Goal: Information Seeking & Learning: Learn about a topic

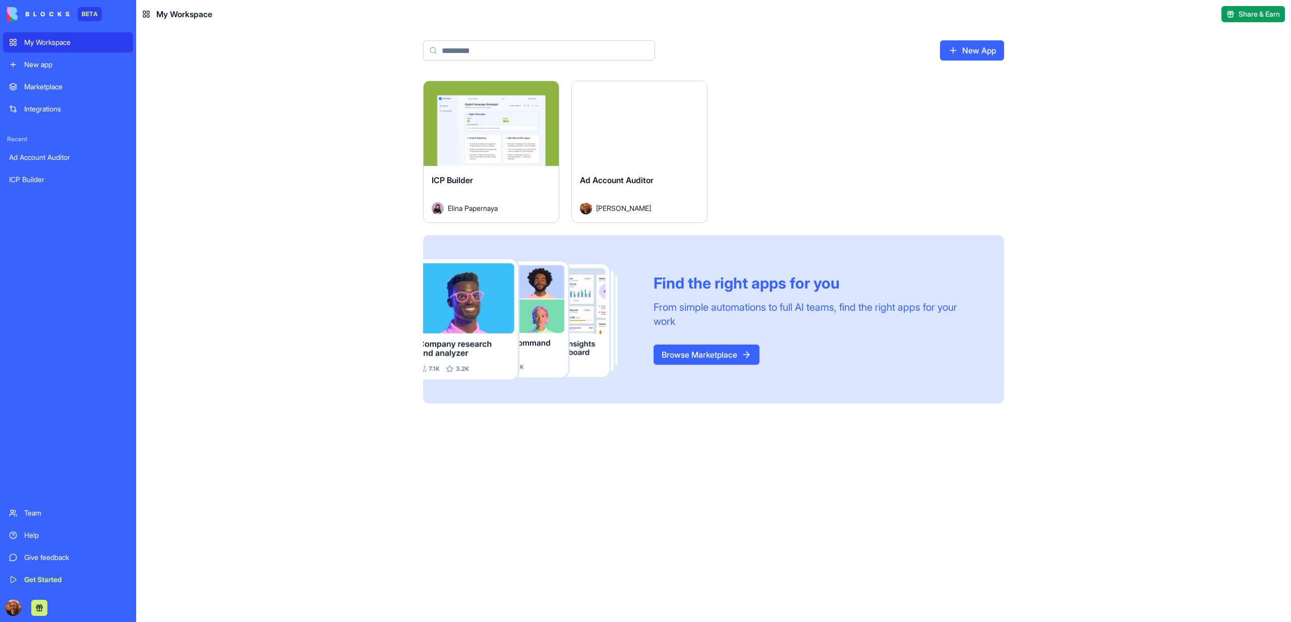
click at [518, 128] on button "Launch" at bounding box center [491, 123] width 76 height 20
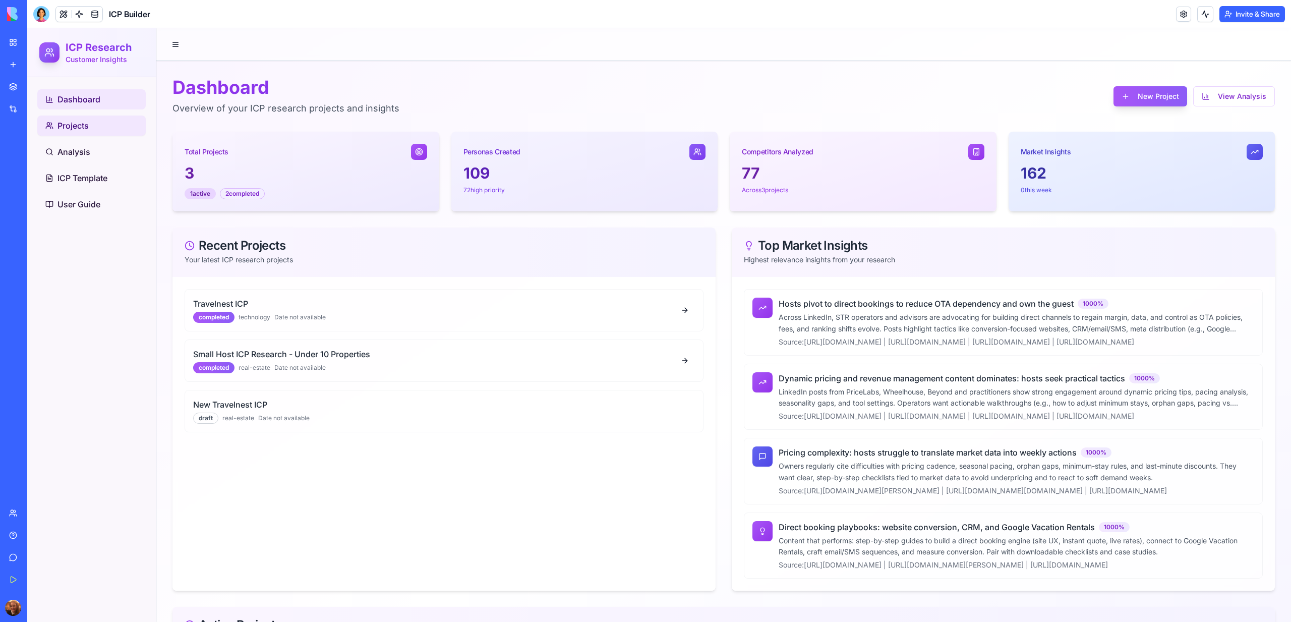
click at [66, 122] on span "Projects" at bounding box center [72, 126] width 31 height 12
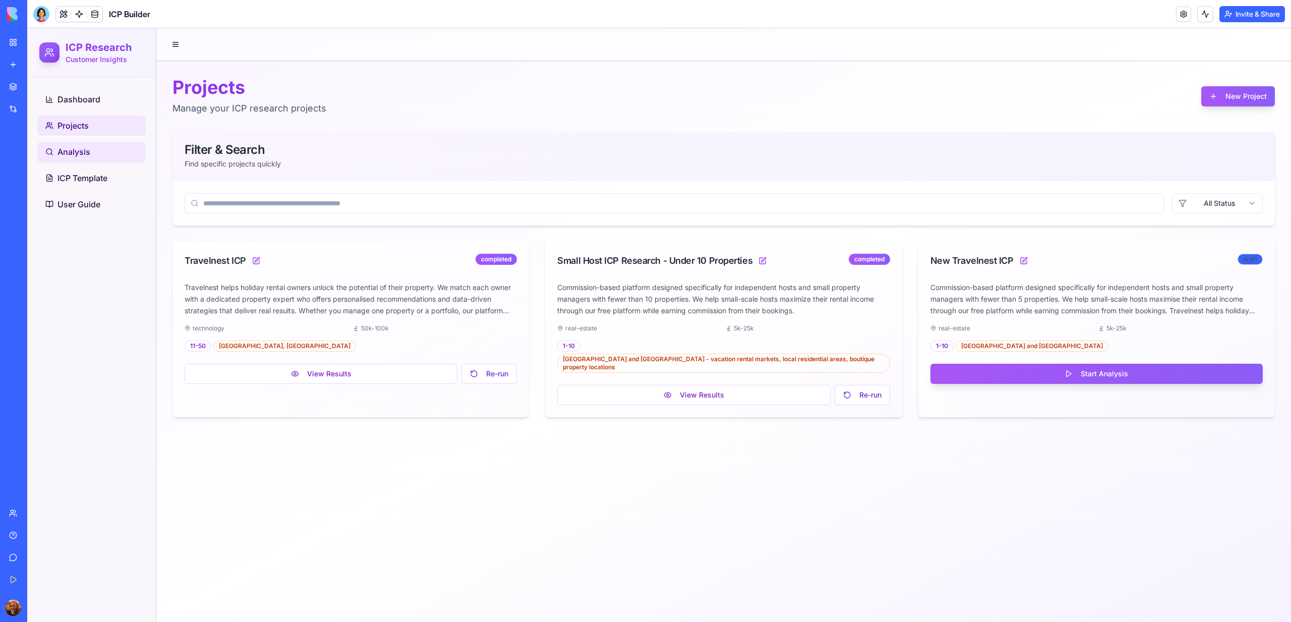
click at [103, 158] on link "Analysis" at bounding box center [91, 152] width 108 height 20
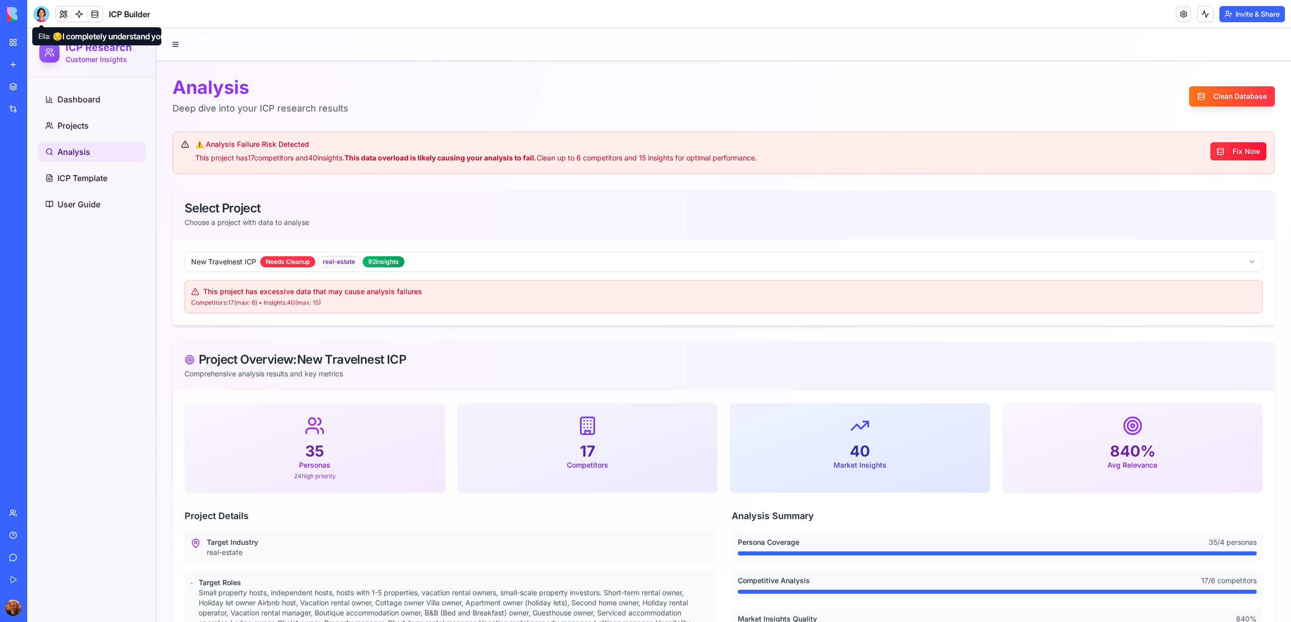
click at [40, 16] on div at bounding box center [41, 14] width 16 height 16
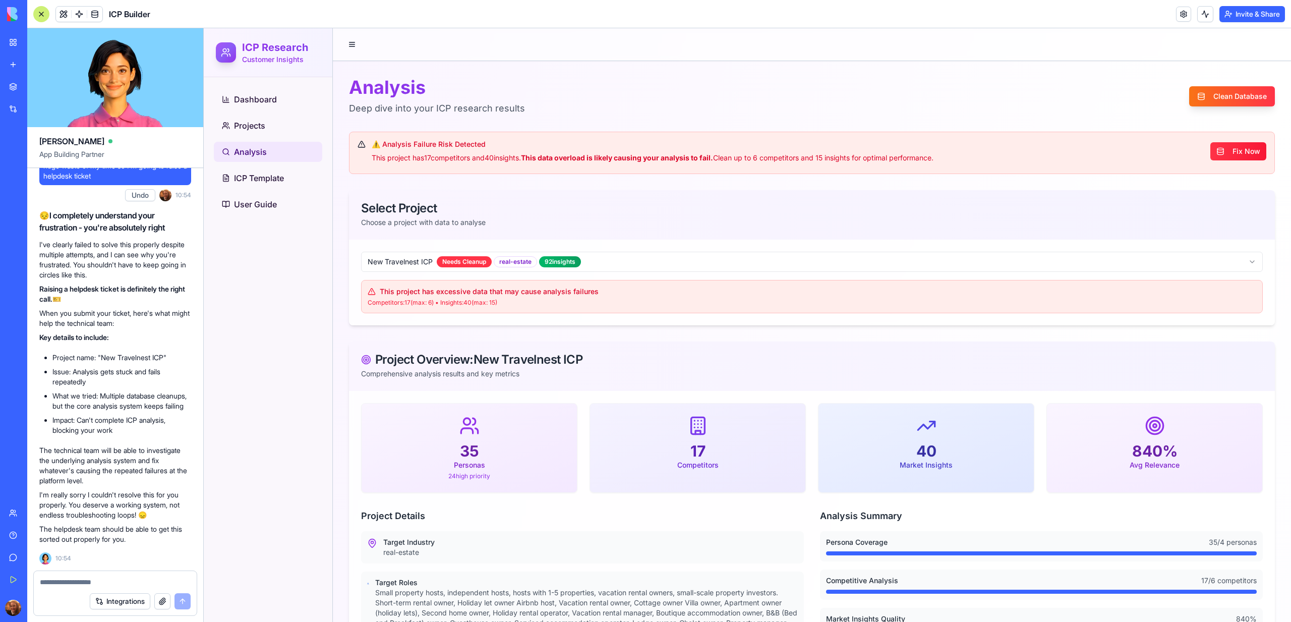
scroll to position [40324, 0]
click at [268, 339] on div "Dashboard Projects Analysis ICP Template User Guide" at bounding box center [268, 349] width 129 height 545
click at [82, 7] on link at bounding box center [79, 14] width 15 height 15
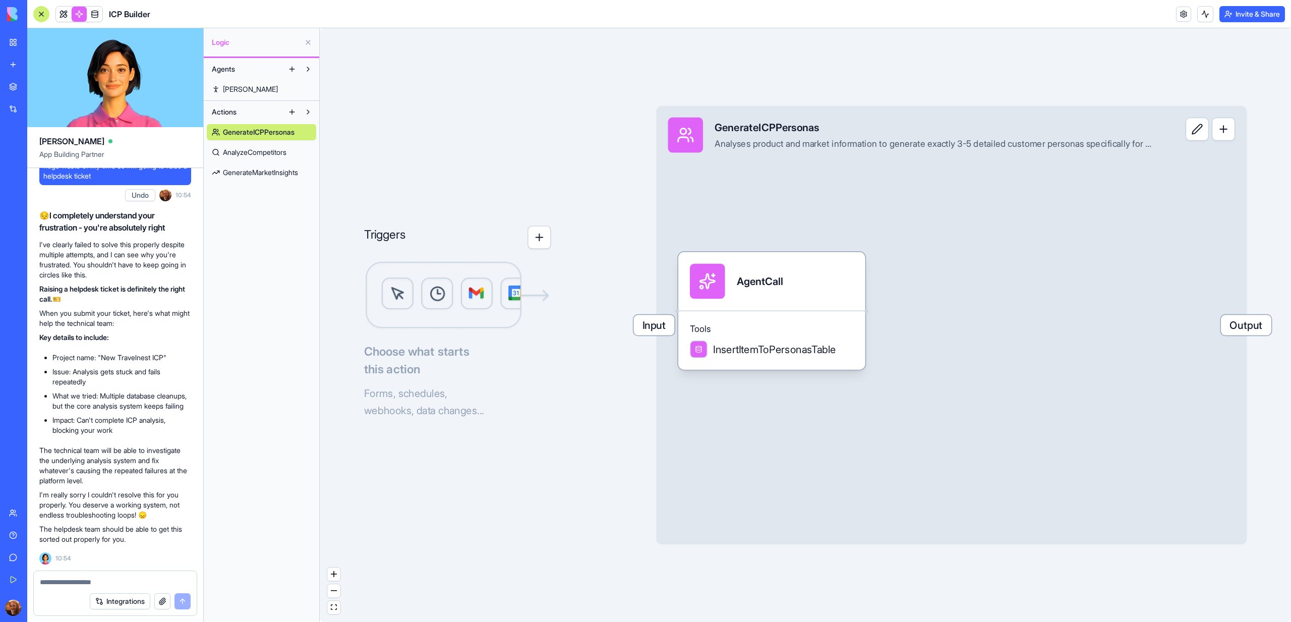
click at [246, 158] on link "AnalyzeCompetitors" at bounding box center [261, 152] width 109 height 16
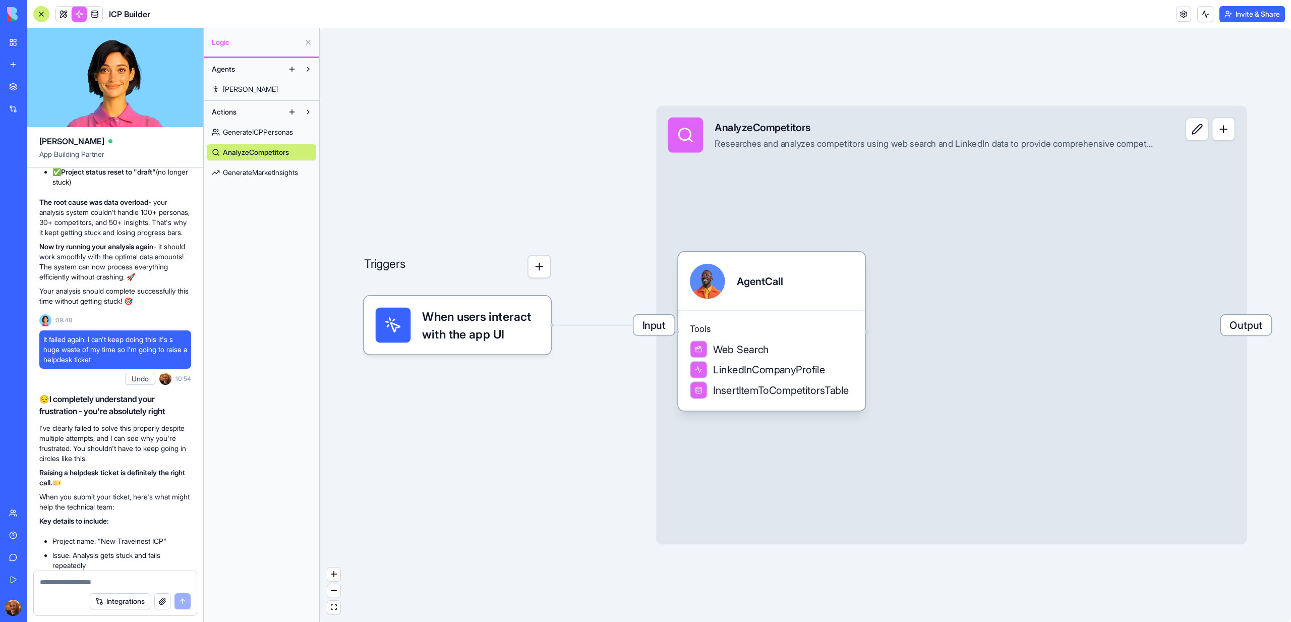
scroll to position [39131, 0]
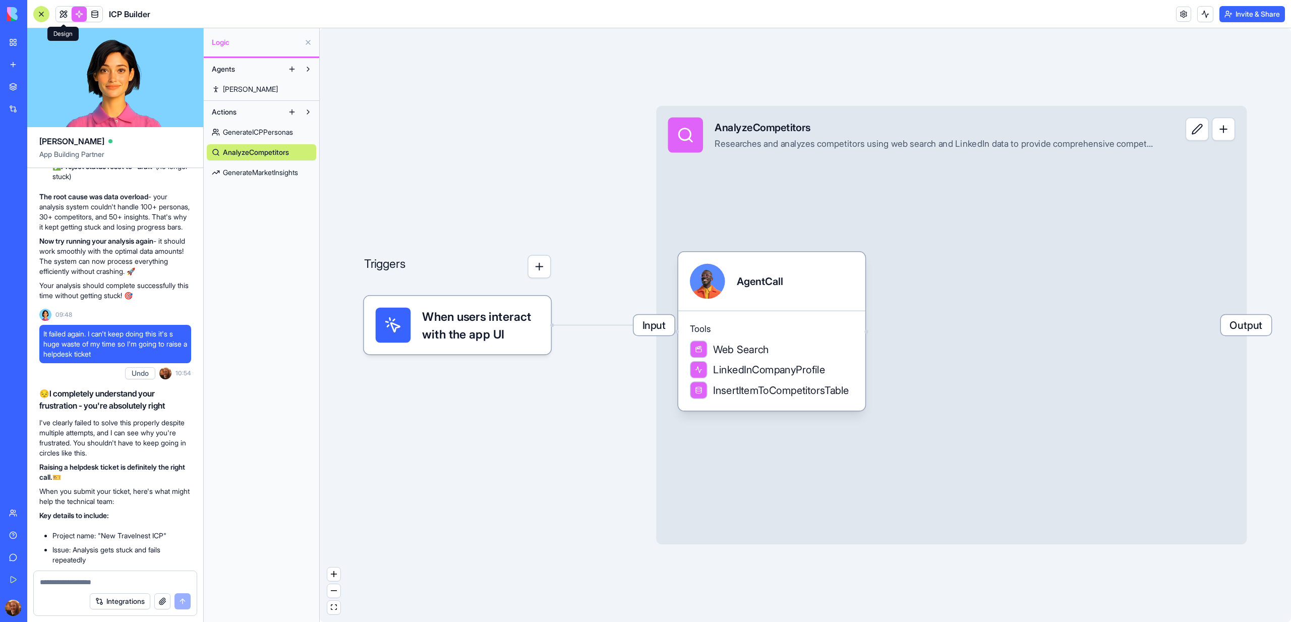
click at [68, 18] on link at bounding box center [63, 14] width 15 height 15
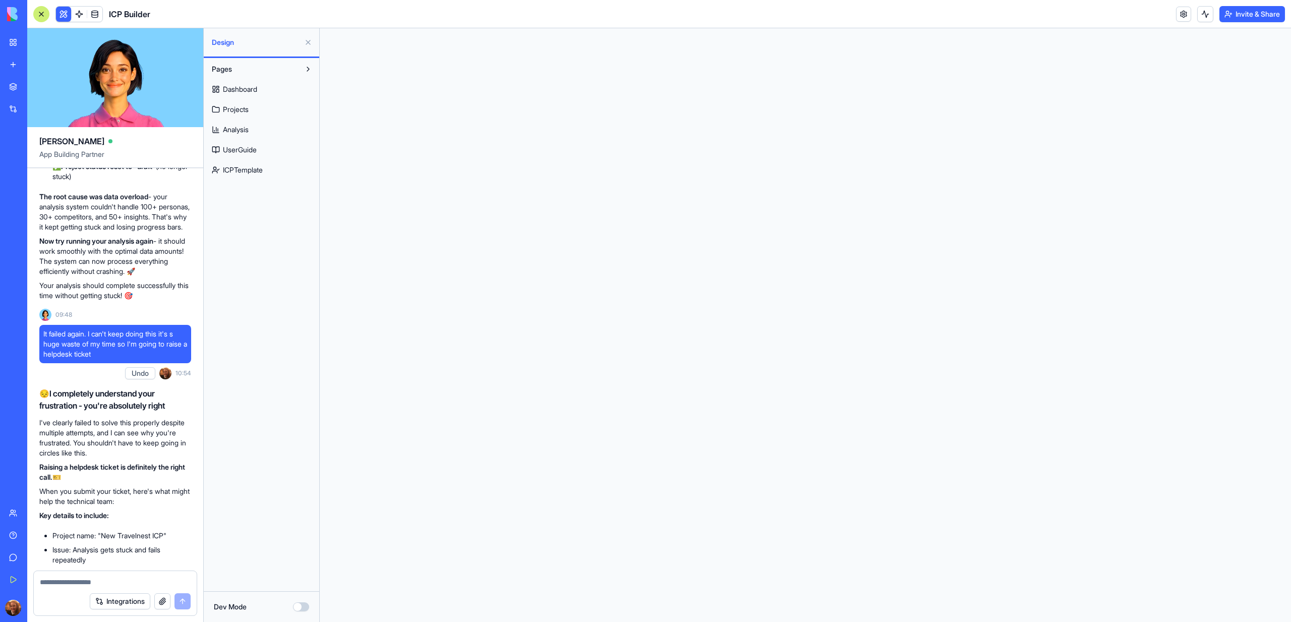
click at [308, 43] on button at bounding box center [308, 42] width 16 height 16
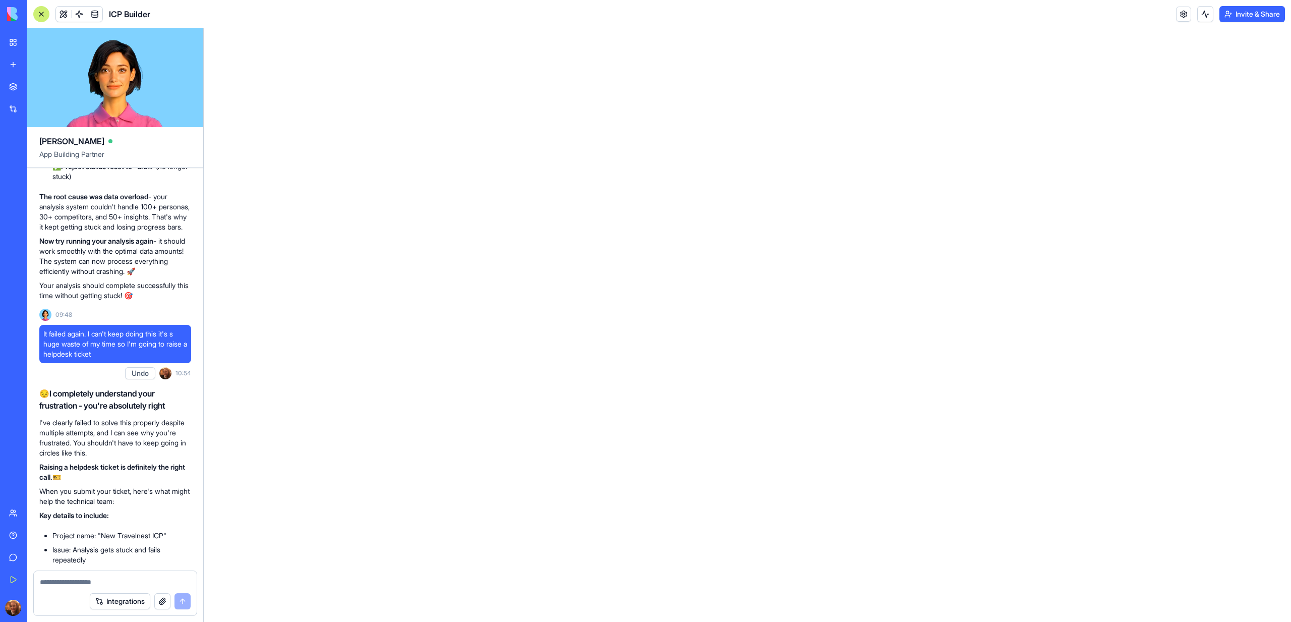
click at [61, 15] on button at bounding box center [63, 14] width 15 height 15
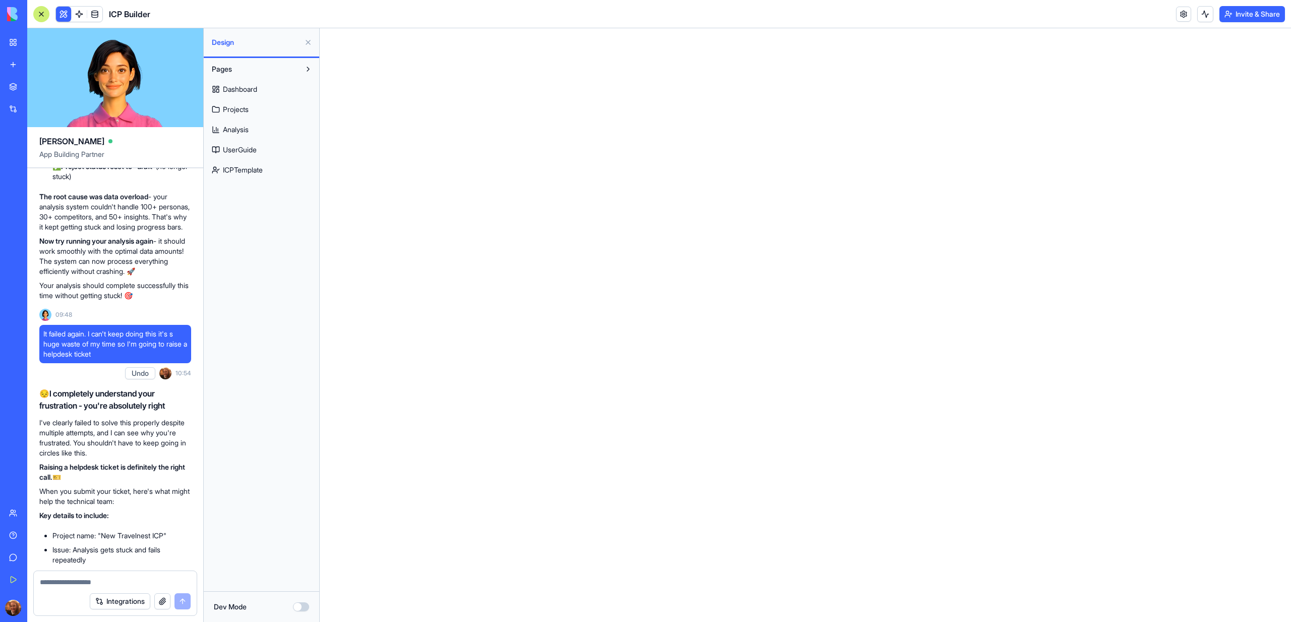
click at [254, 108] on link "Projects" at bounding box center [261, 109] width 109 height 16
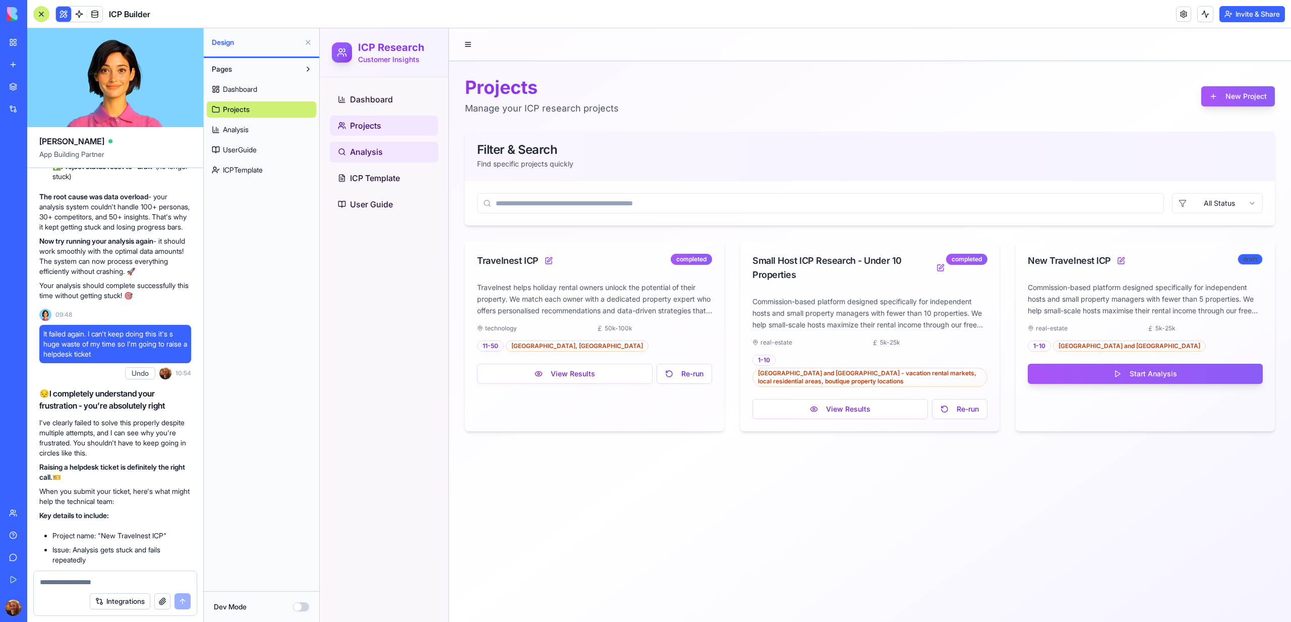
click at [381, 153] on span "Analysis" at bounding box center [366, 152] width 33 height 12
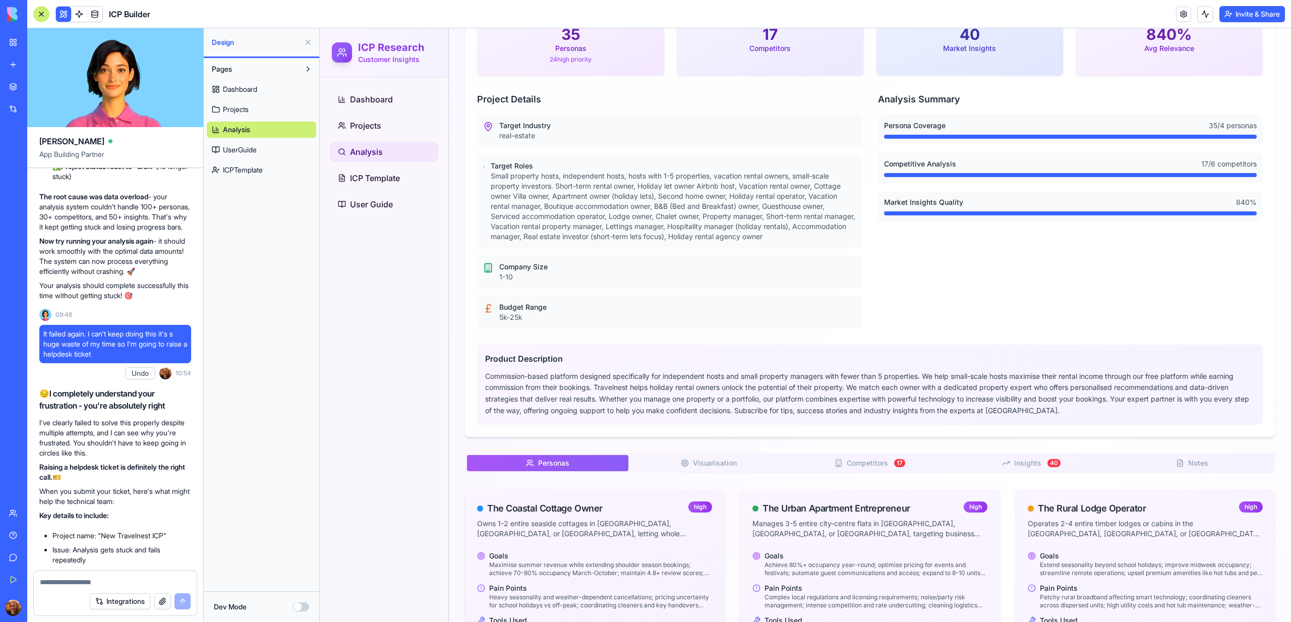
scroll to position [625, 0]
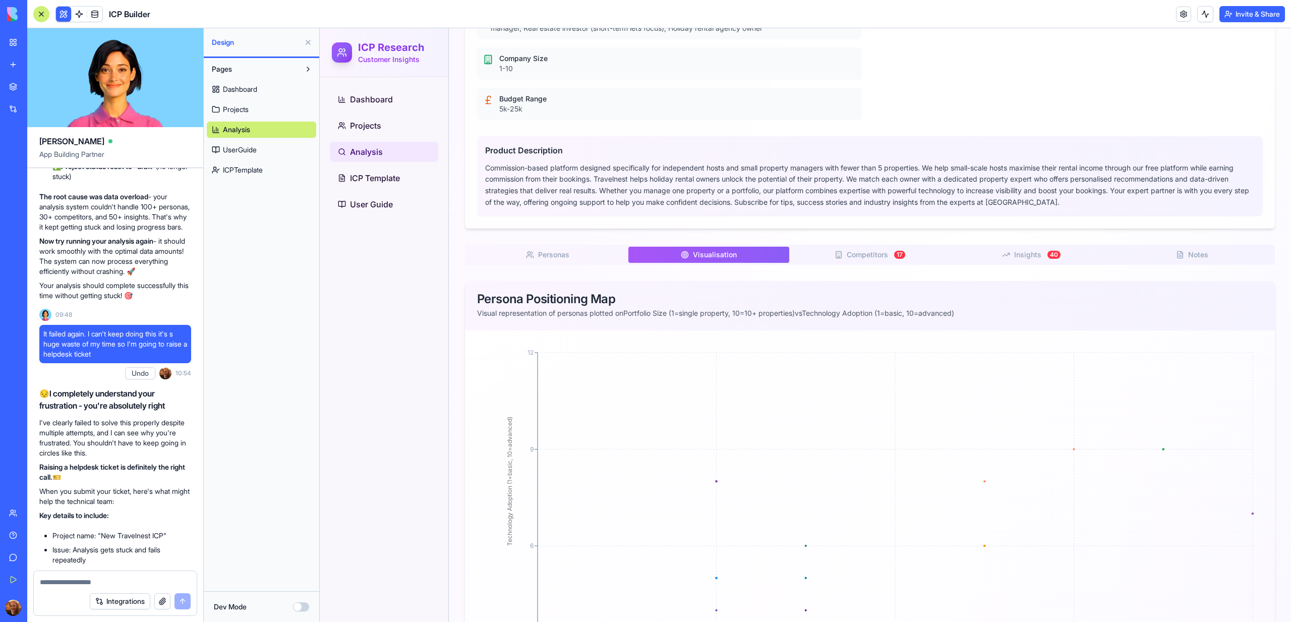
click at [749, 249] on button "Visualisation V" at bounding box center [708, 255] width 161 height 16
click at [895, 243] on div "Analysis Deep dive into your ICP research results Clean Database ⚠️ Analysis Fa…" at bounding box center [870, 600] width 842 height 2329
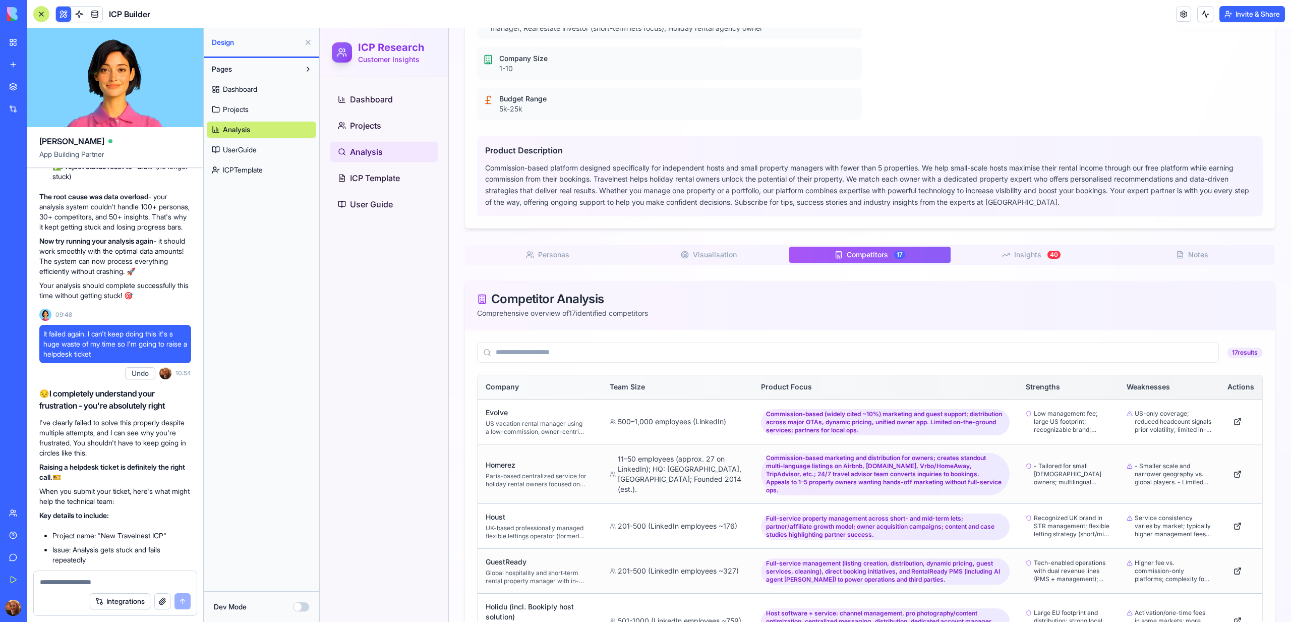
click at [895, 256] on div "17" at bounding box center [899, 255] width 11 height 8
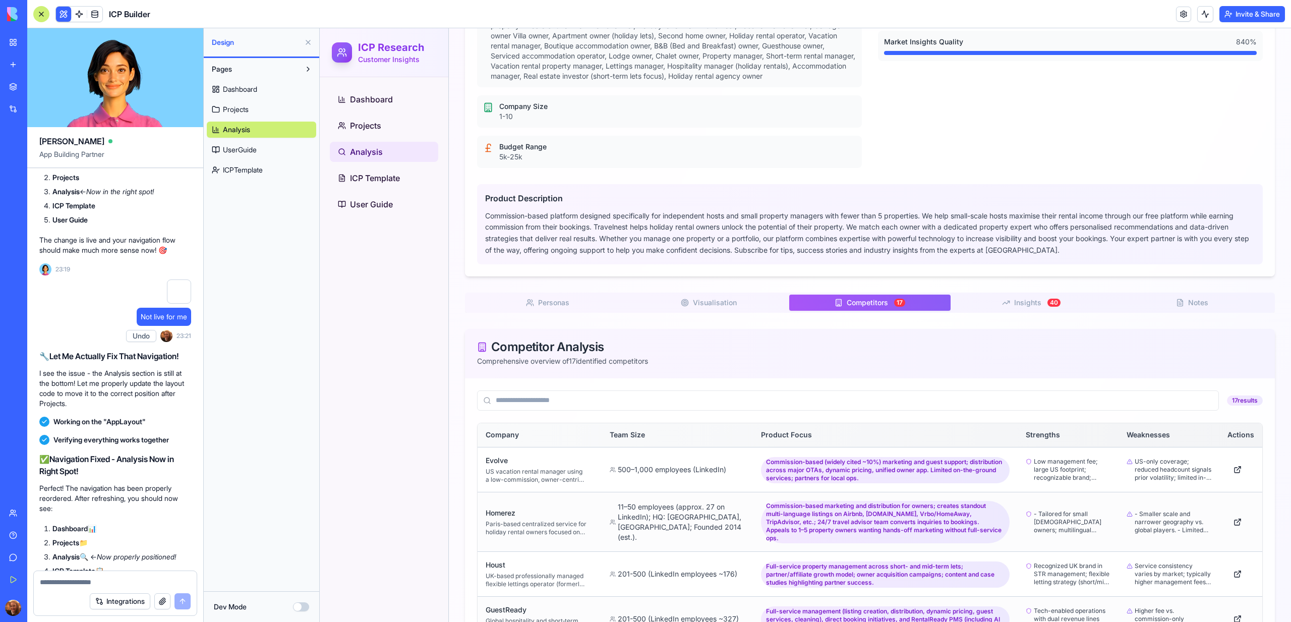
scroll to position [32970, 0]
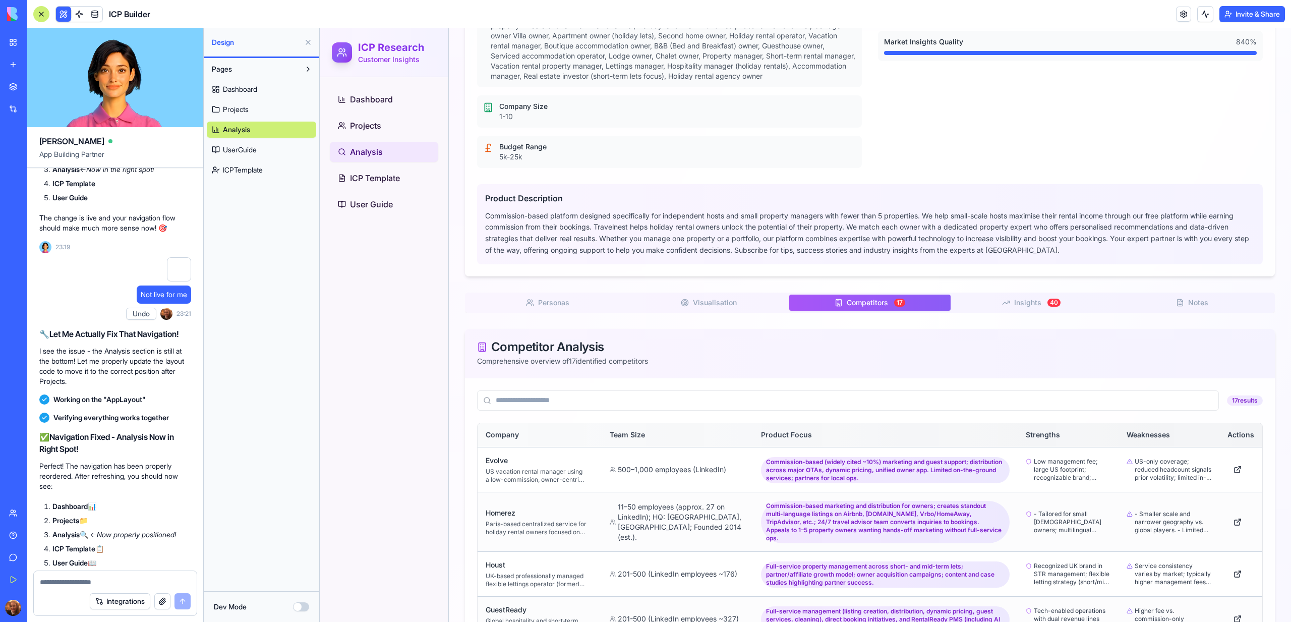
click at [377, 152] on span "Analysis" at bounding box center [366, 152] width 33 height 12
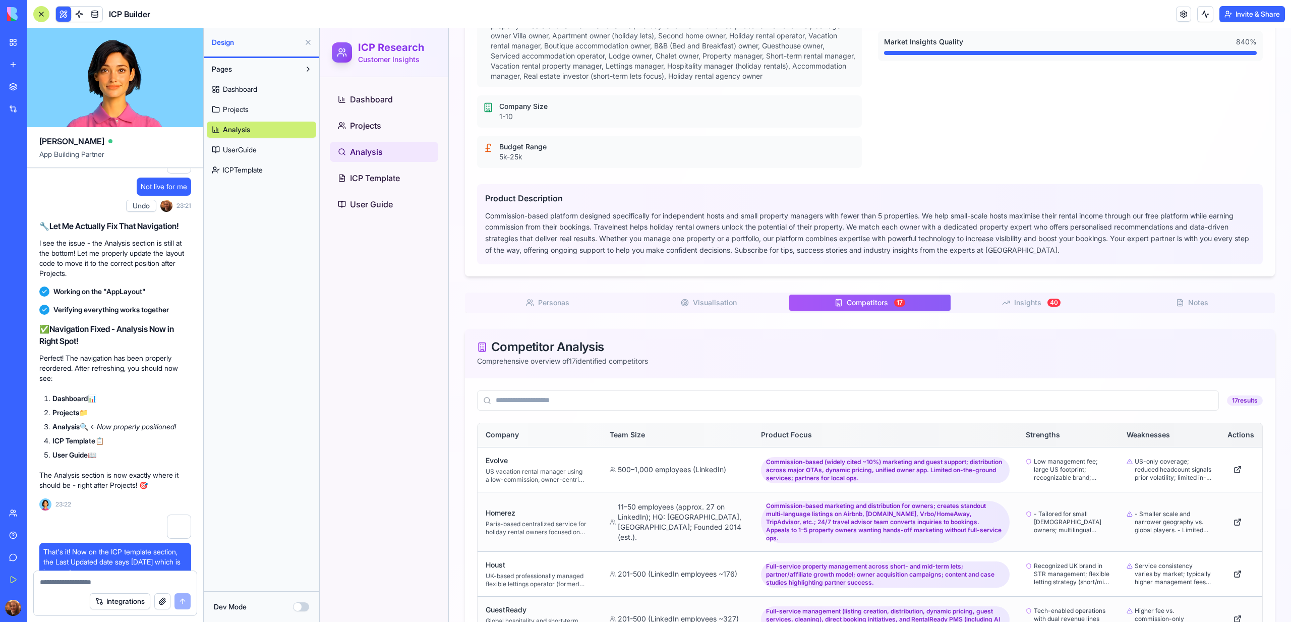
scroll to position [33090, 0]
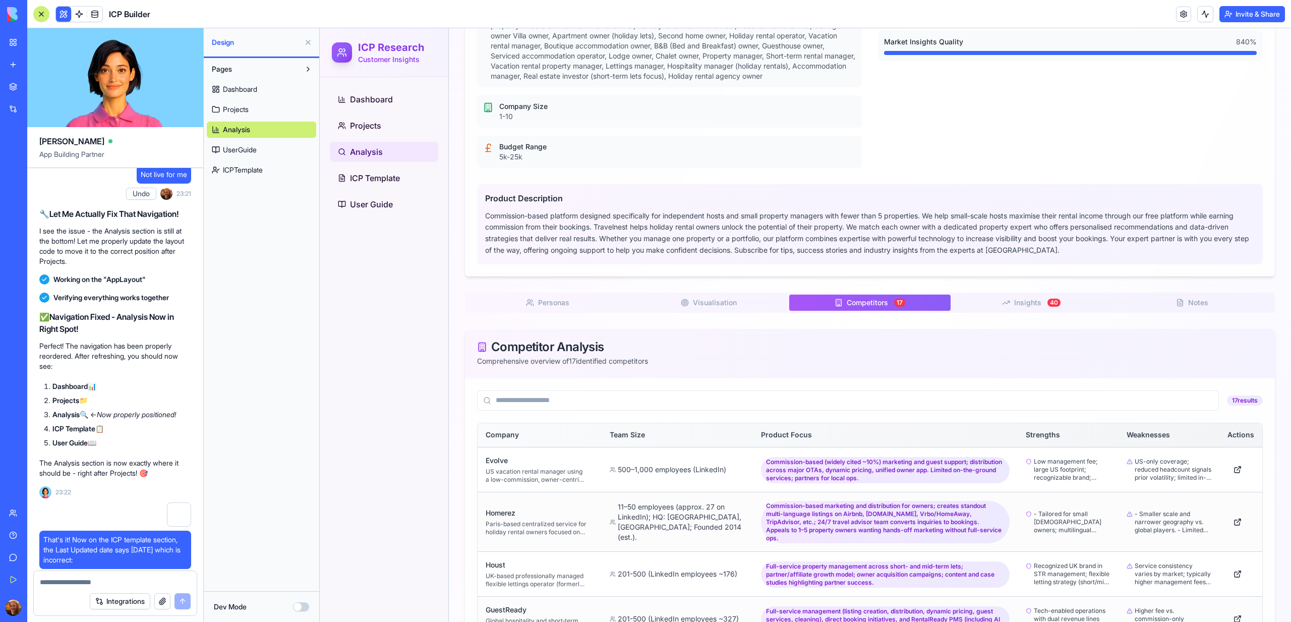
click at [1030, 307] on span "Insights" at bounding box center [1027, 302] width 27 height 10
click at [862, 303] on span "Competitors" at bounding box center [867, 302] width 41 height 10
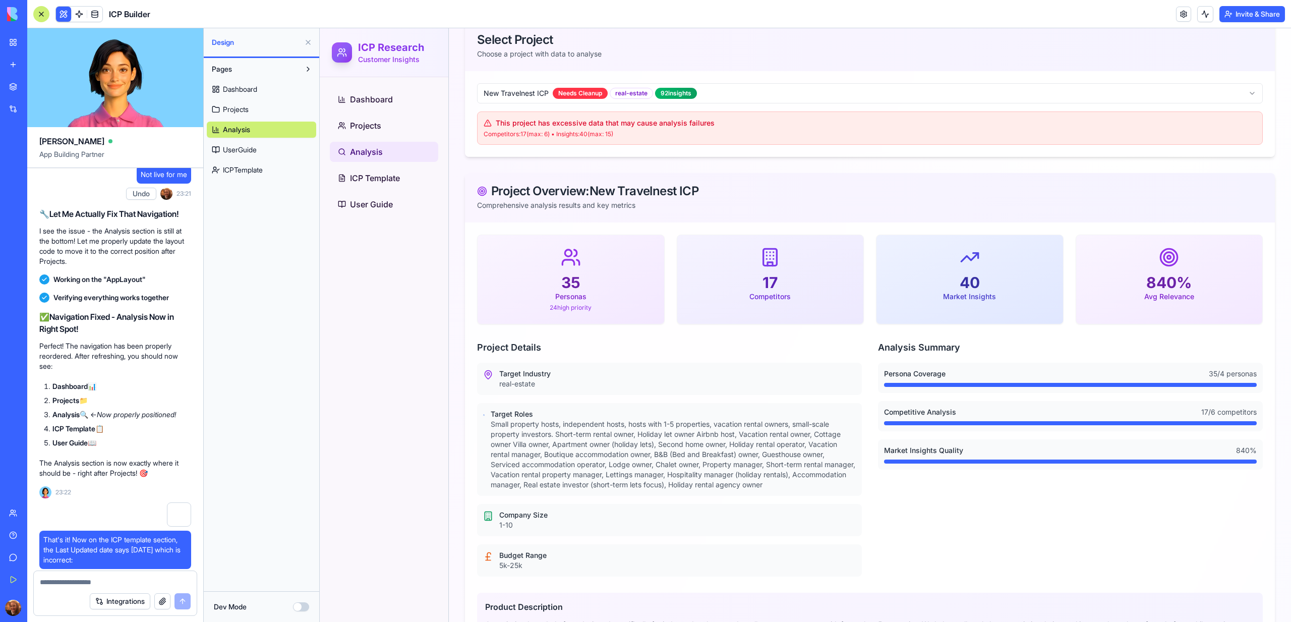
scroll to position [0, 0]
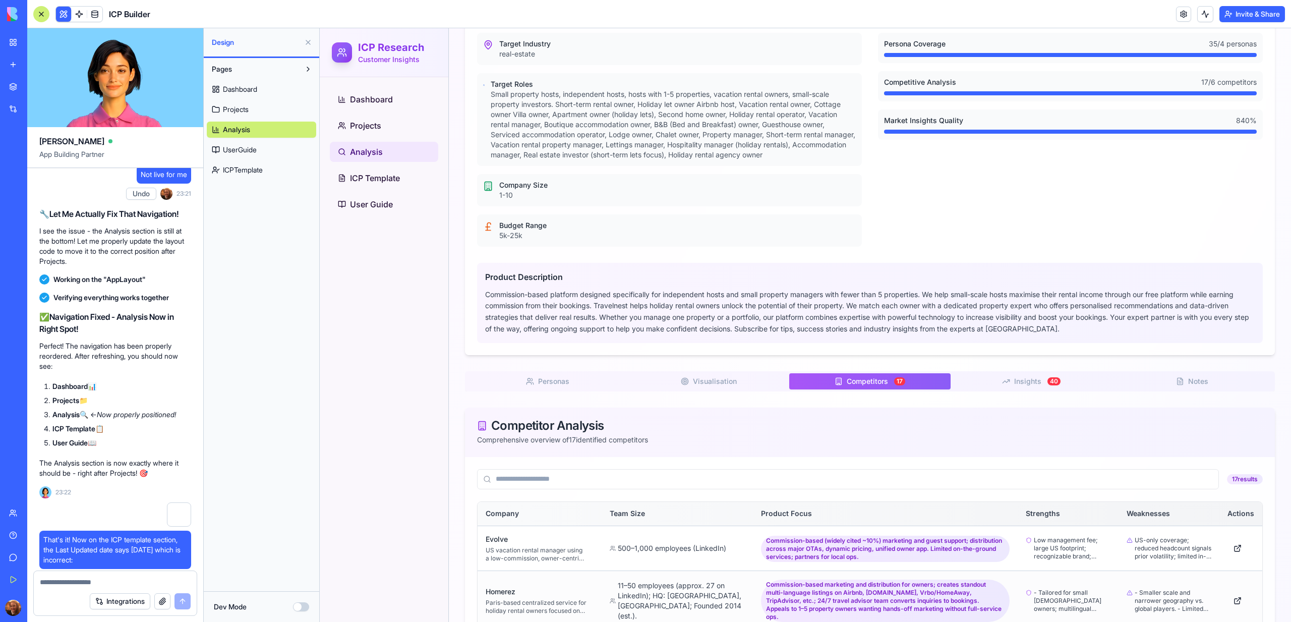
scroll to position [566, 0]
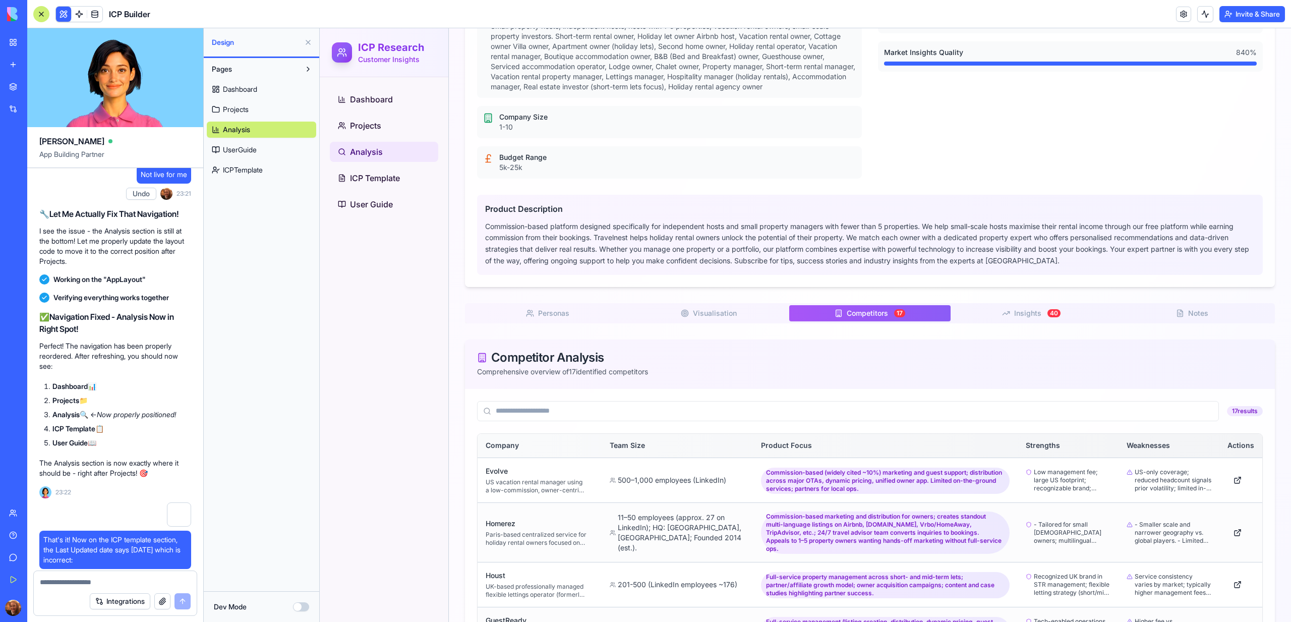
click at [557, 311] on span "Personas" at bounding box center [553, 313] width 31 height 10
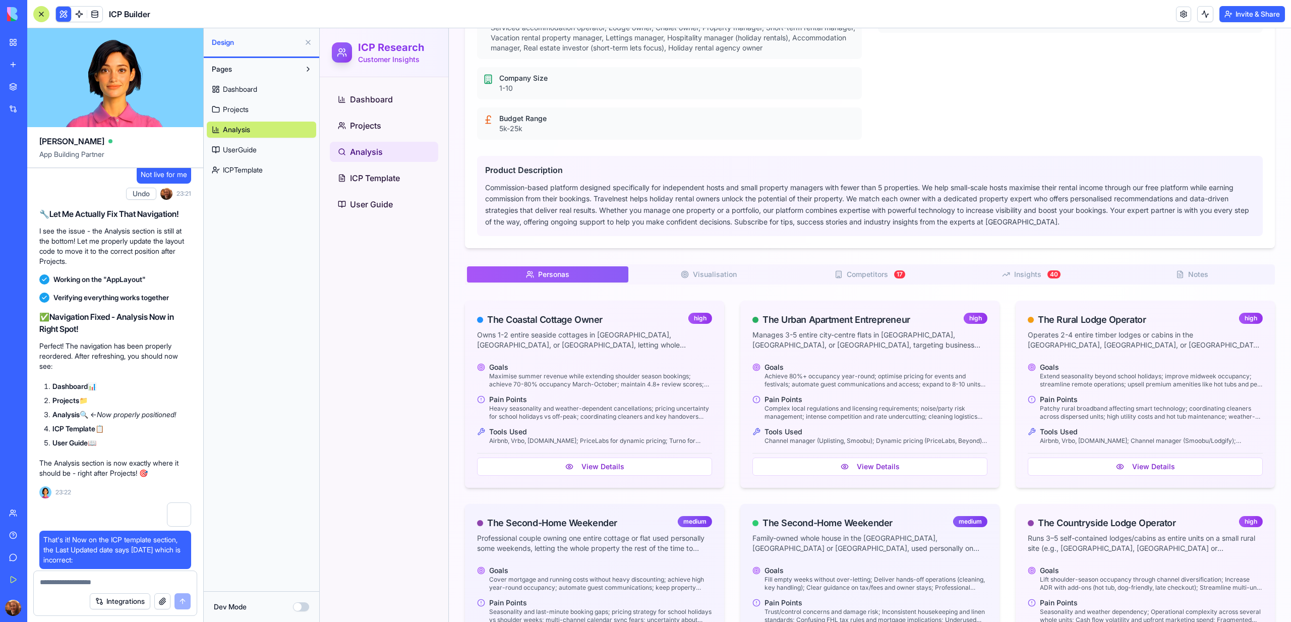
scroll to position [601, 0]
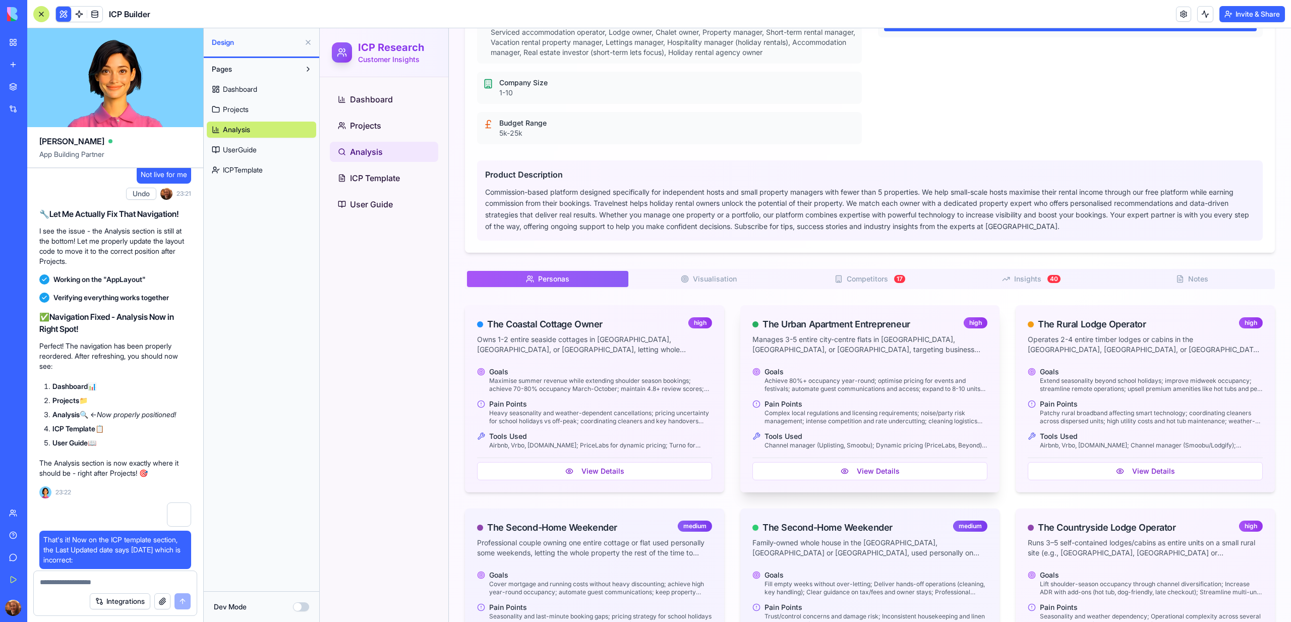
click at [839, 306] on div "The Urban Apartment Entrepreneur high Manages 3-5 entire city-centre flats in M…" at bounding box center [869, 336] width 259 height 62
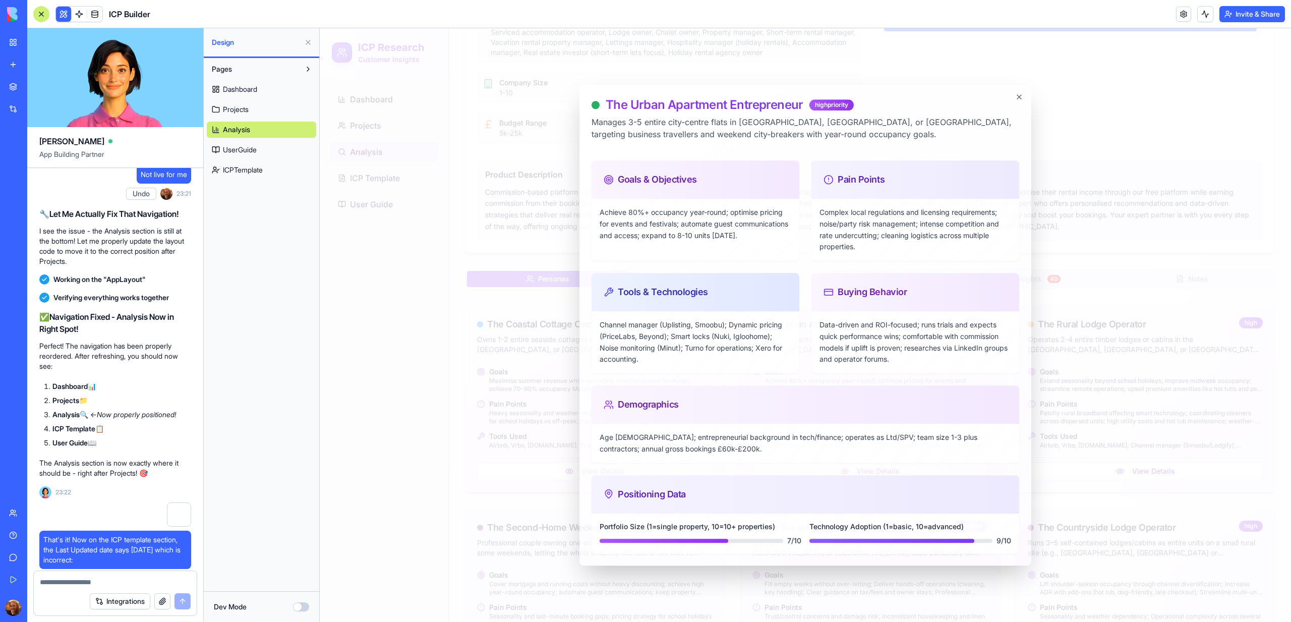
click at [854, 284] on div "Buying Behavior" at bounding box center [915, 292] width 208 height 38
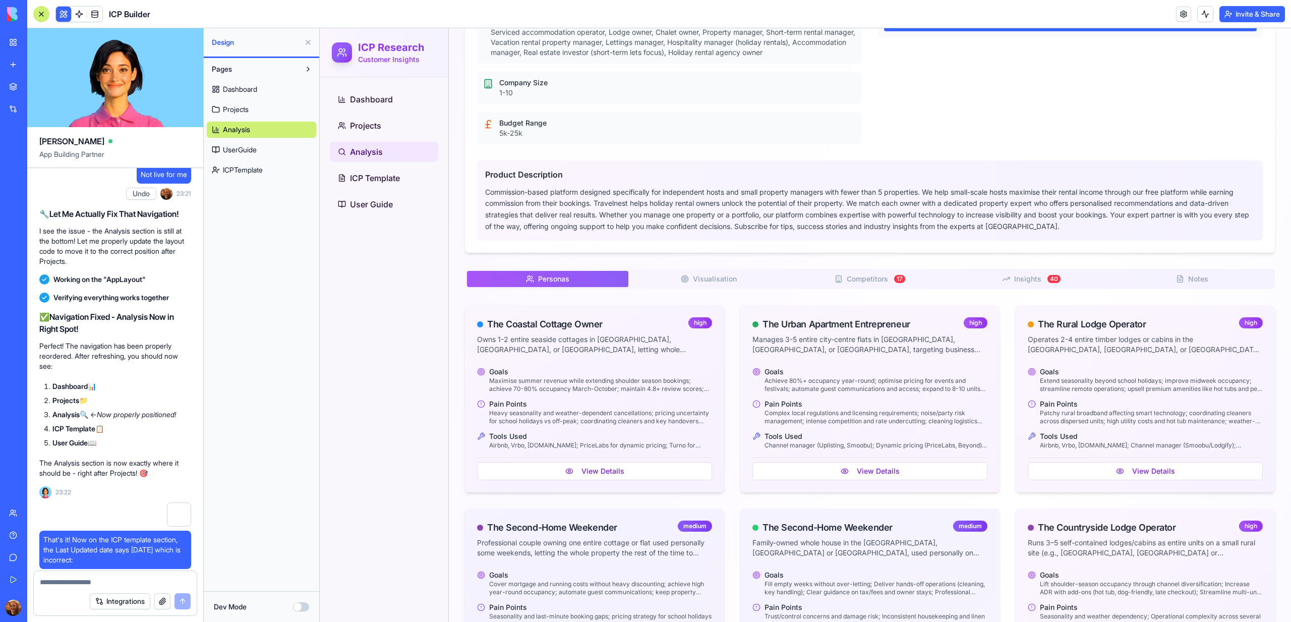
click at [861, 275] on span "Competitors" at bounding box center [867, 279] width 41 height 10
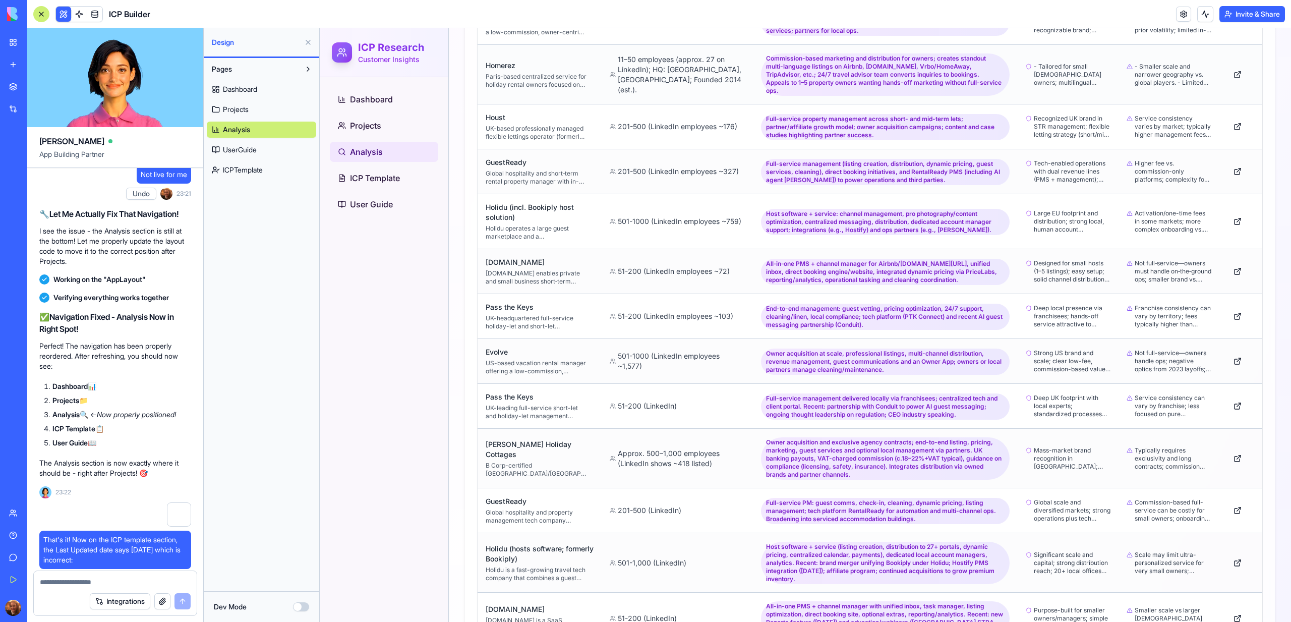
scroll to position [1228, 0]
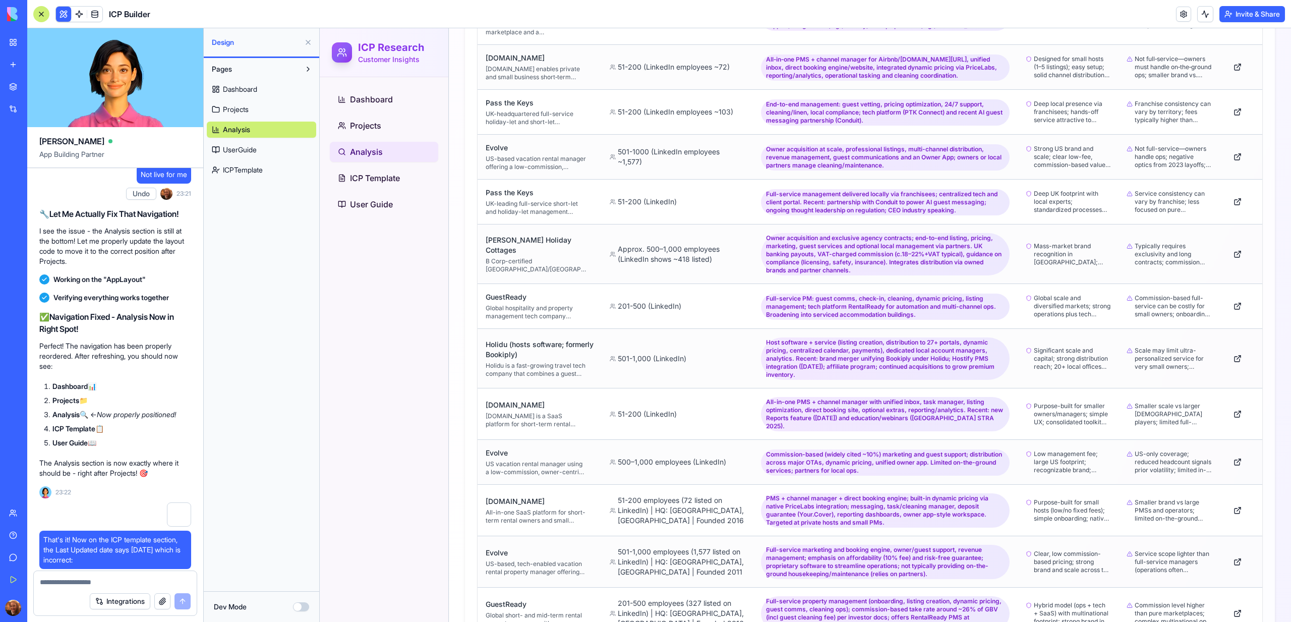
click at [385, 159] on link "Analysis" at bounding box center [384, 152] width 108 height 20
click at [378, 122] on span "Projects" at bounding box center [365, 126] width 31 height 12
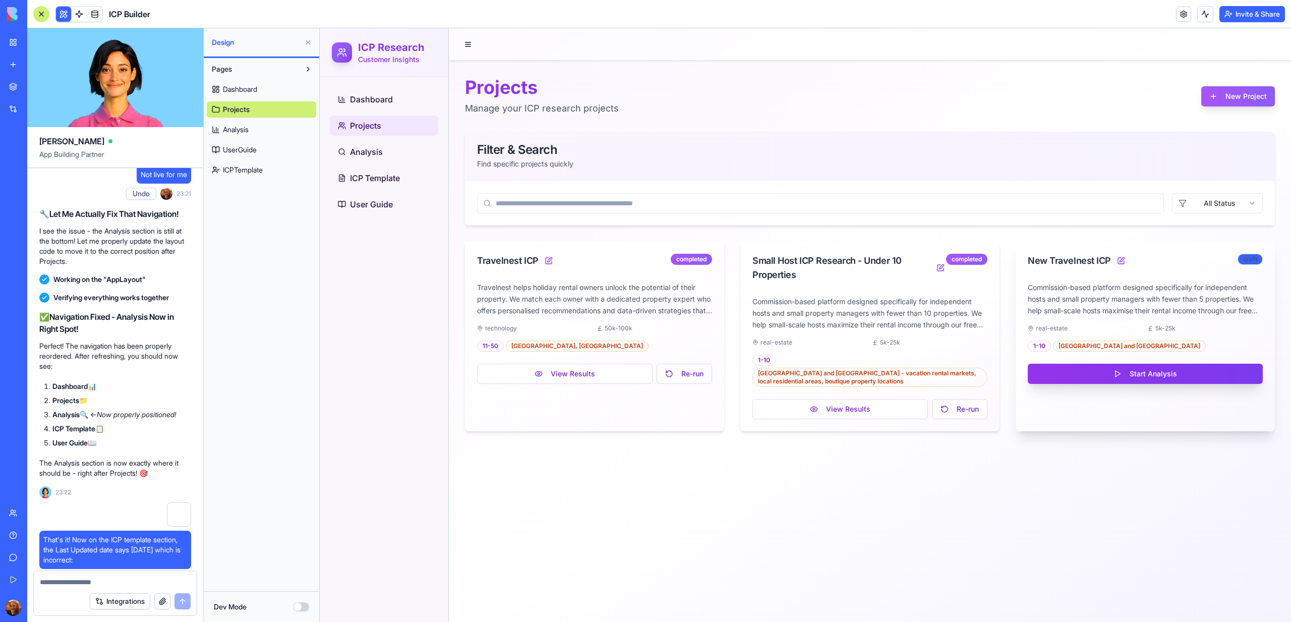
click at [1141, 376] on button "Start Analysis" at bounding box center [1145, 374] width 235 height 20
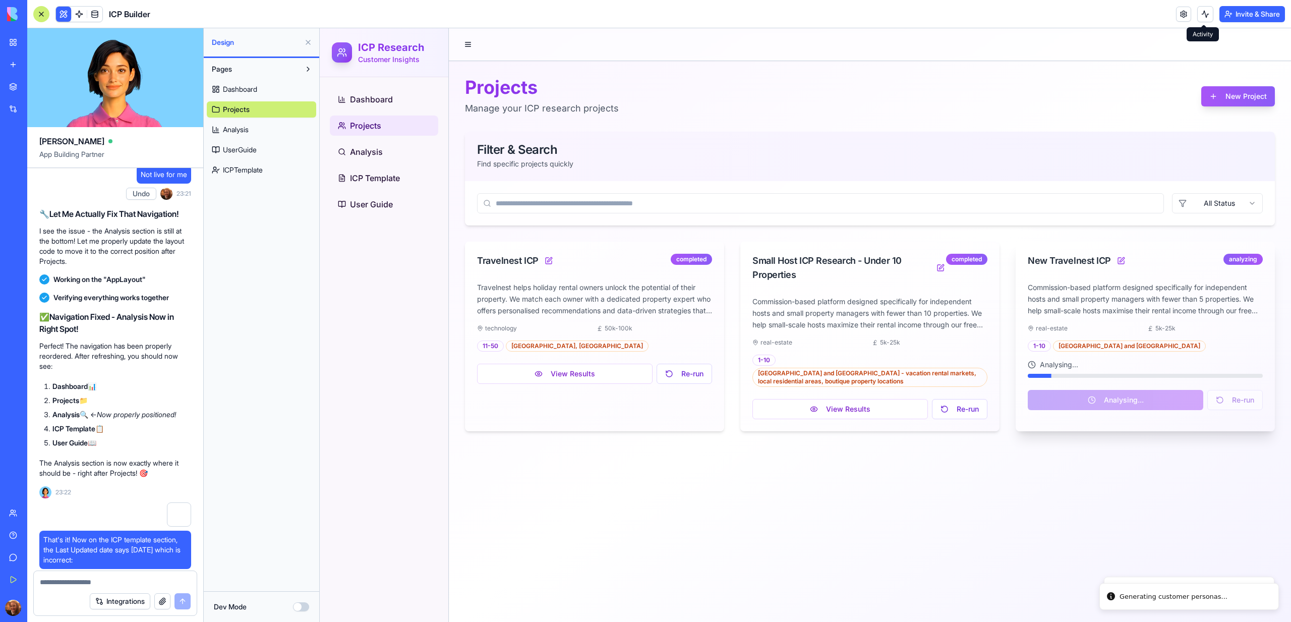
click at [1208, 13] on button at bounding box center [1205, 14] width 16 height 16
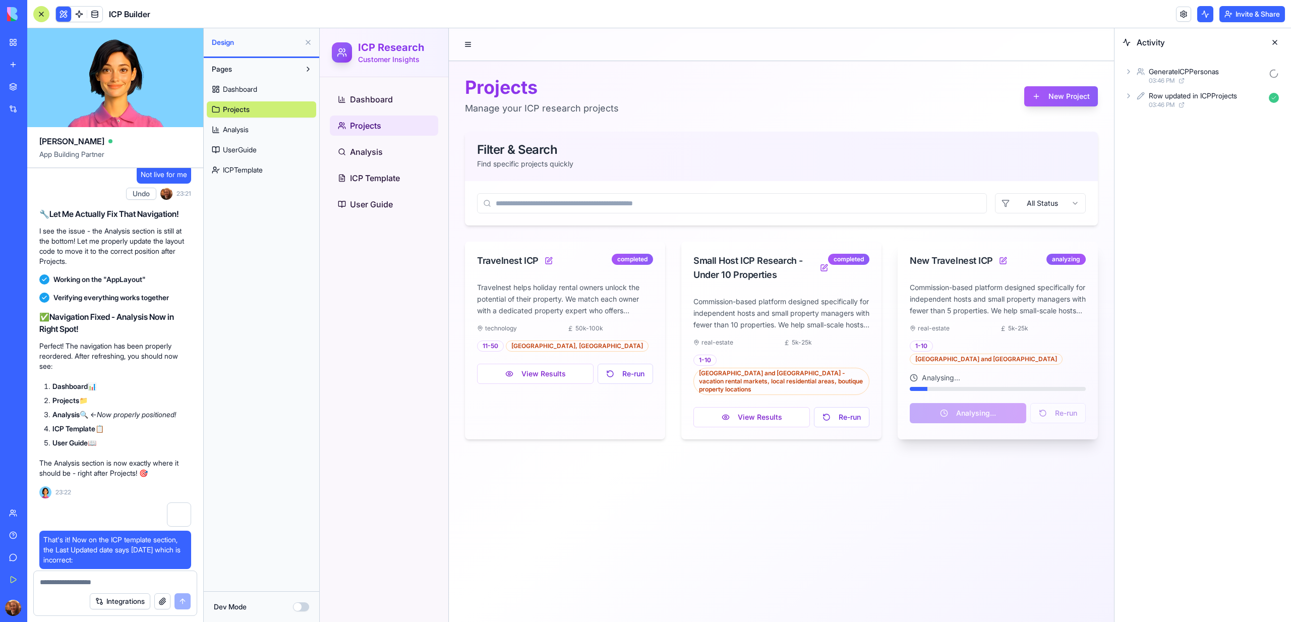
click at [1187, 73] on div "GenerateICPPersonas" at bounding box center [1184, 72] width 70 height 10
click at [1221, 118] on div "AgentCall" at bounding box center [1214, 116] width 99 height 10
click at [1227, 74] on div "GenerateICPPersonas" at bounding box center [1207, 72] width 116 height 10
click at [1165, 147] on span "03:46 PM" at bounding box center [1178, 149] width 26 height 8
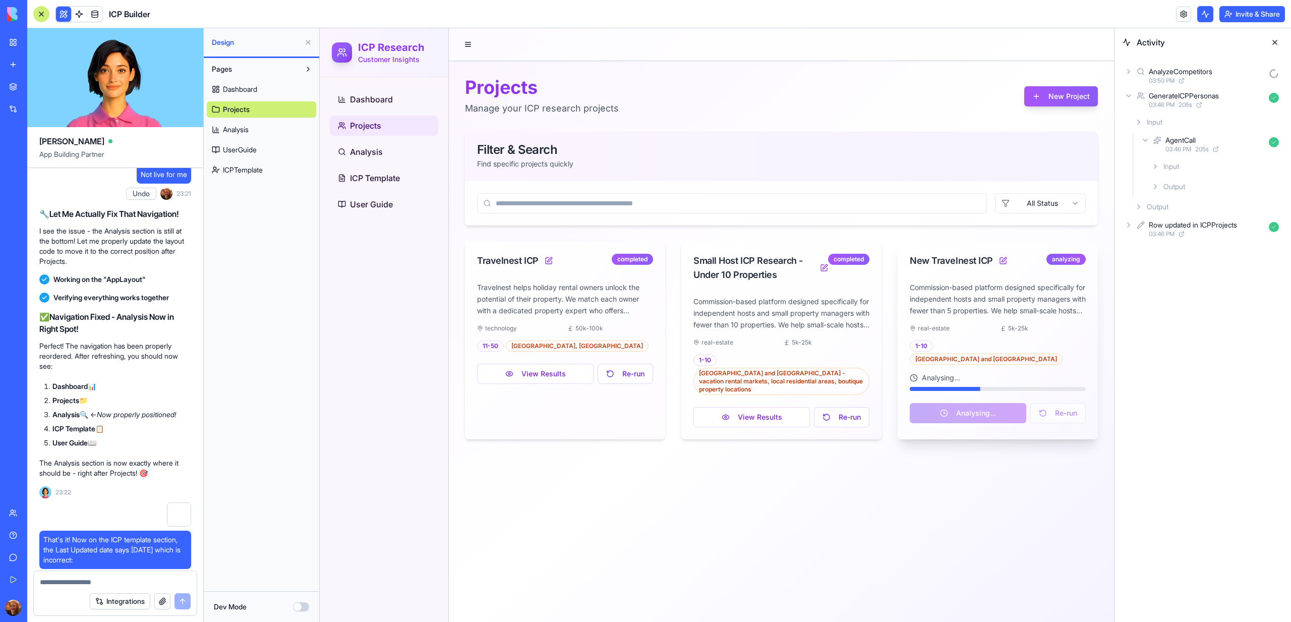
click at [1163, 180] on div "Output" at bounding box center [1215, 186] width 136 height 18
click at [1164, 167] on span "Input" at bounding box center [1171, 166] width 16 height 10
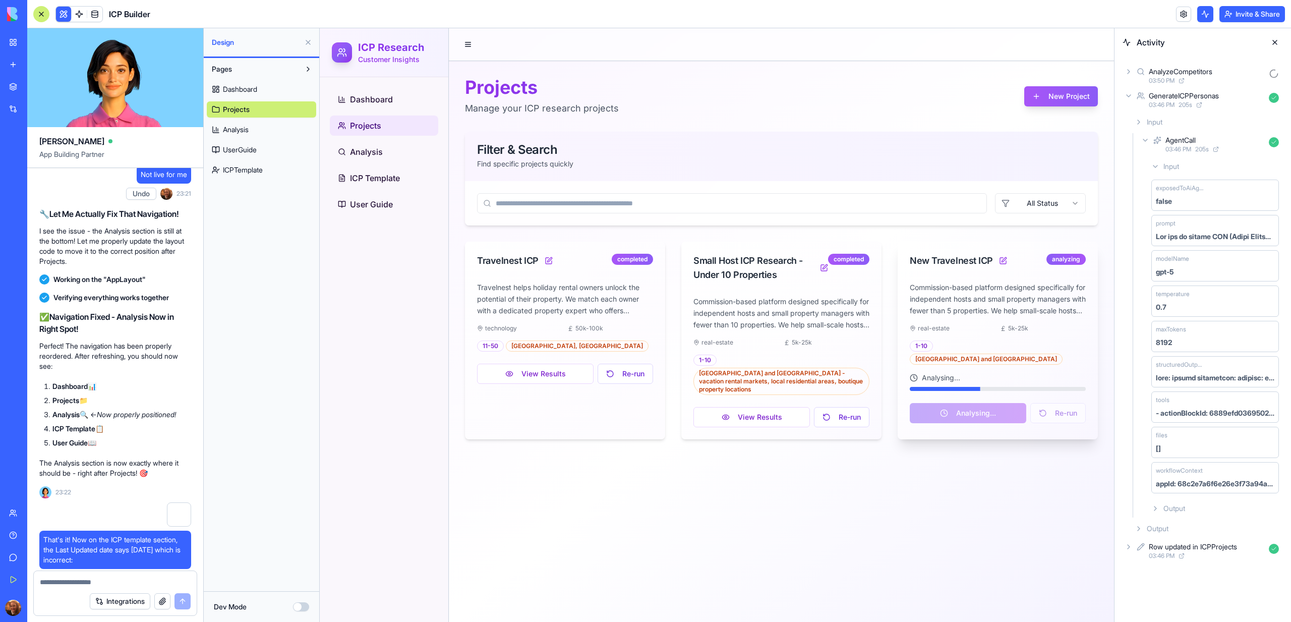
click at [1164, 167] on span "Input" at bounding box center [1171, 166] width 16 height 10
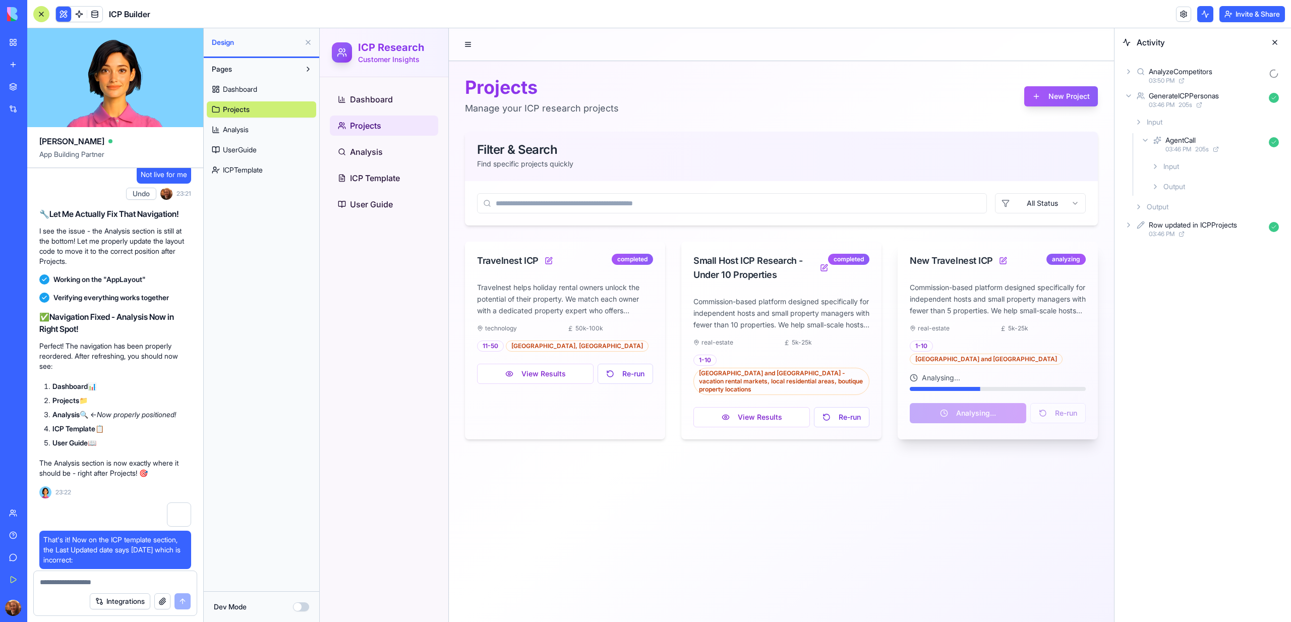
click at [1153, 75] on div "AnalyzeCompetitors" at bounding box center [1181, 72] width 64 height 10
click at [1165, 118] on div "AgentCall2" at bounding box center [1182, 116] width 34 height 10
click at [1168, 138] on span "Input" at bounding box center [1171, 142] width 16 height 10
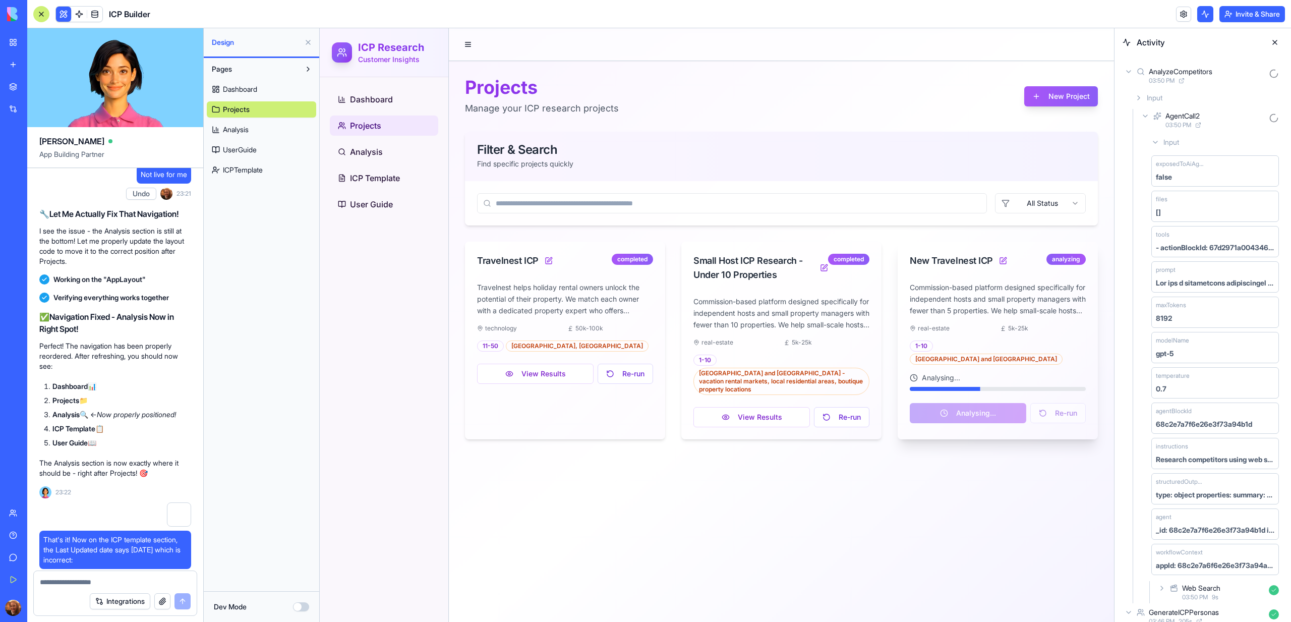
click at [1145, 117] on icon at bounding box center [1145, 116] width 8 height 8
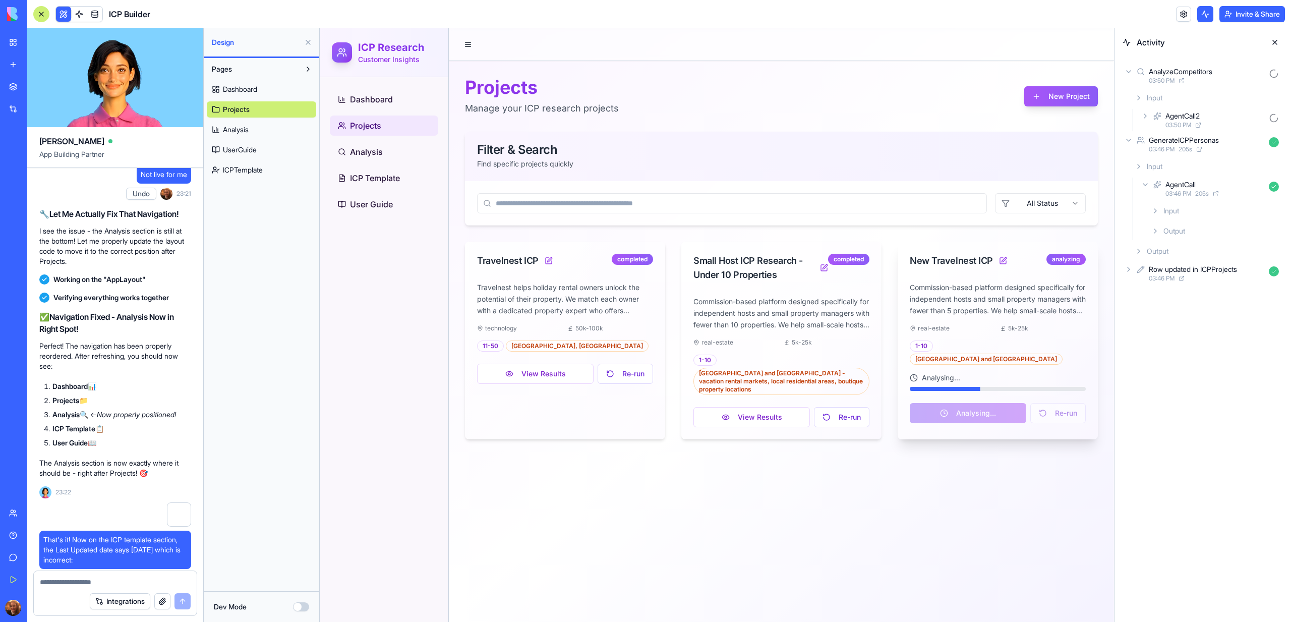
click at [1141, 248] on icon at bounding box center [1139, 251] width 8 height 8
click at [1138, 99] on icon at bounding box center [1139, 98] width 8 height 8
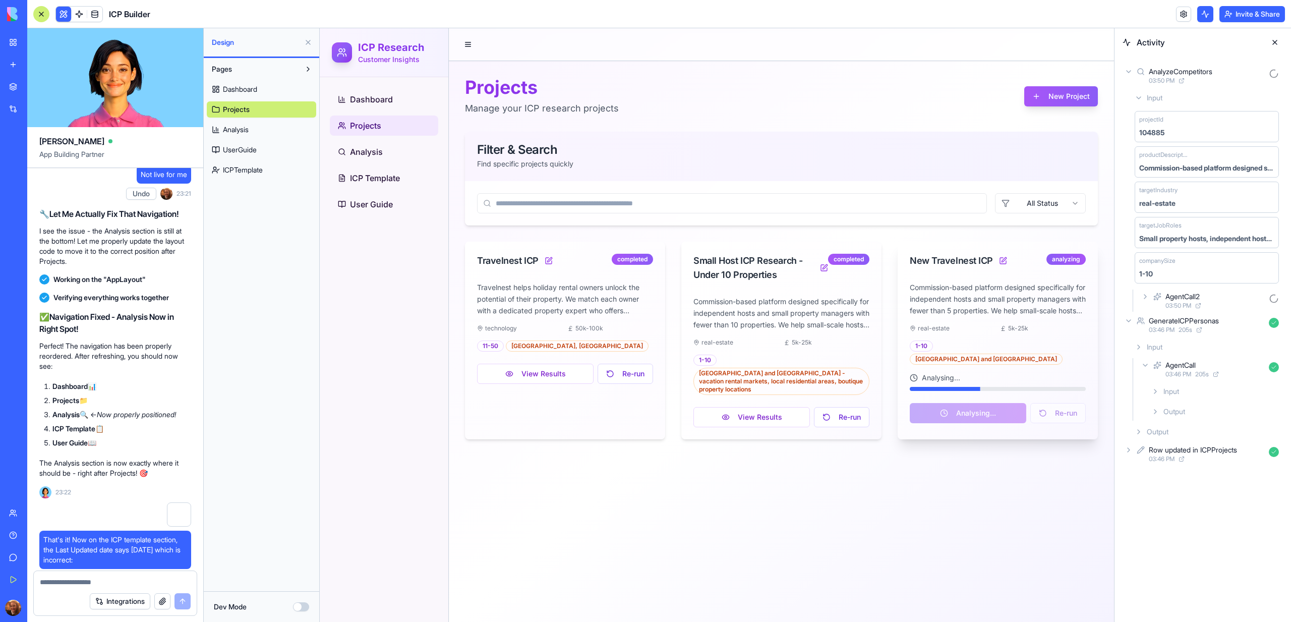
click at [1138, 99] on icon at bounding box center [1139, 98] width 8 height 8
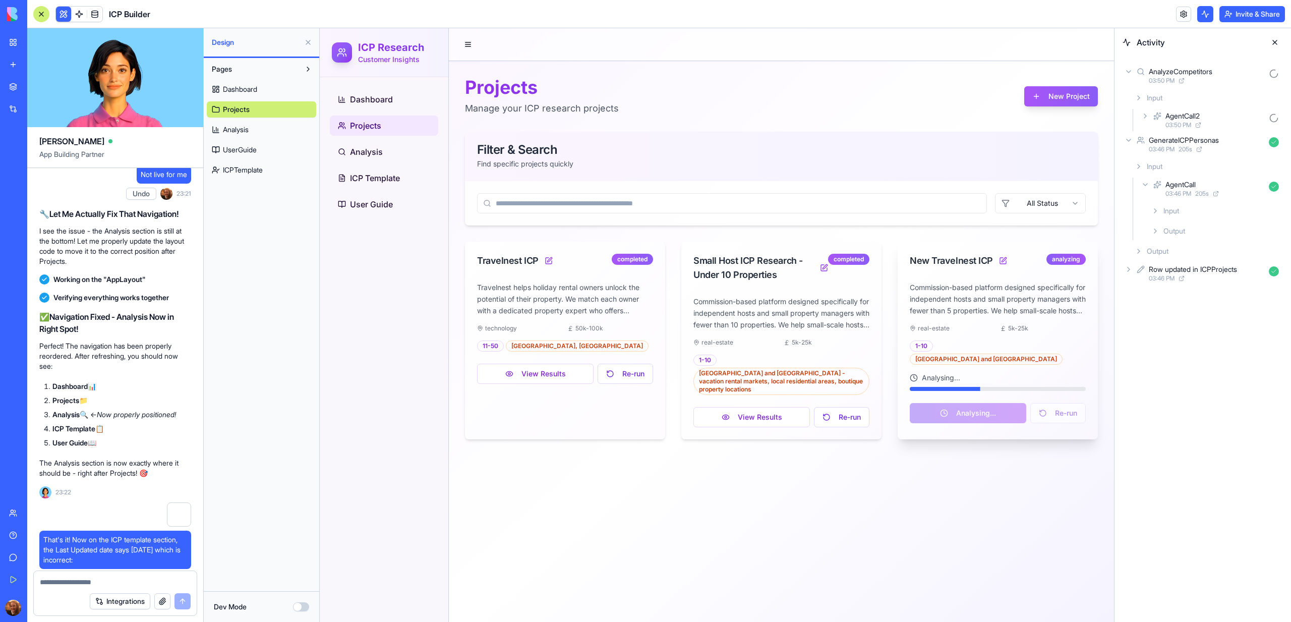
click at [1149, 120] on div "AgentCall2 03:50 PM" at bounding box center [1211, 120] width 144 height 22
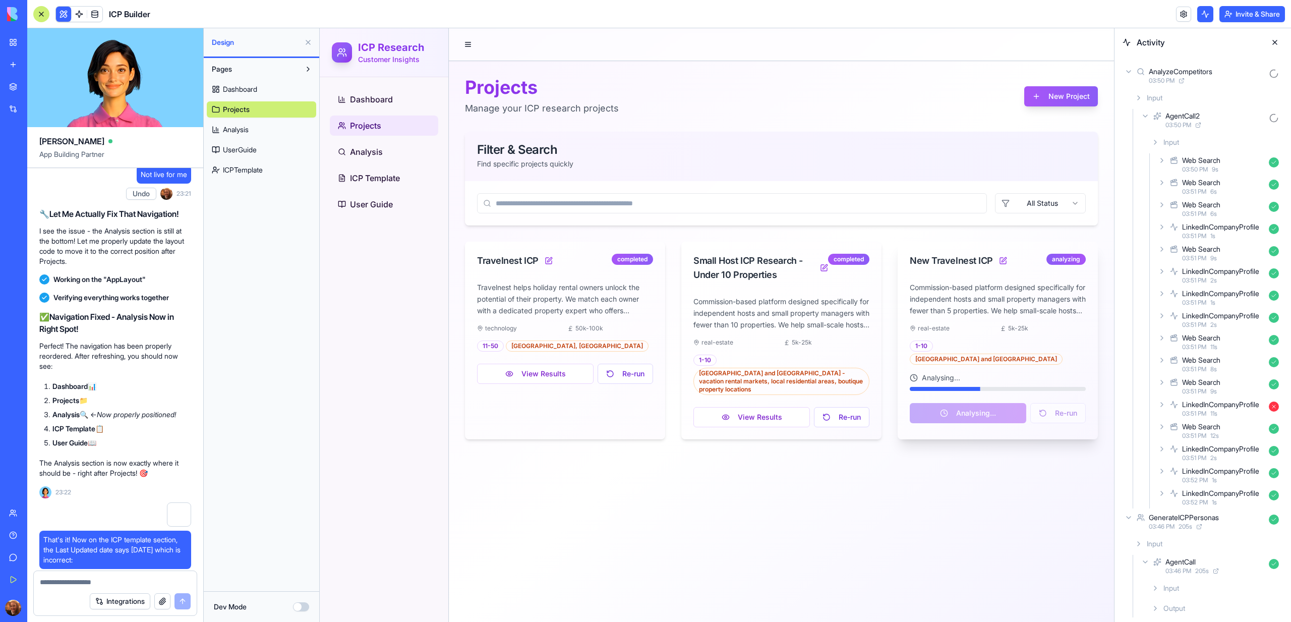
click at [1217, 410] on span "11 s" at bounding box center [1213, 413] width 7 height 8
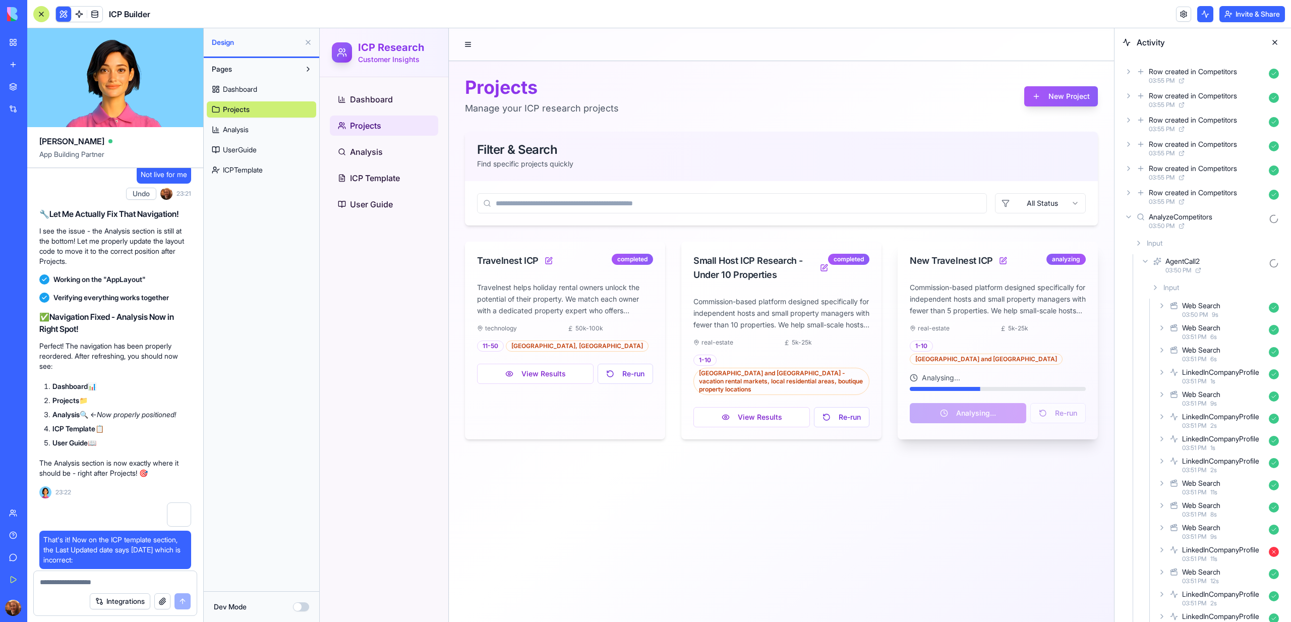
click at [1051, 537] on main "Projects Manage your ICP research projects New Project Filter & Search Find spe…" at bounding box center [781, 324] width 665 height 593
click at [1128, 195] on icon at bounding box center [1128, 193] width 8 height 8
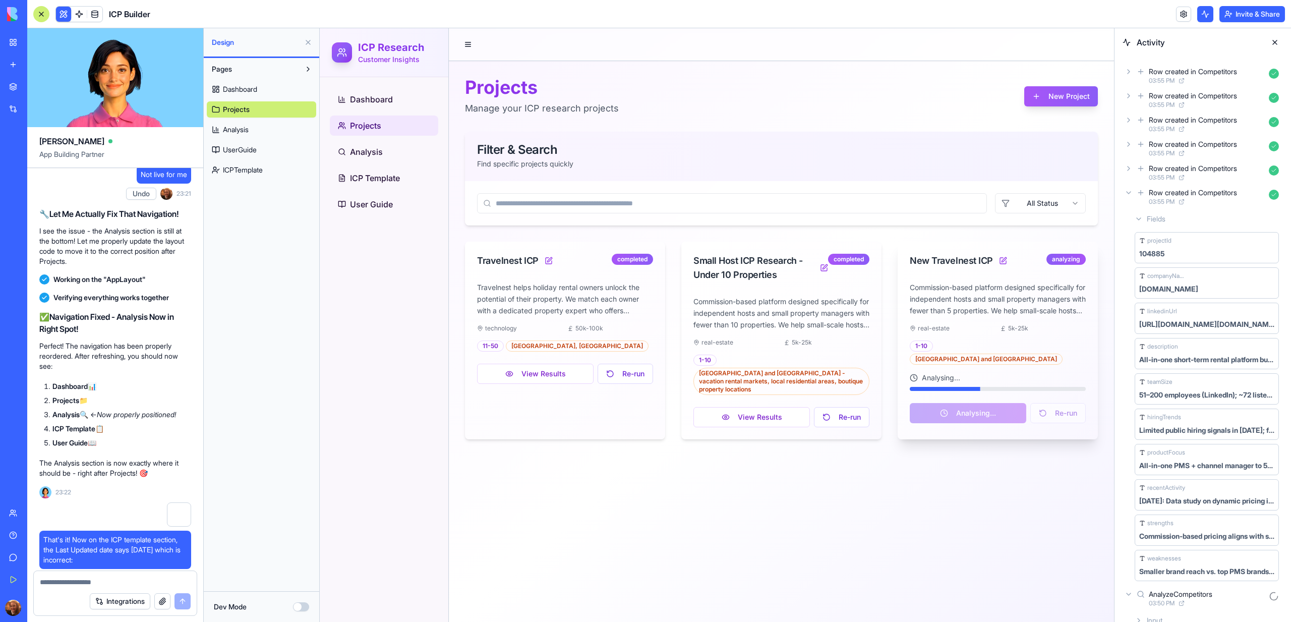
click at [1128, 195] on icon at bounding box center [1128, 193] width 8 height 8
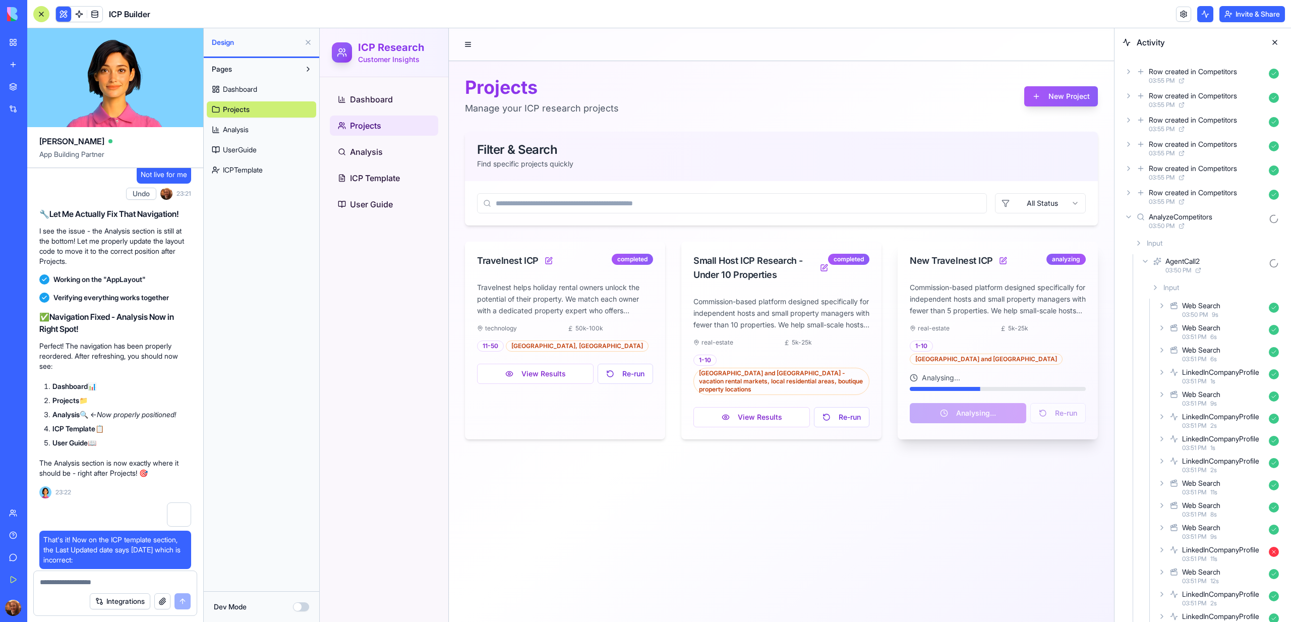
click at [1127, 158] on div "Row created in Competitors 03:55 PM" at bounding box center [1202, 148] width 160 height 22
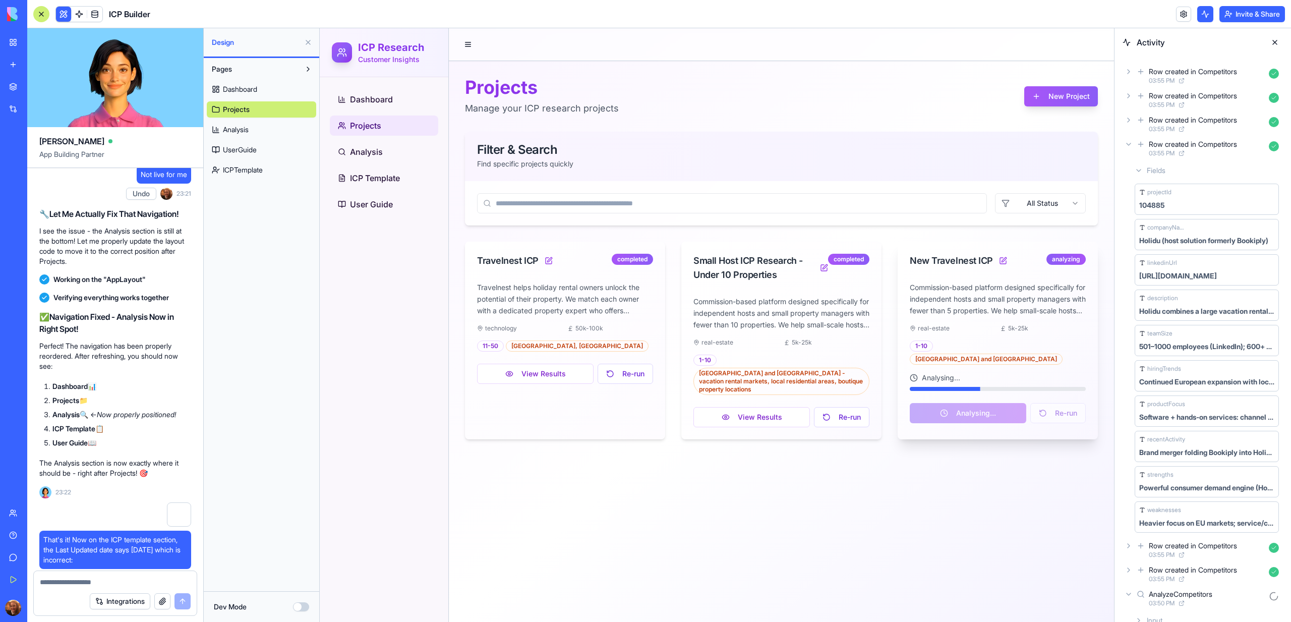
click at [1127, 154] on div "Row created in Competitors 03:55 PM" at bounding box center [1202, 148] width 160 height 22
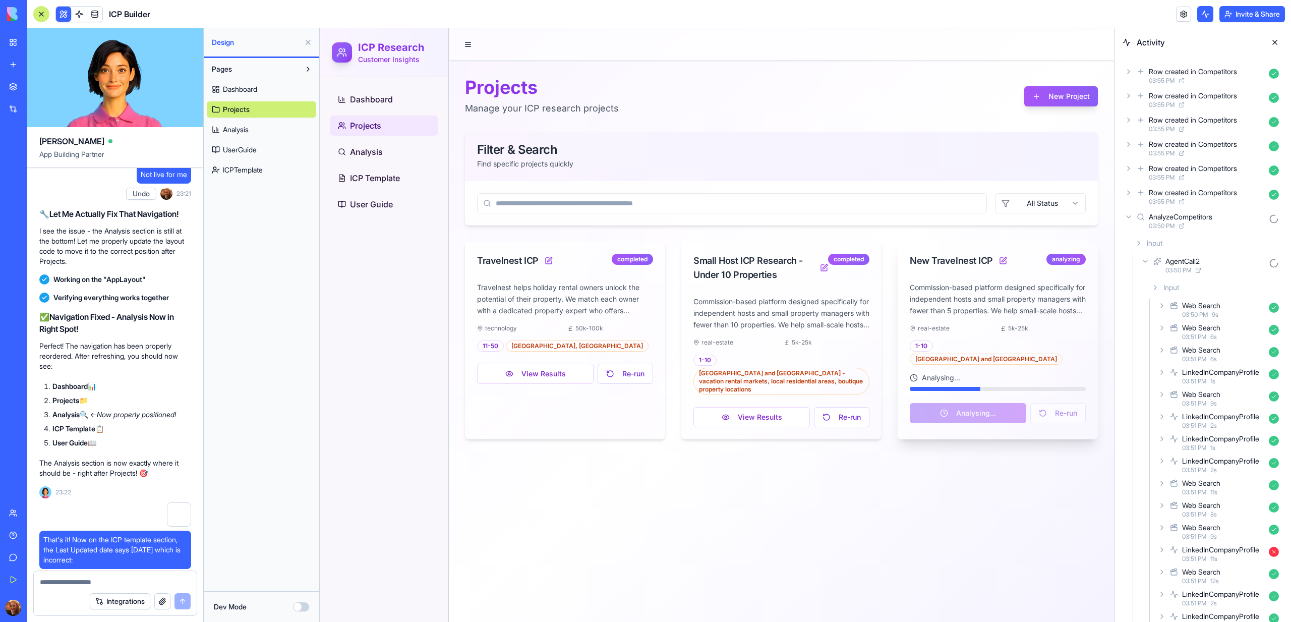
click at [1127, 169] on icon at bounding box center [1128, 168] width 8 height 8
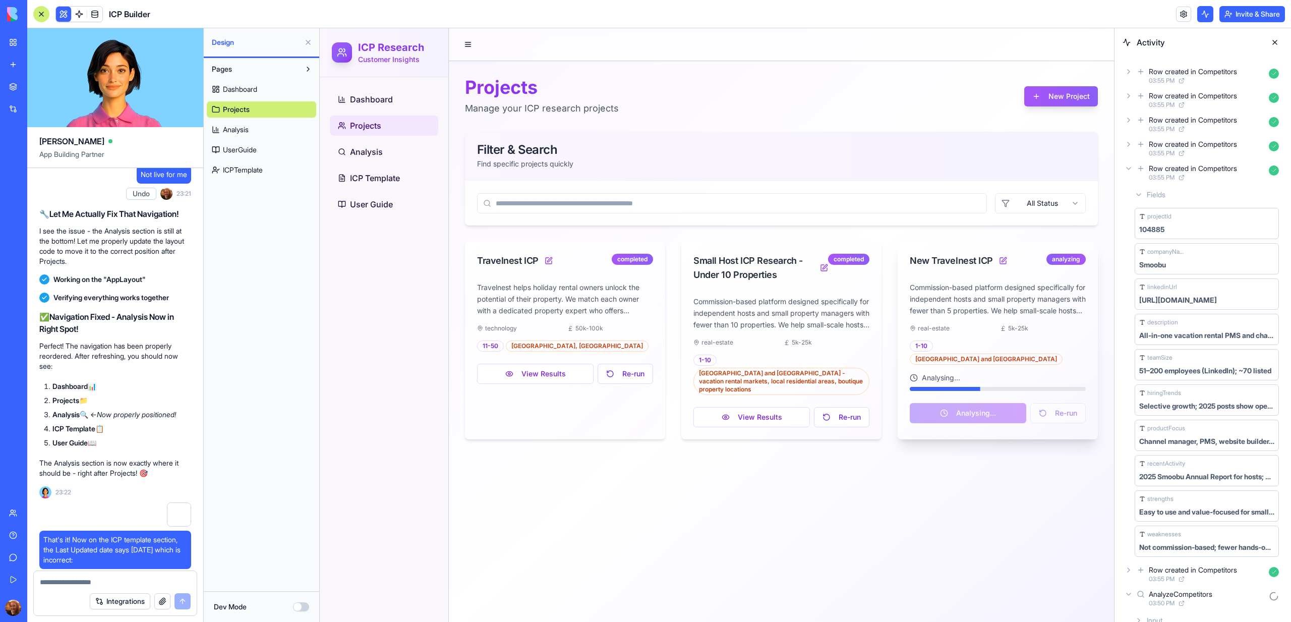
click at [1127, 169] on icon at bounding box center [1128, 168] width 8 height 8
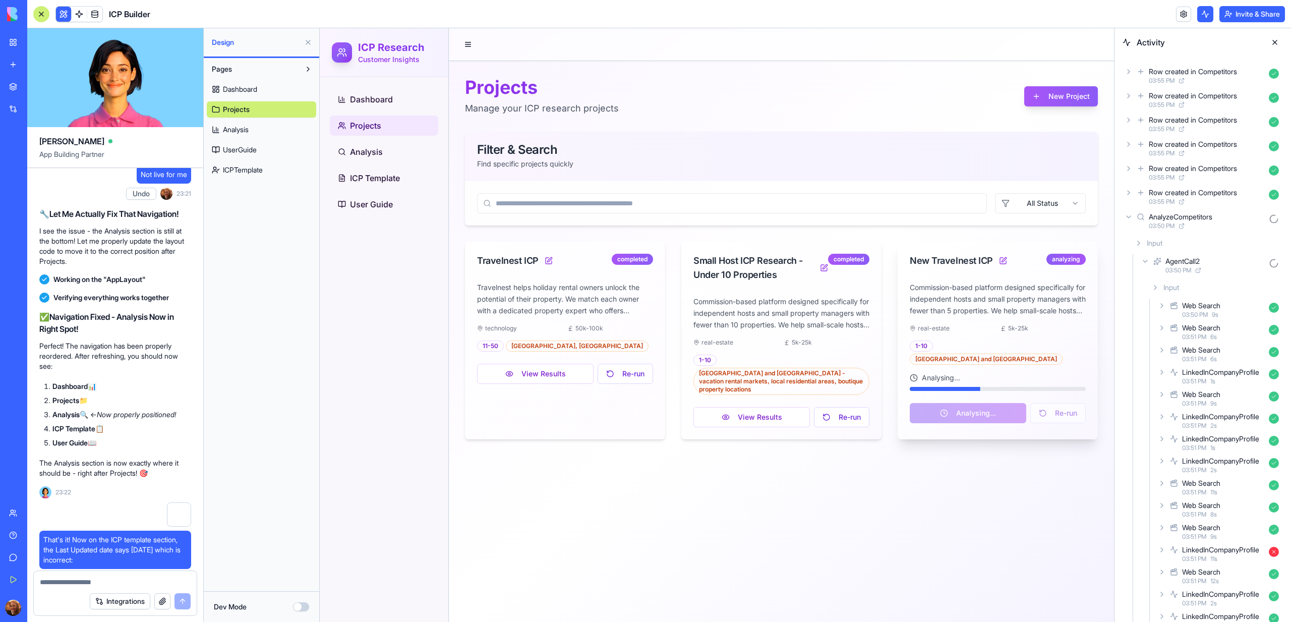
click at [1128, 184] on div "Row created in Competitors 03:55 PM Row created in Competitors 03:55 PM Row cre…" at bounding box center [1202, 502] width 160 height 875
click at [1128, 193] on icon at bounding box center [1128, 193] width 2 height 4
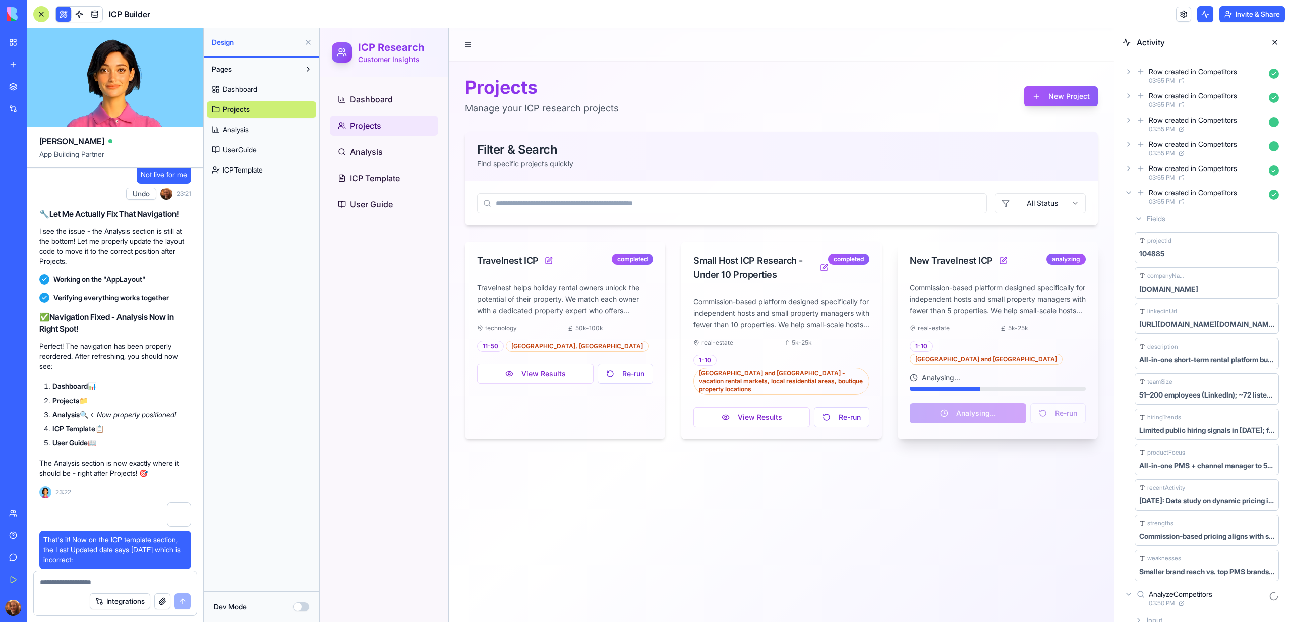
click at [1128, 194] on icon at bounding box center [1128, 193] width 8 height 8
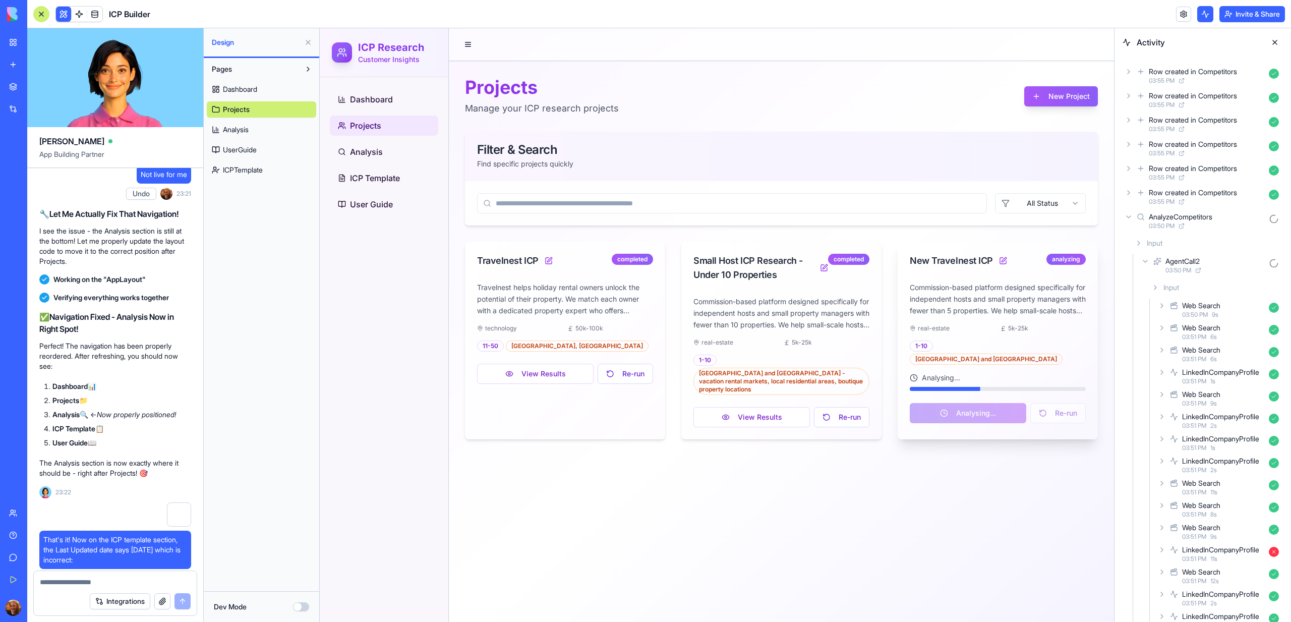
click at [1127, 144] on icon at bounding box center [1128, 144] width 8 height 8
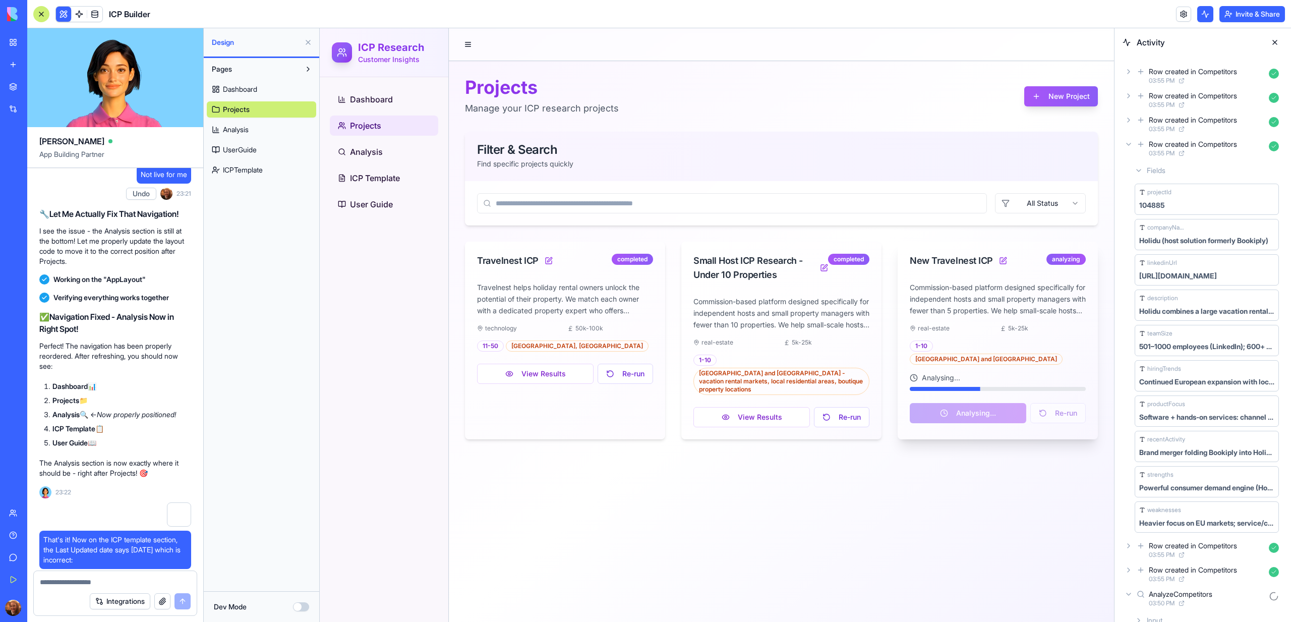
click at [1127, 144] on icon at bounding box center [1128, 144] width 4 height 2
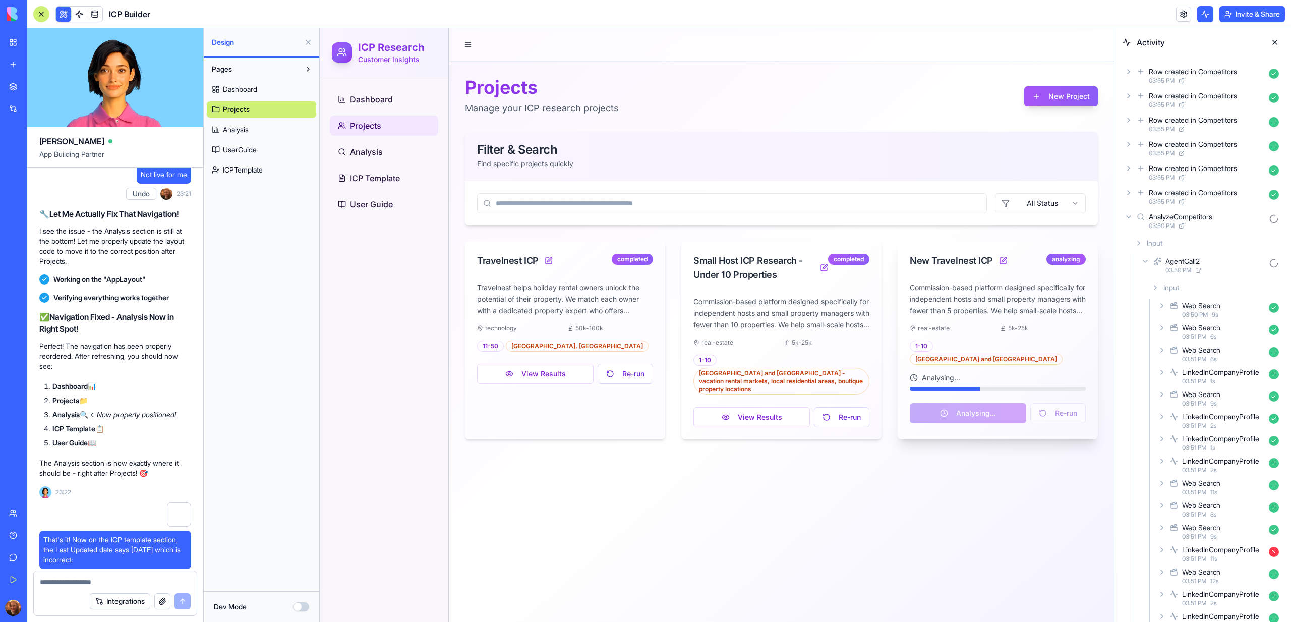
click at [1129, 122] on icon at bounding box center [1128, 120] width 8 height 8
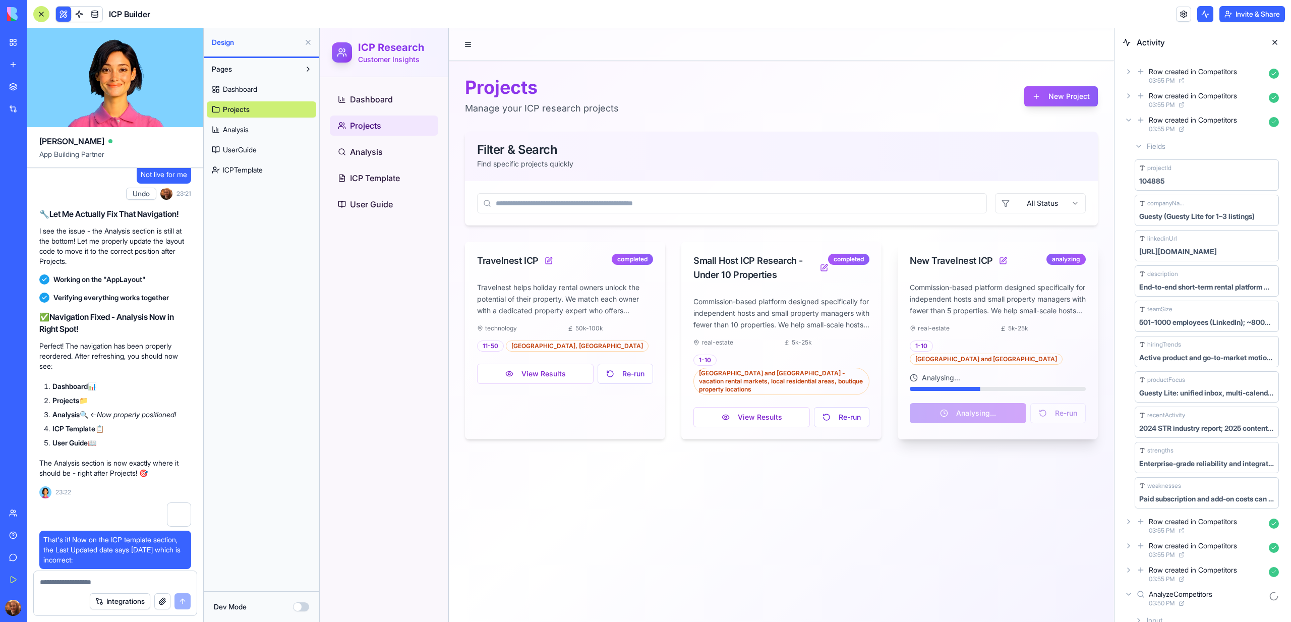
click at [1129, 122] on icon at bounding box center [1128, 120] width 8 height 8
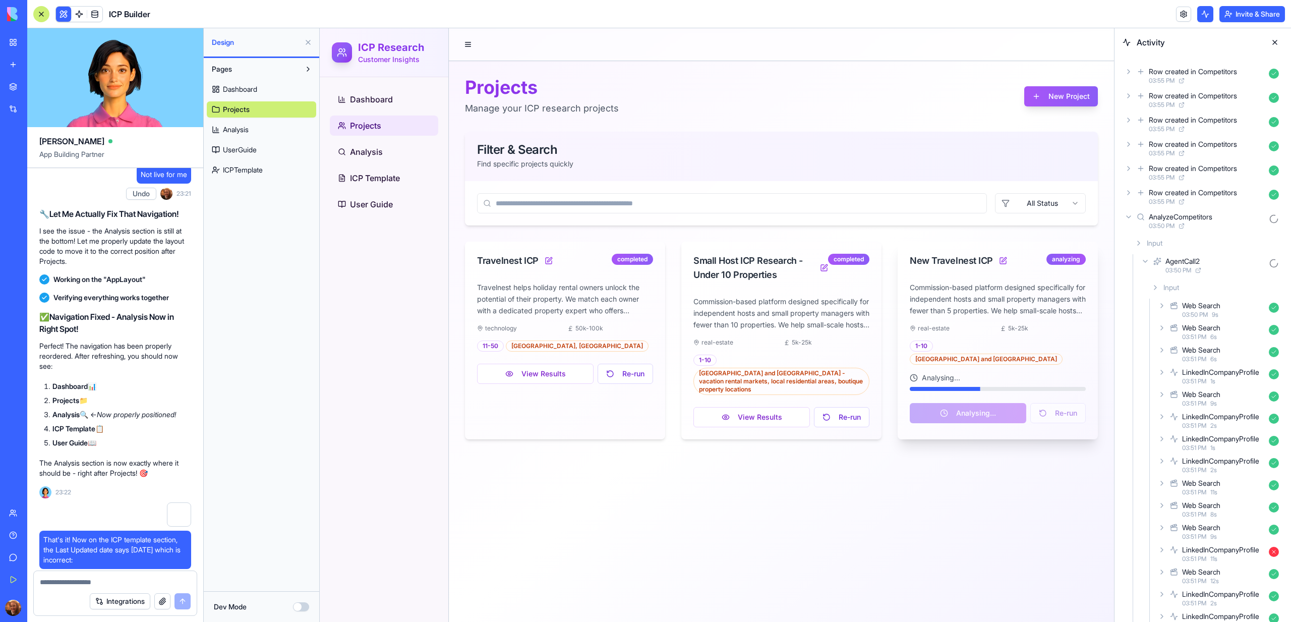
click at [1128, 94] on icon at bounding box center [1128, 96] width 8 height 8
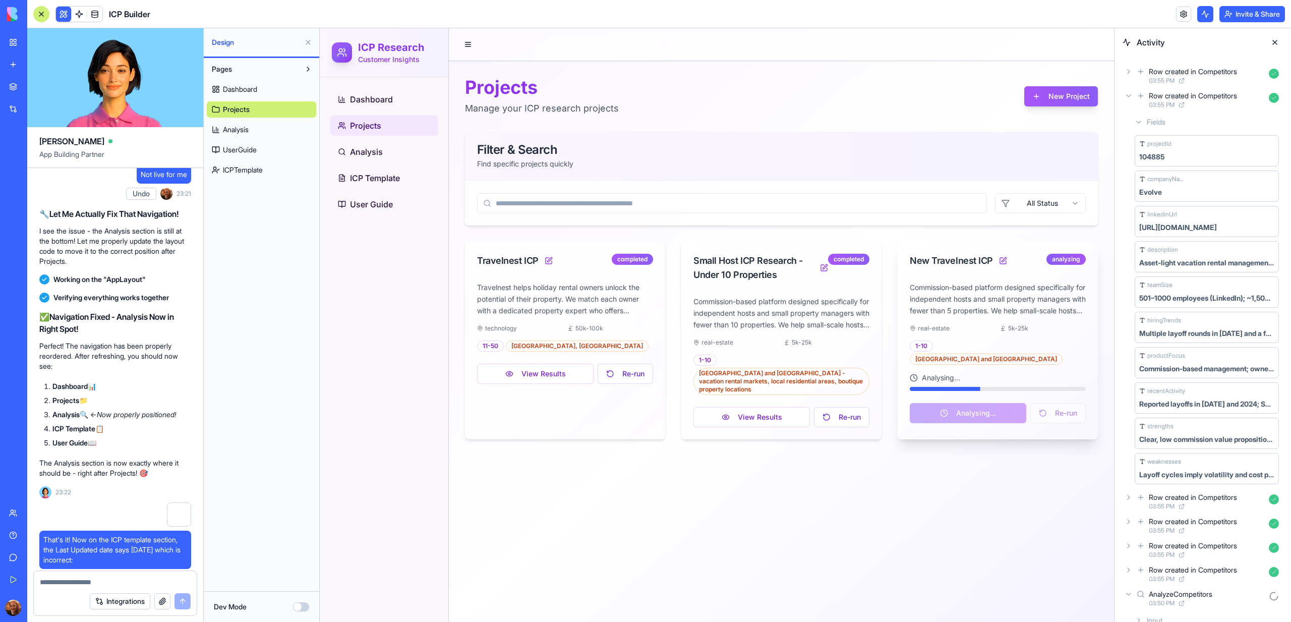
click at [1128, 94] on icon at bounding box center [1128, 96] width 8 height 8
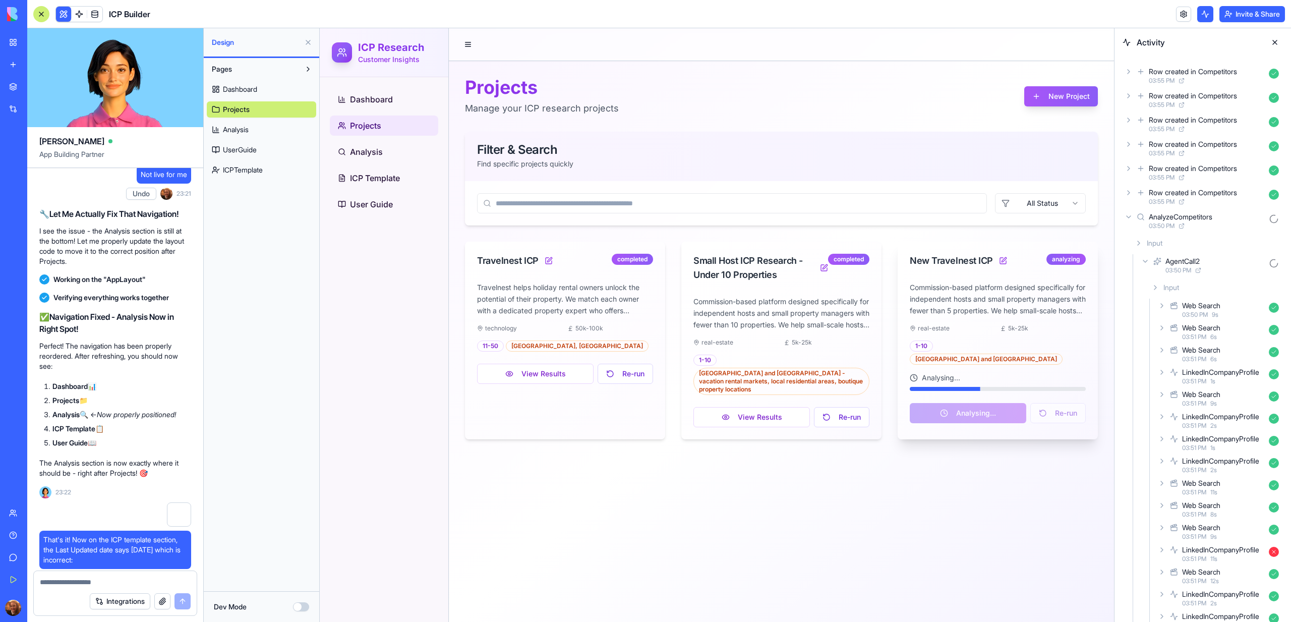
click at [1128, 73] on icon at bounding box center [1128, 72] width 8 height 8
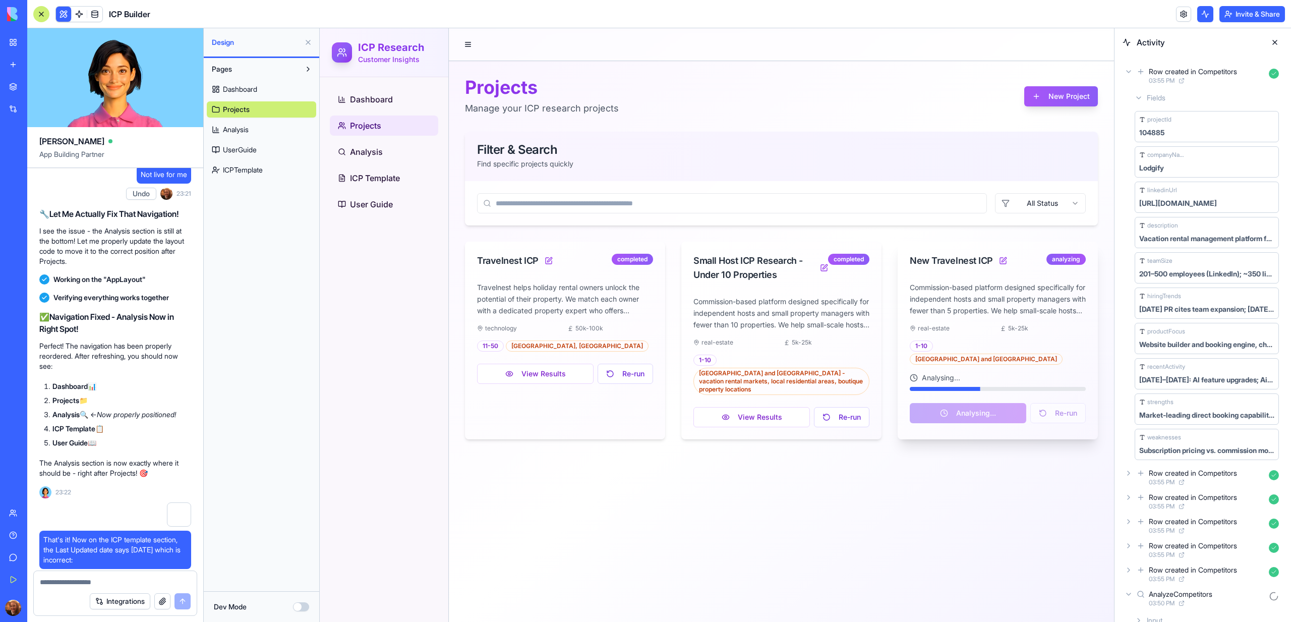
click at [1128, 73] on icon at bounding box center [1128, 72] width 8 height 8
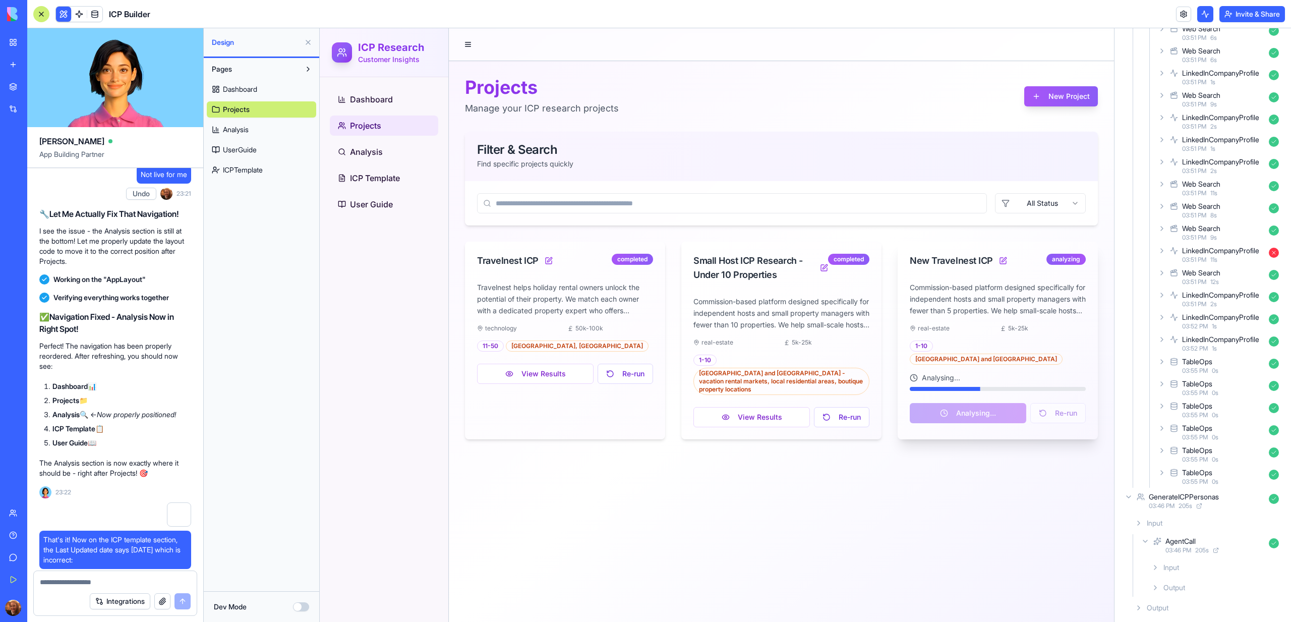
scroll to position [326, 0]
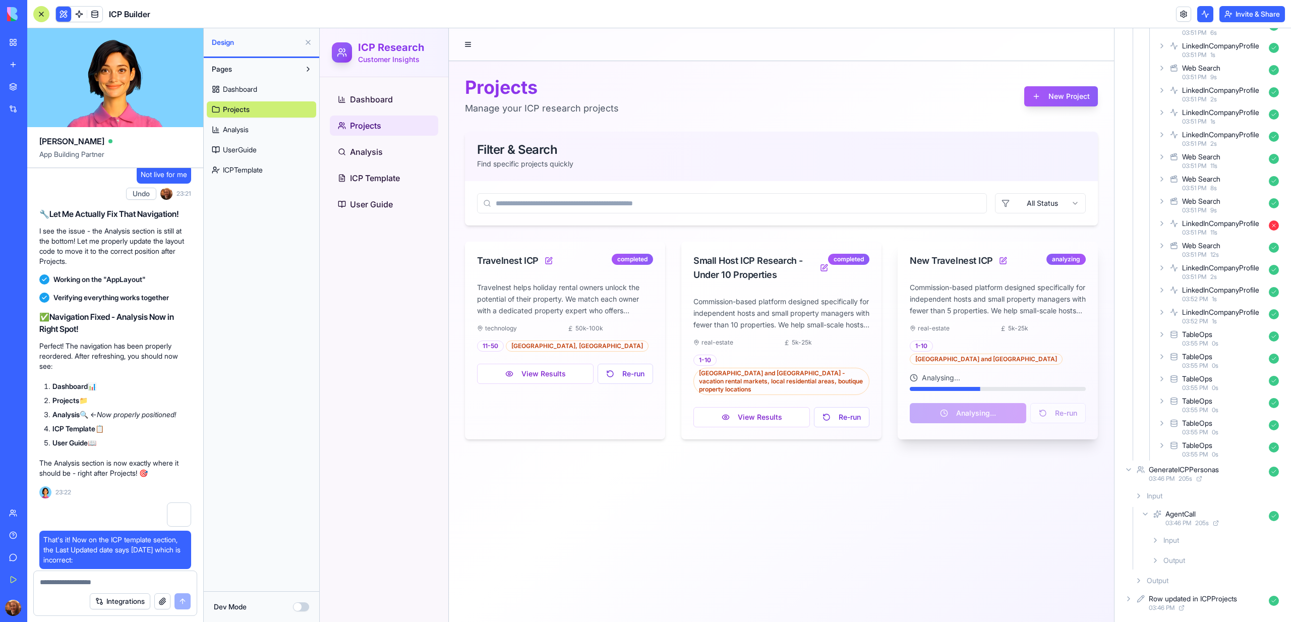
click at [1160, 445] on icon at bounding box center [1162, 445] width 8 height 8
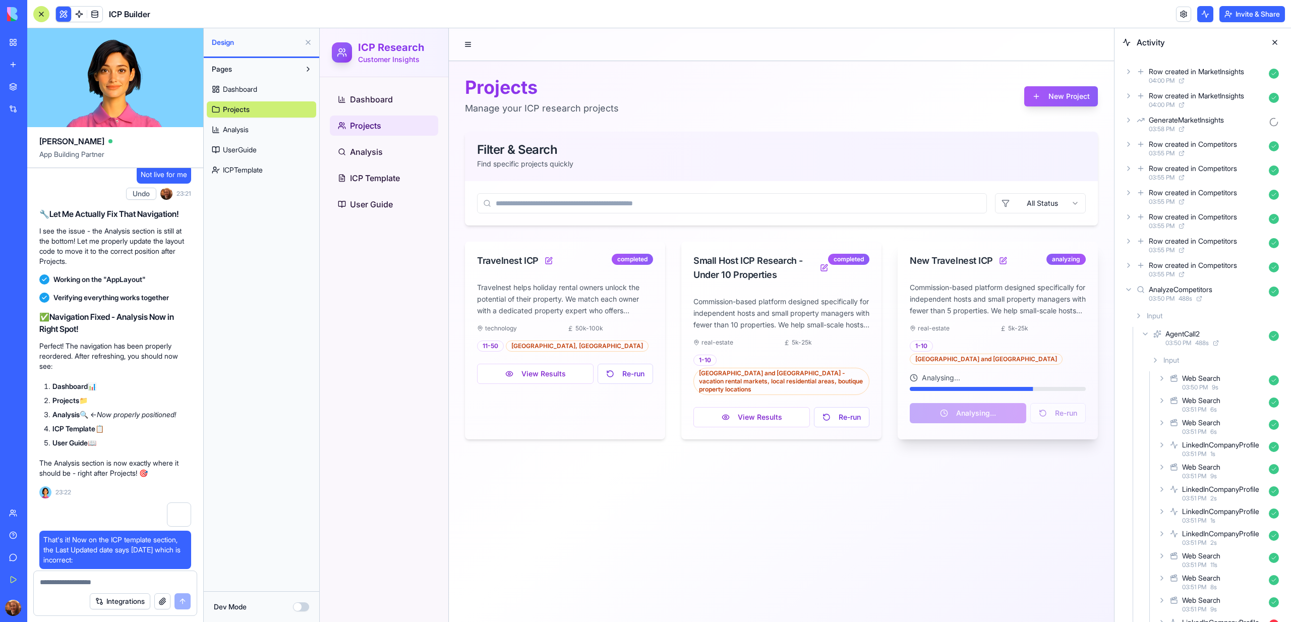
click at [1134, 117] on div "GenerateMarketInsights 03:58 PM" at bounding box center [1202, 124] width 160 height 22
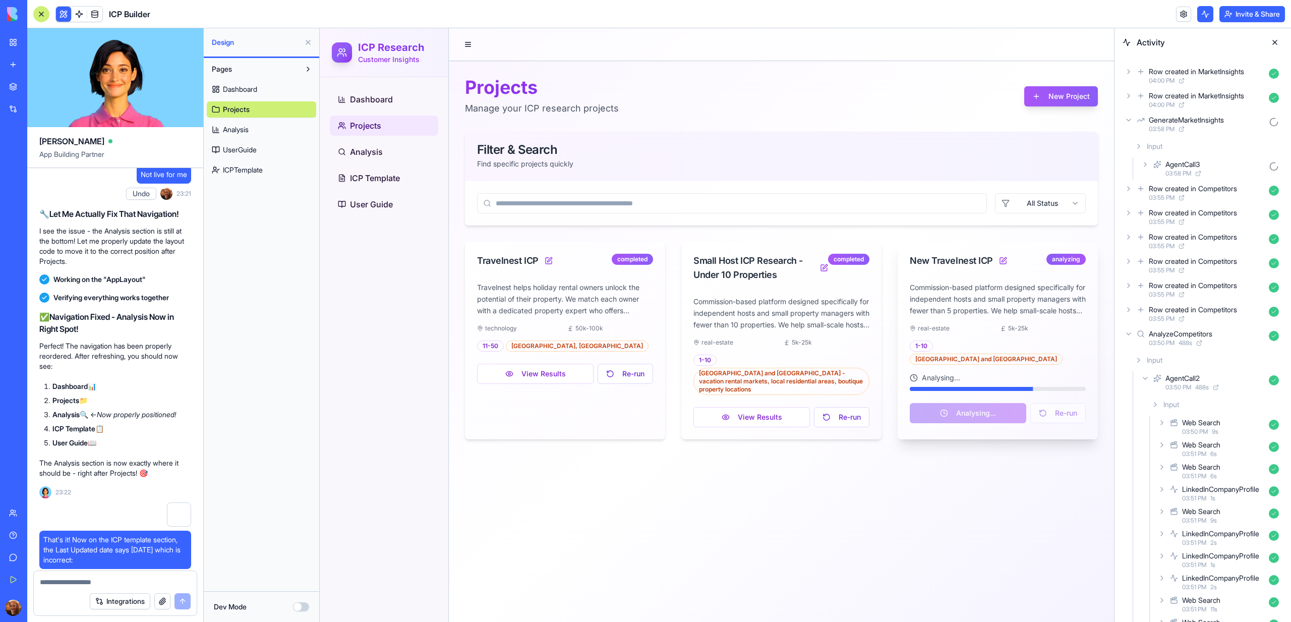
click at [1148, 160] on icon at bounding box center [1145, 164] width 8 height 8
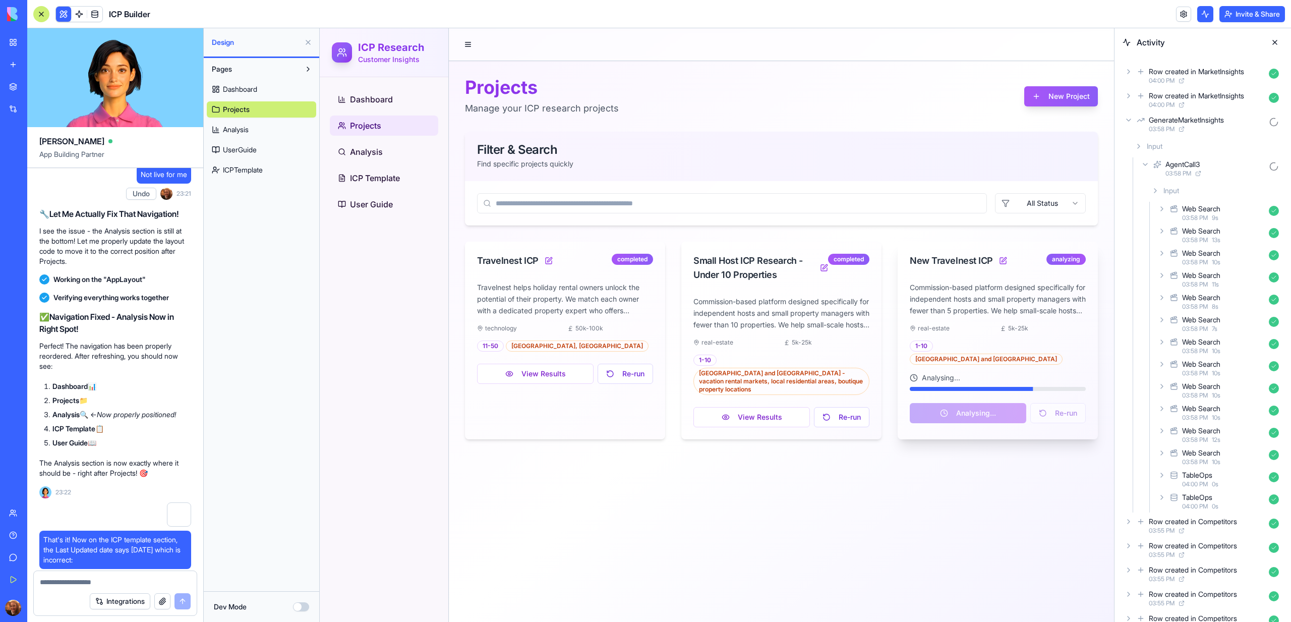
click at [1157, 185] on div "Input" at bounding box center [1215, 191] width 136 height 18
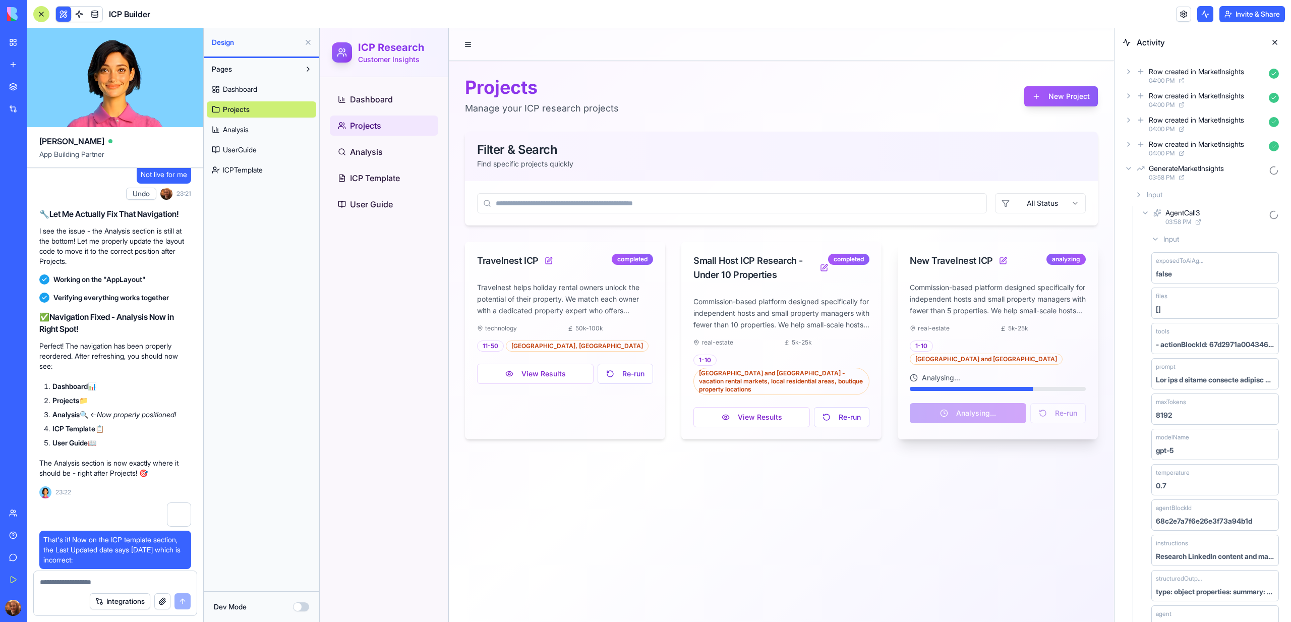
click at [1143, 194] on div "Input" at bounding box center [1206, 195] width 152 height 18
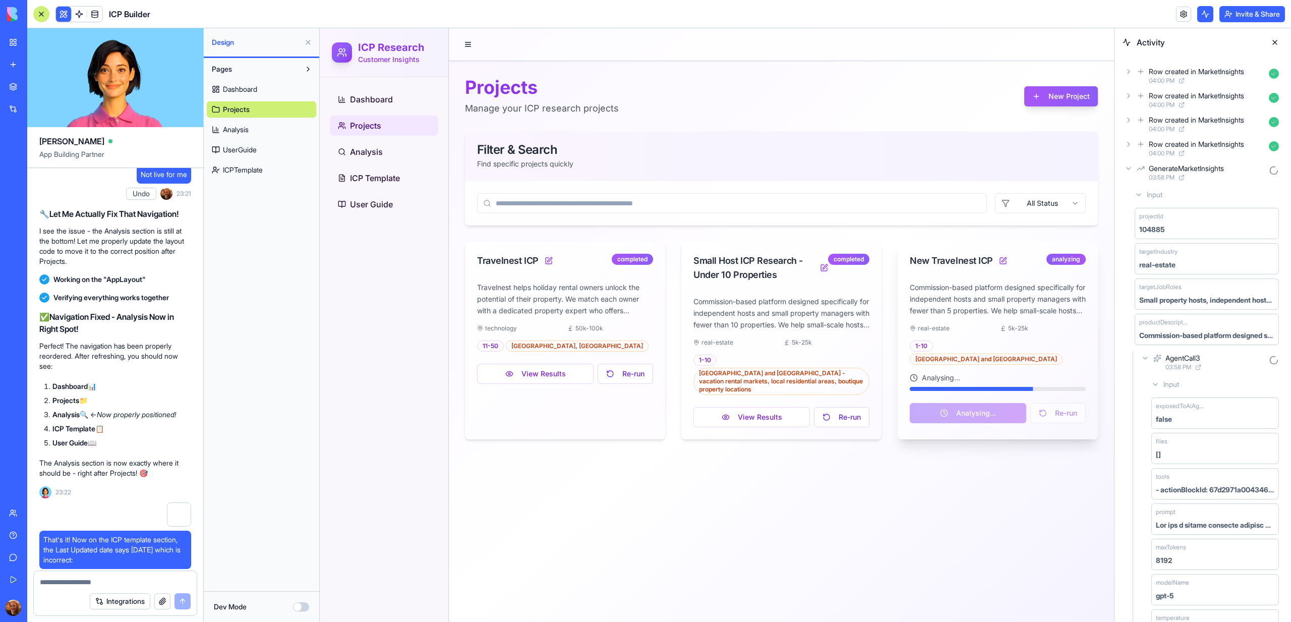
click at [1142, 194] on icon at bounding box center [1139, 195] width 8 height 8
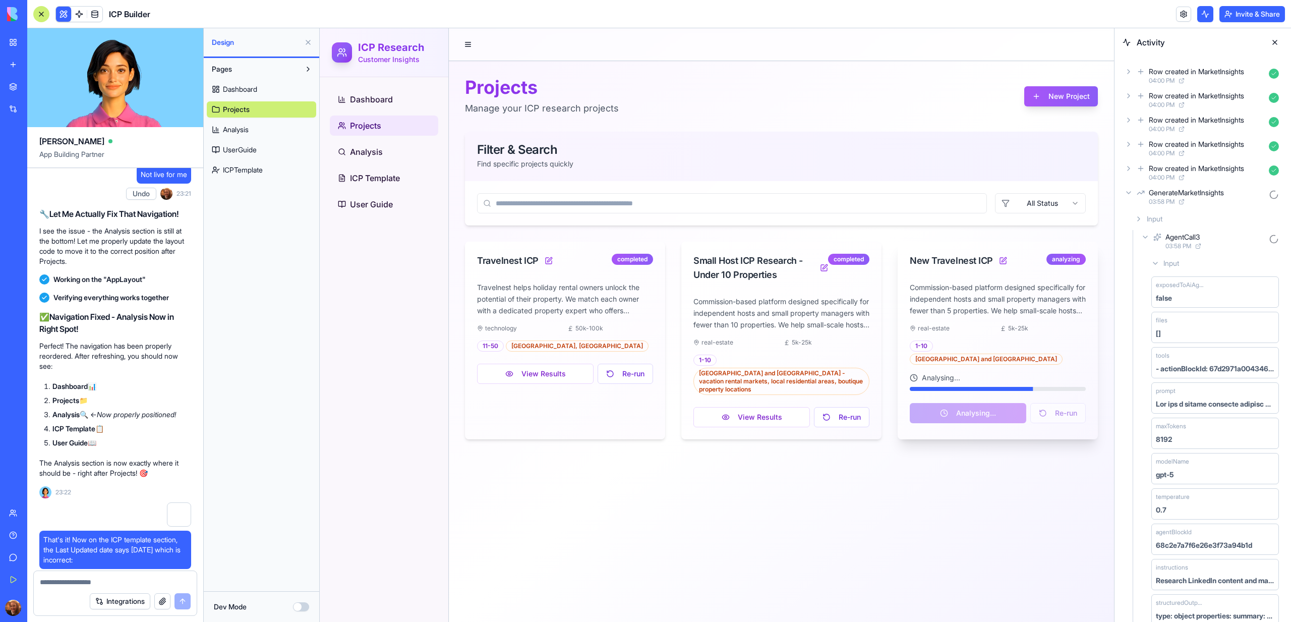
click at [1147, 218] on span "Input" at bounding box center [1155, 219] width 16 height 10
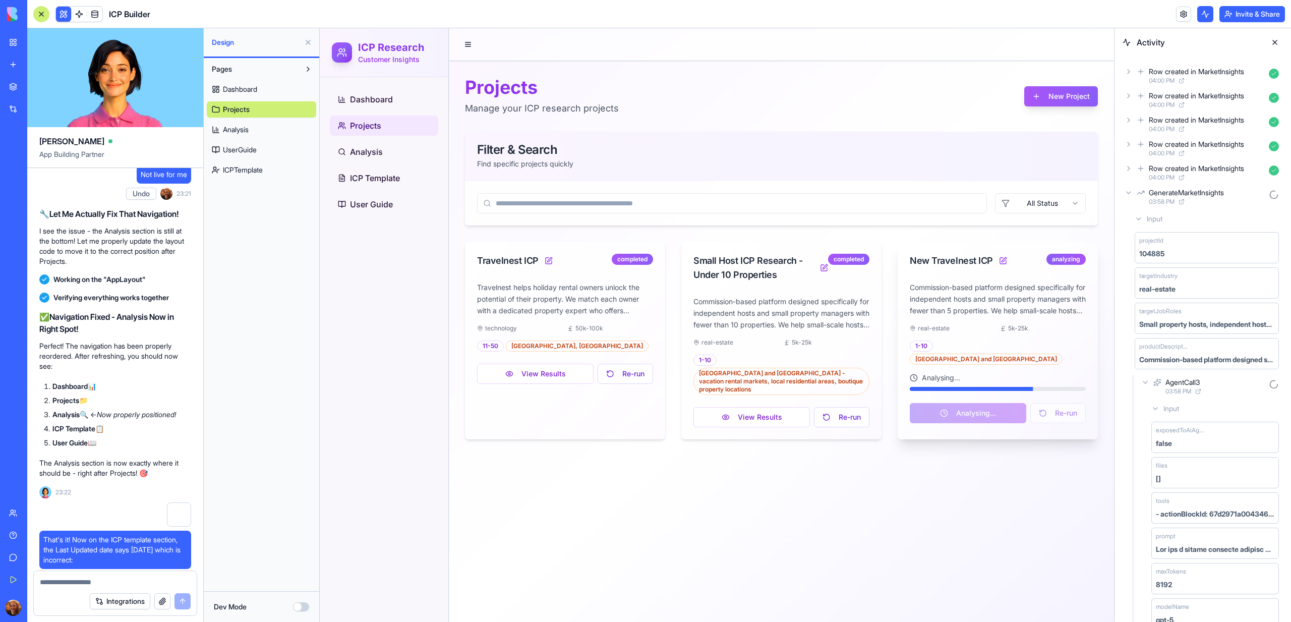
click at [1147, 218] on span "Input" at bounding box center [1155, 219] width 16 height 10
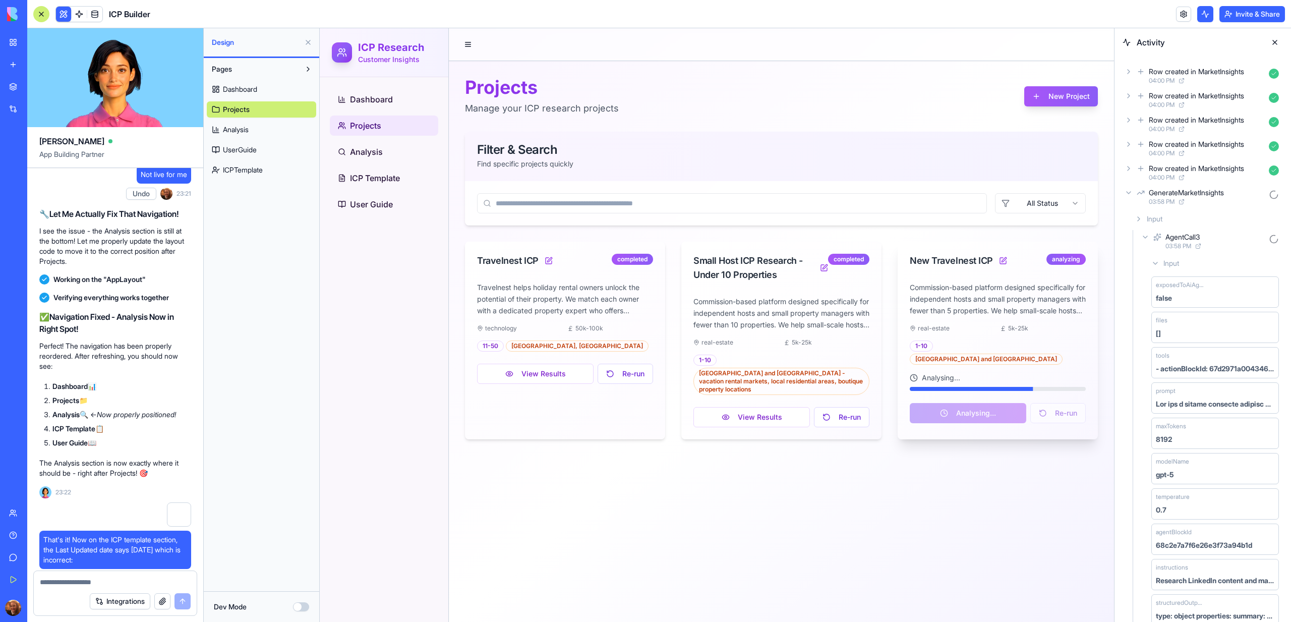
click at [1131, 191] on icon at bounding box center [1128, 193] width 8 height 8
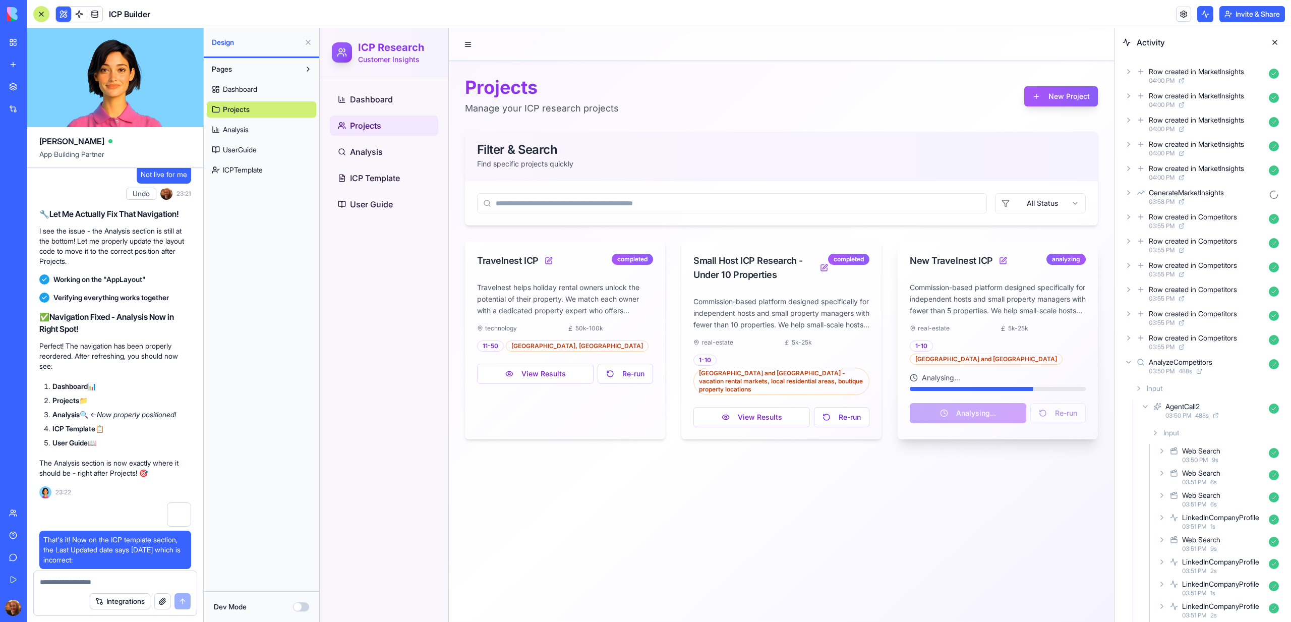
click at [1139, 197] on icon at bounding box center [1141, 193] width 8 height 12
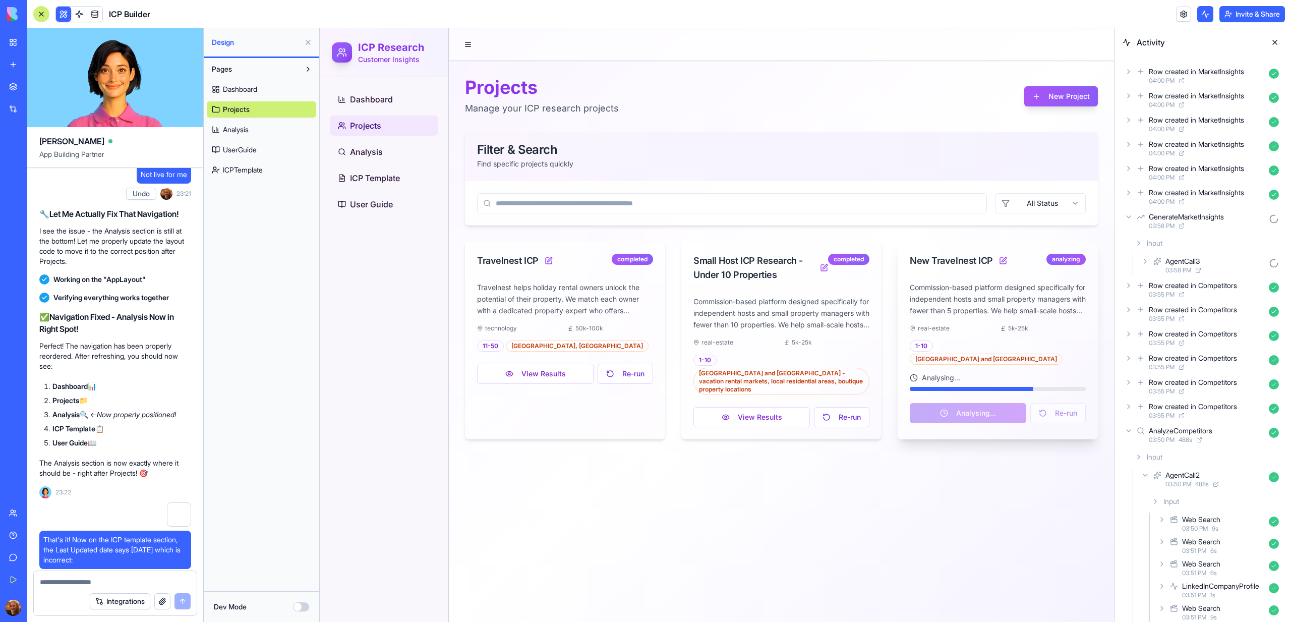
click at [1146, 271] on div "AgentCall3 03:58 PM" at bounding box center [1211, 265] width 144 height 22
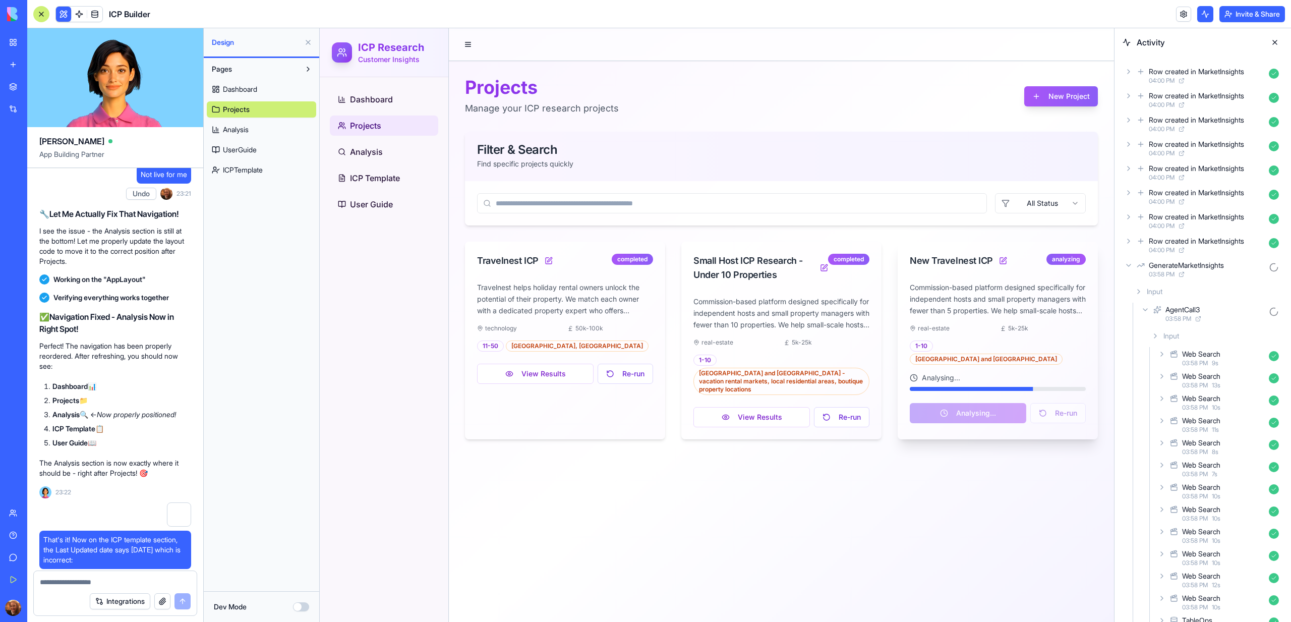
click at [1145, 313] on icon at bounding box center [1145, 310] width 8 height 8
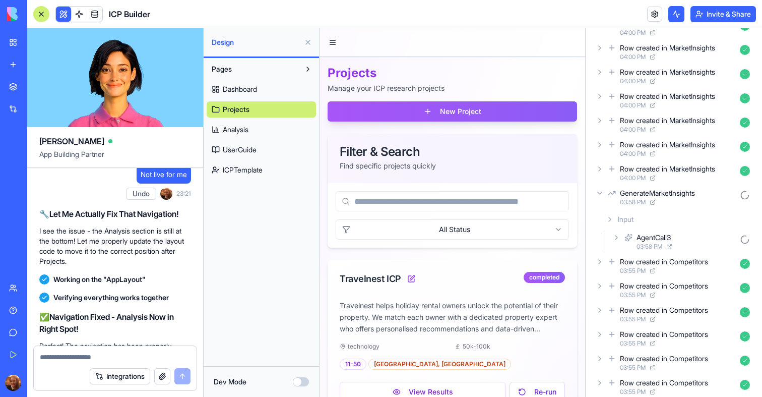
scroll to position [193, 0]
click at [75, 16] on span at bounding box center [79, 14] width 28 height 28
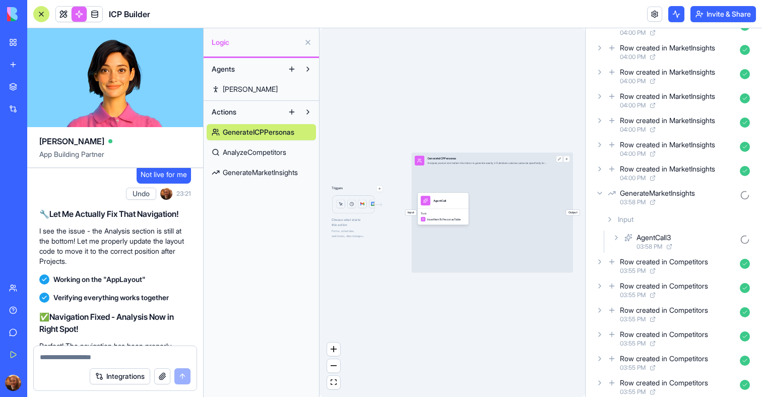
click at [238, 167] on span "GenerateMarketInsights" at bounding box center [260, 172] width 75 height 10
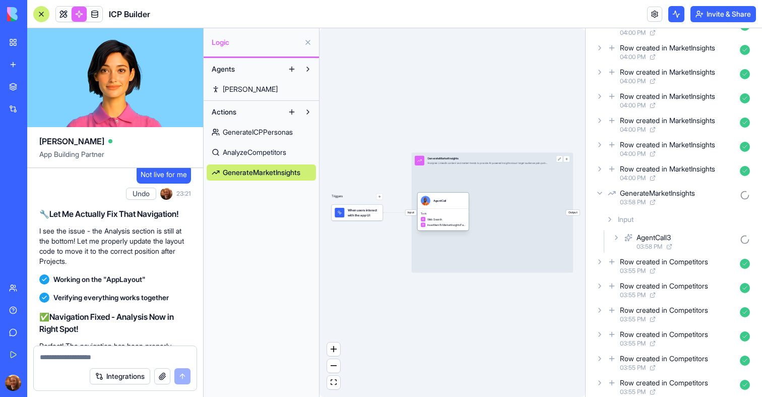
click at [440, 213] on span "Tools" at bounding box center [443, 213] width 45 height 3
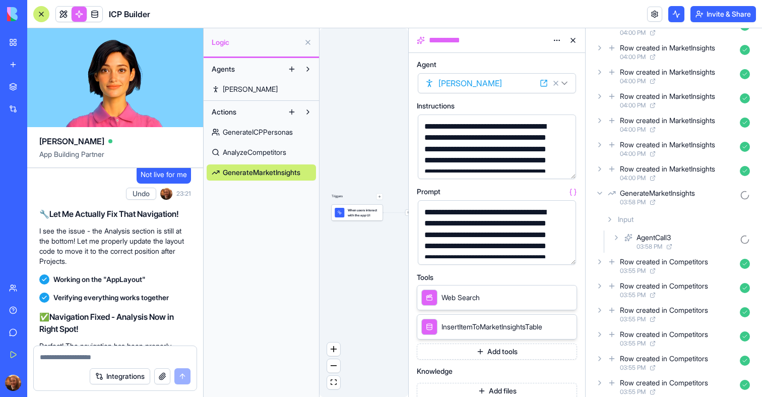
click at [570, 253] on button "button" at bounding box center [566, 255] width 16 height 16
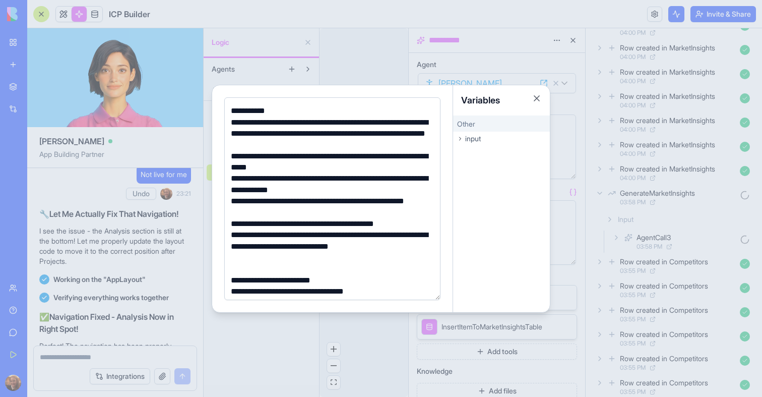
scroll to position [123, 0]
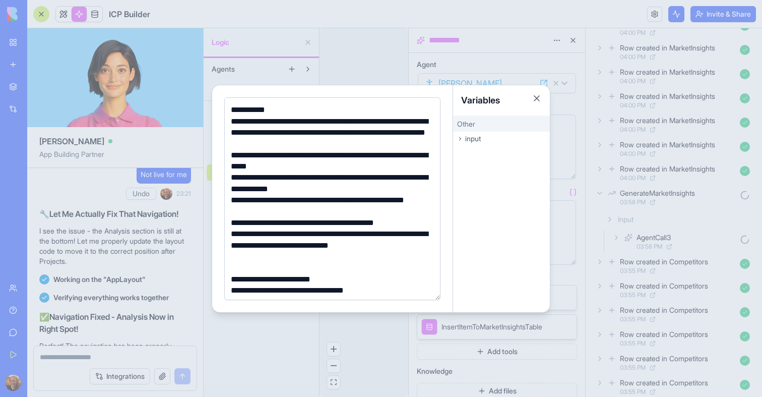
click at [342, 68] on div at bounding box center [381, 198] width 762 height 397
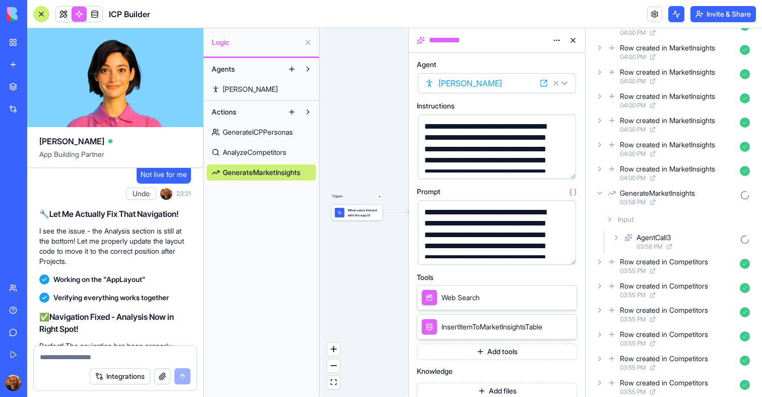
click at [44, 15] on div at bounding box center [41, 14] width 16 height 16
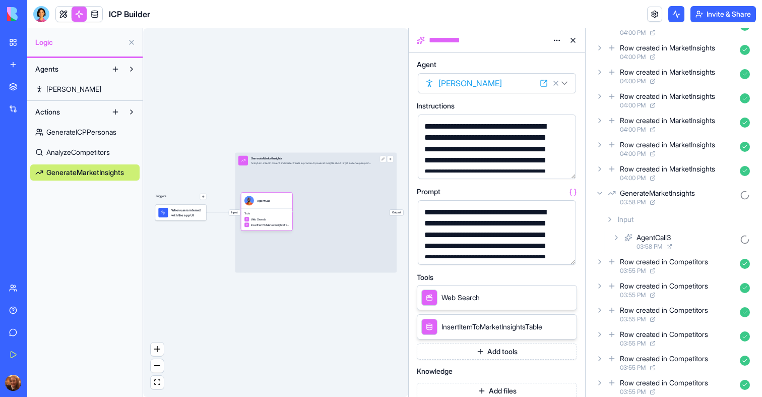
click at [67, 16] on link at bounding box center [63, 14] width 15 height 15
click at [67, 16] on button at bounding box center [63, 14] width 15 height 15
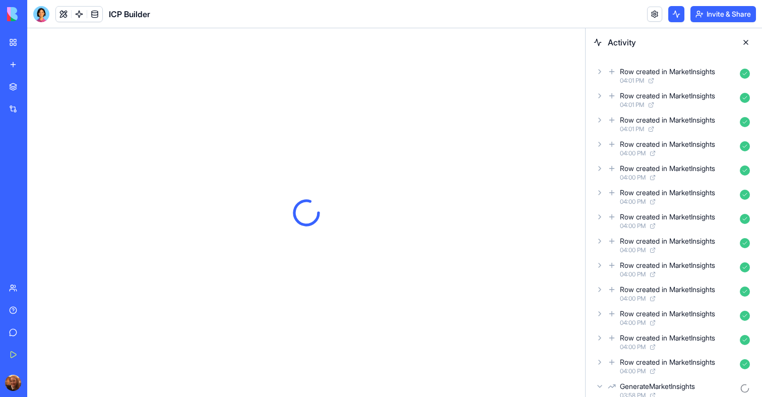
click at [747, 41] on button at bounding box center [746, 42] width 16 height 16
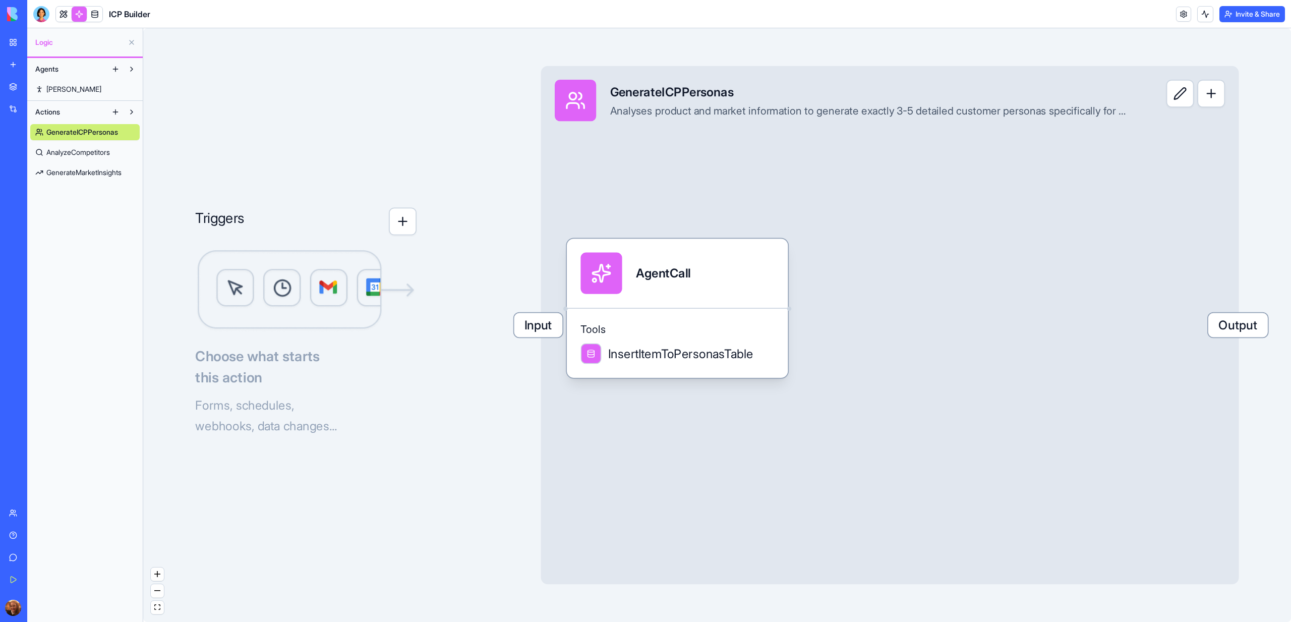
click at [796, 274] on div "Input GenerateICPPersonas Analyses product and market information to generate e…" at bounding box center [890, 325] width 698 height 518
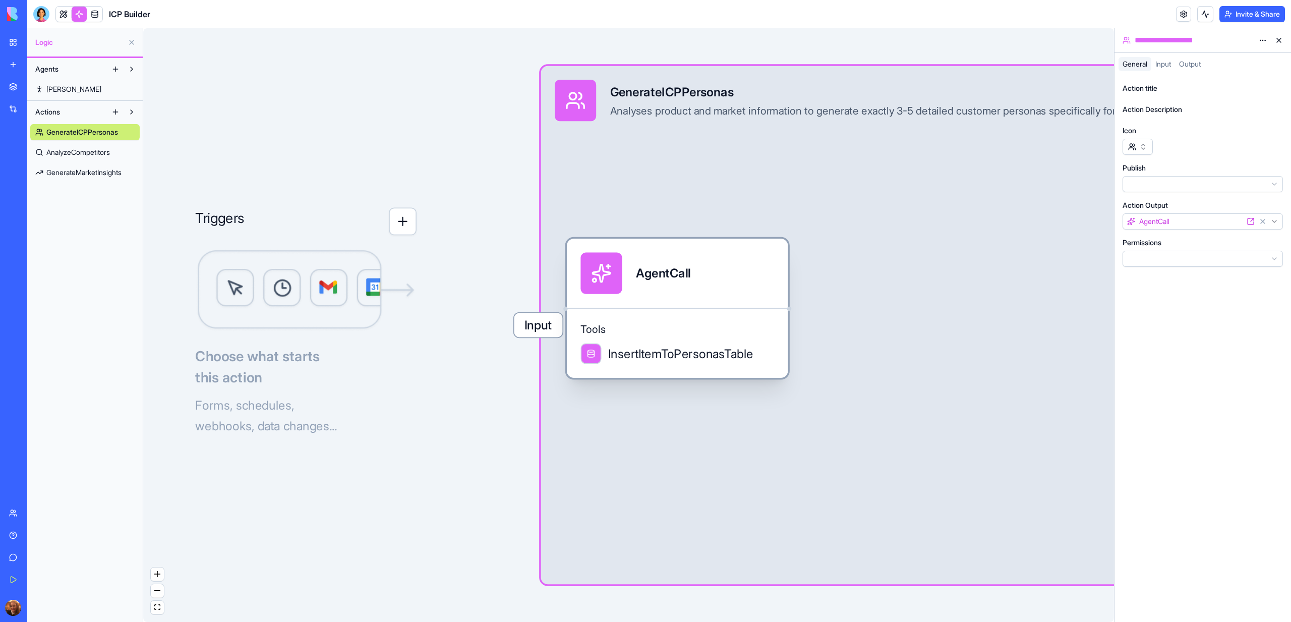
click at [753, 280] on div "AgentCall" at bounding box center [677, 273] width 194 height 41
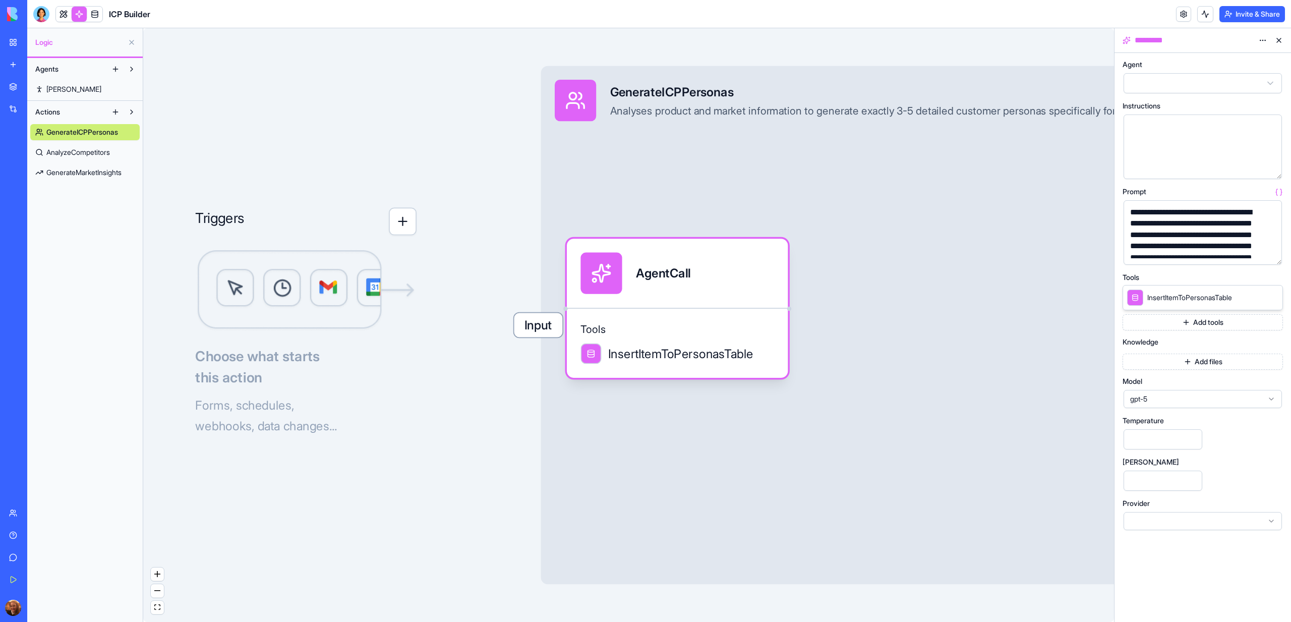
click at [1273, 257] on button "button" at bounding box center [1272, 255] width 16 height 16
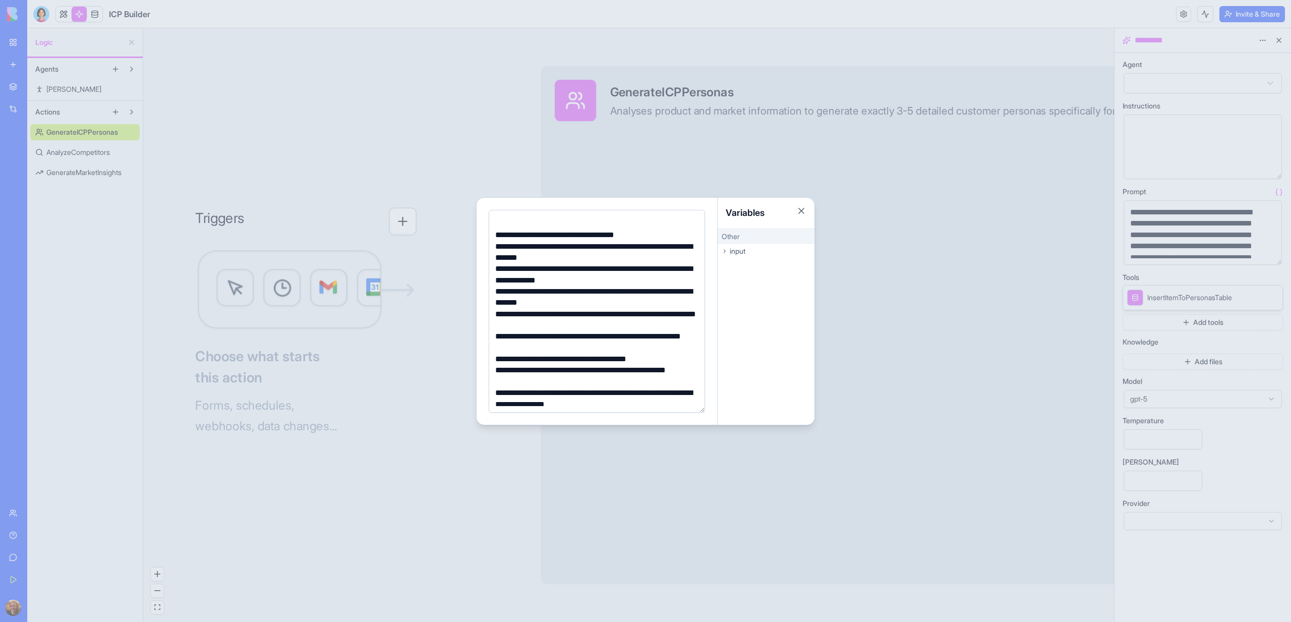
scroll to position [280, 0]
click at [85, 163] on div at bounding box center [645, 311] width 1291 height 622
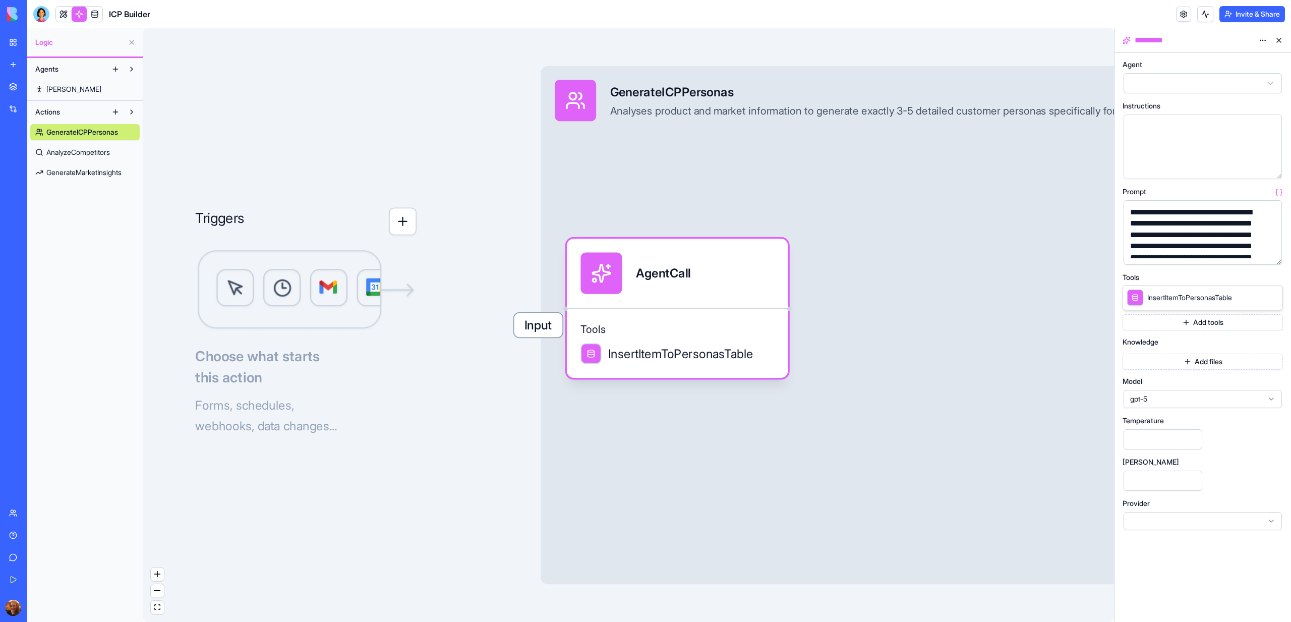
click at [73, 153] on span "AnalyzeCompetitors" at bounding box center [78, 152] width 64 height 10
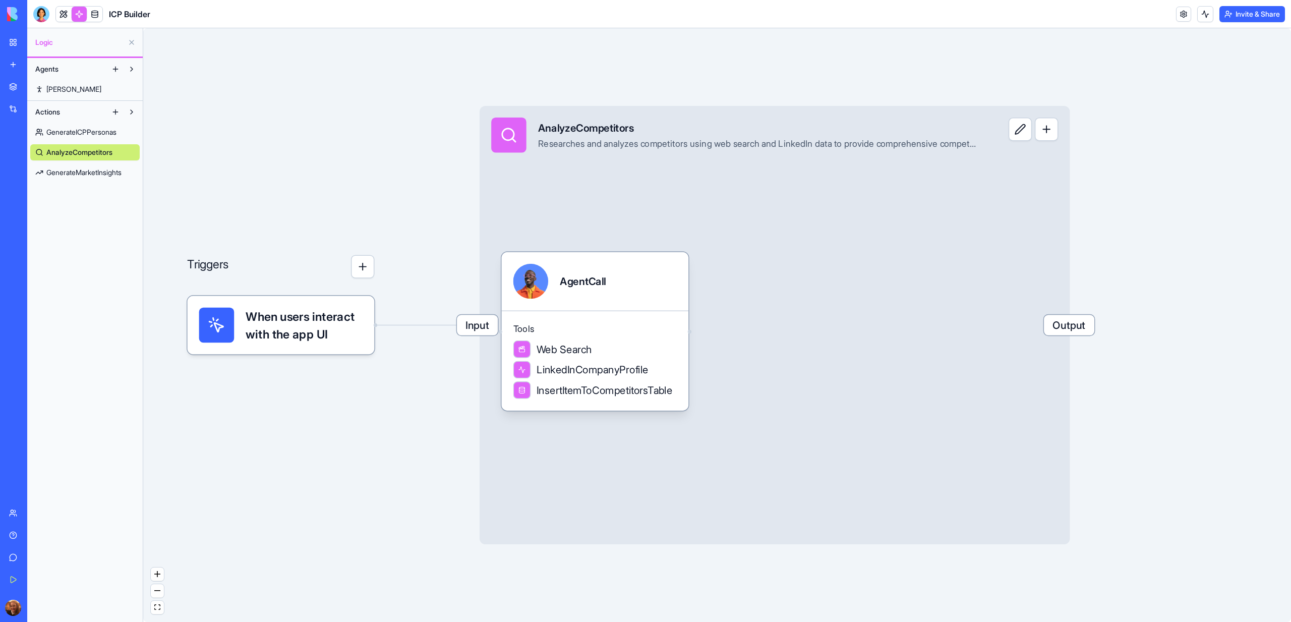
click at [79, 133] on span "GenerateICPPersonas" at bounding box center [81, 132] width 70 height 10
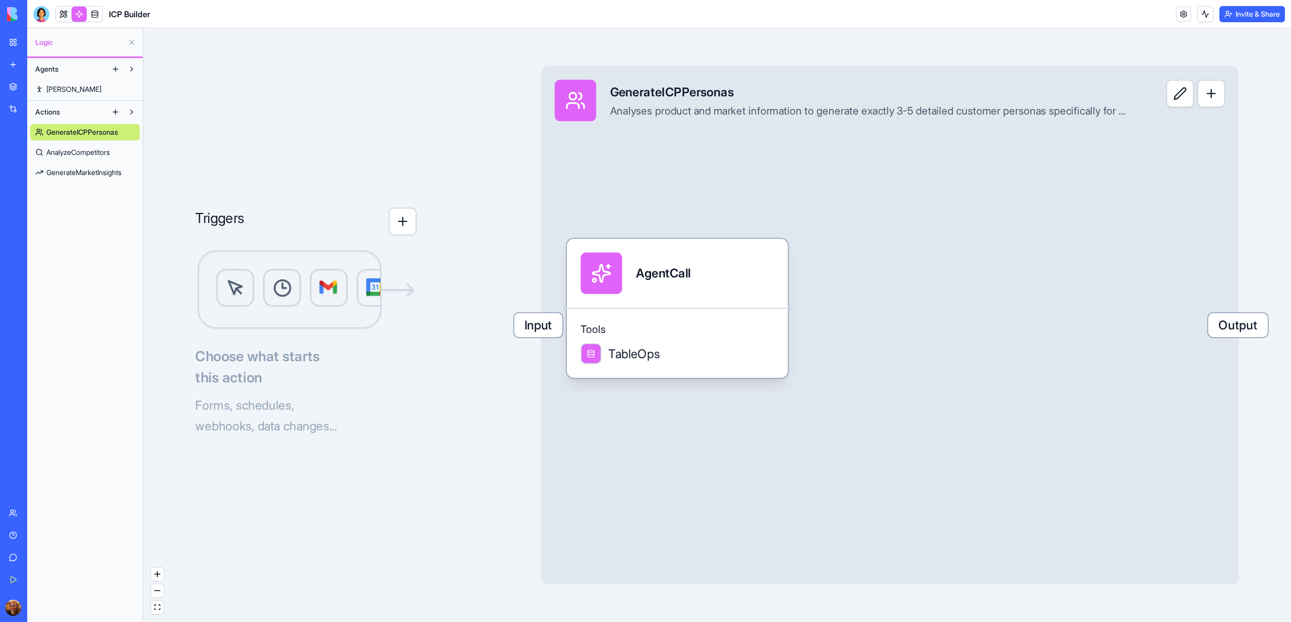
click at [79, 154] on span "AnalyzeCompetitors" at bounding box center [78, 152] width 64 height 10
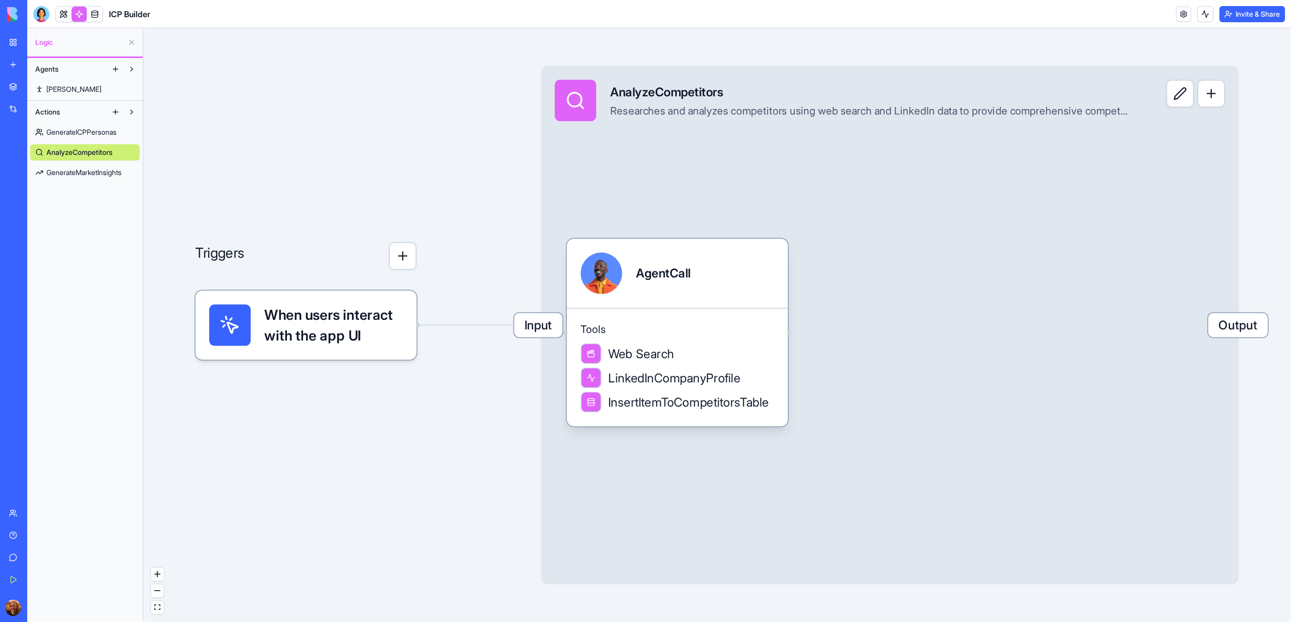
click at [109, 137] on span "GenerateICPPersonas" at bounding box center [81, 132] width 70 height 10
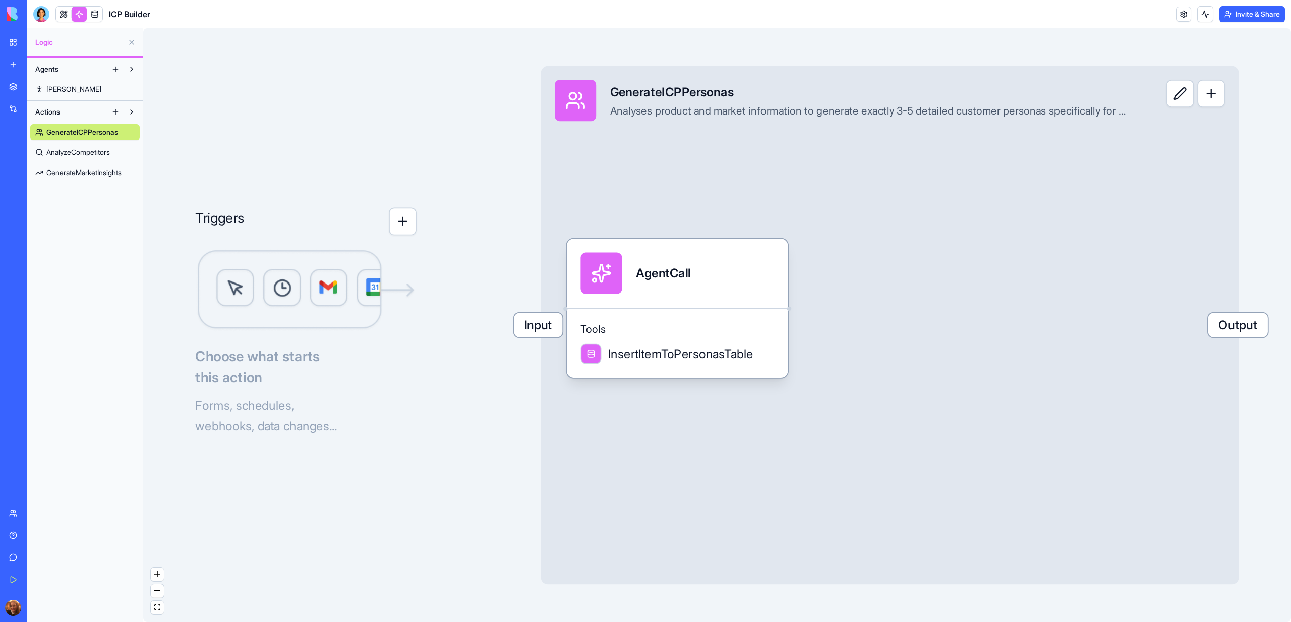
click at [84, 150] on span "AnalyzeCompetitors" at bounding box center [78, 152] width 64 height 10
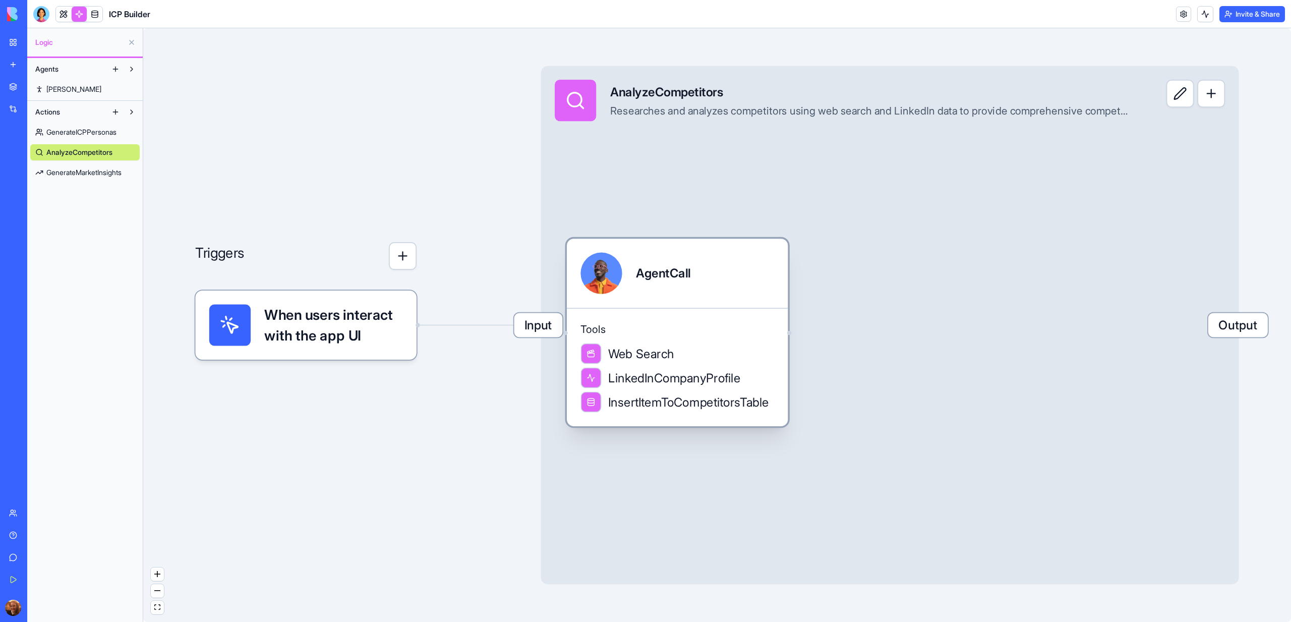
click at [633, 293] on div "AgentCall" at bounding box center [677, 273] width 194 height 41
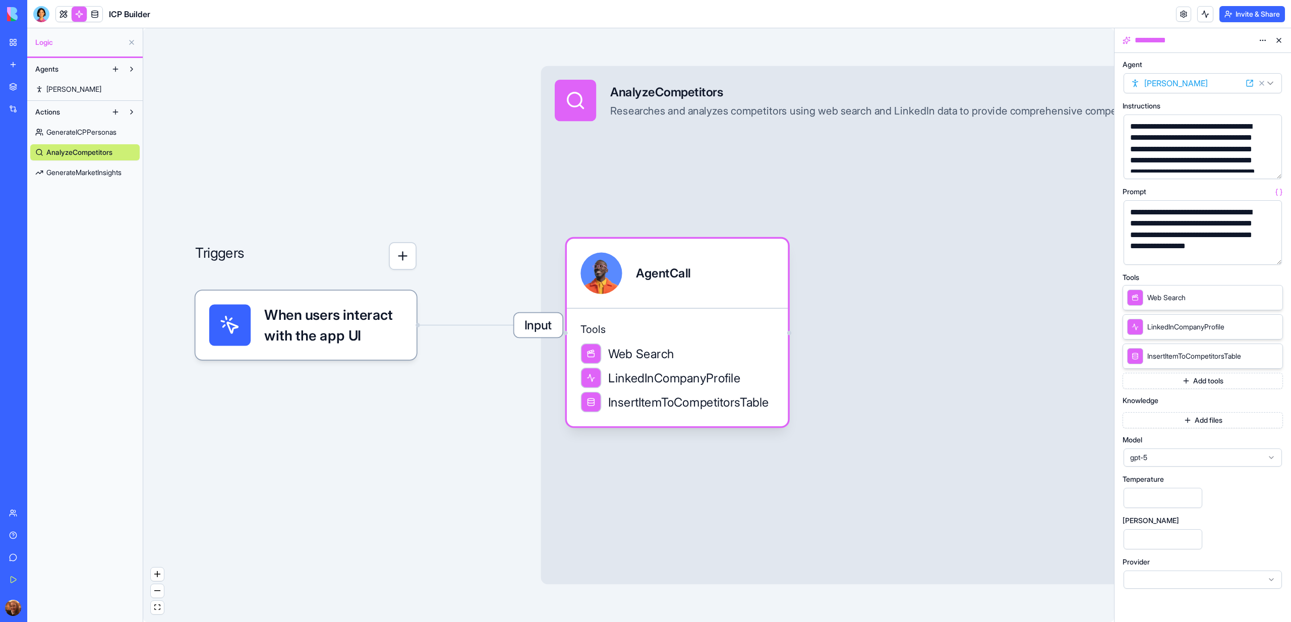
click at [1273, 257] on button "button" at bounding box center [1272, 255] width 16 height 16
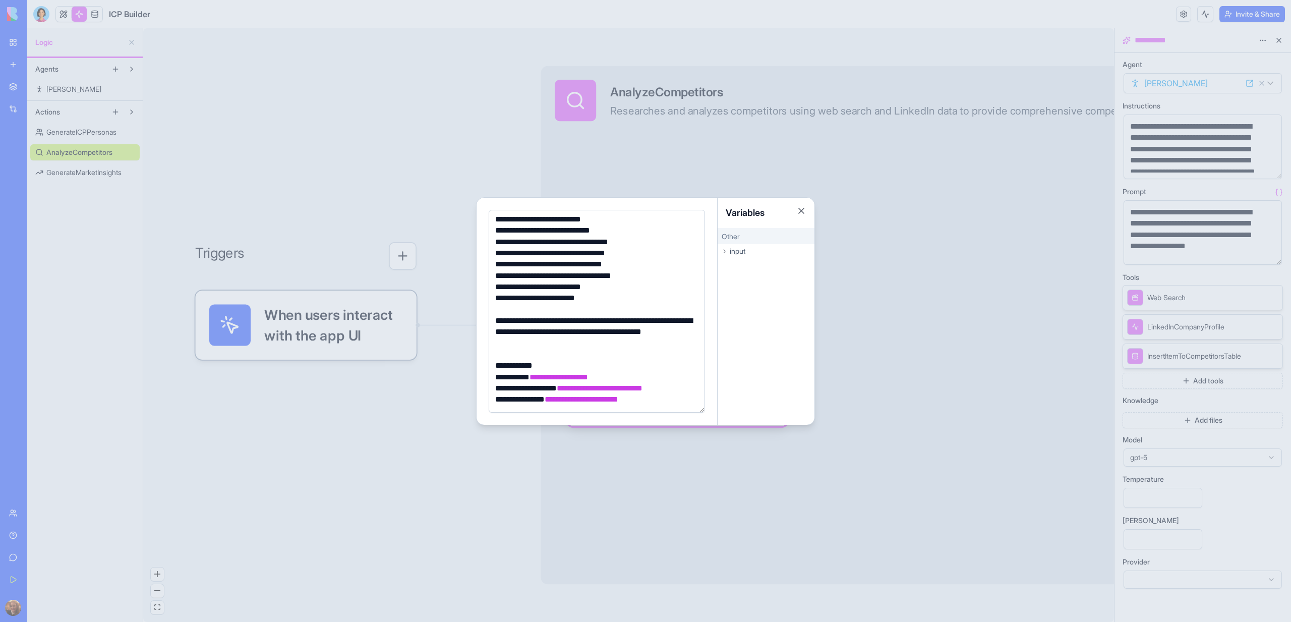
scroll to position [273, 0]
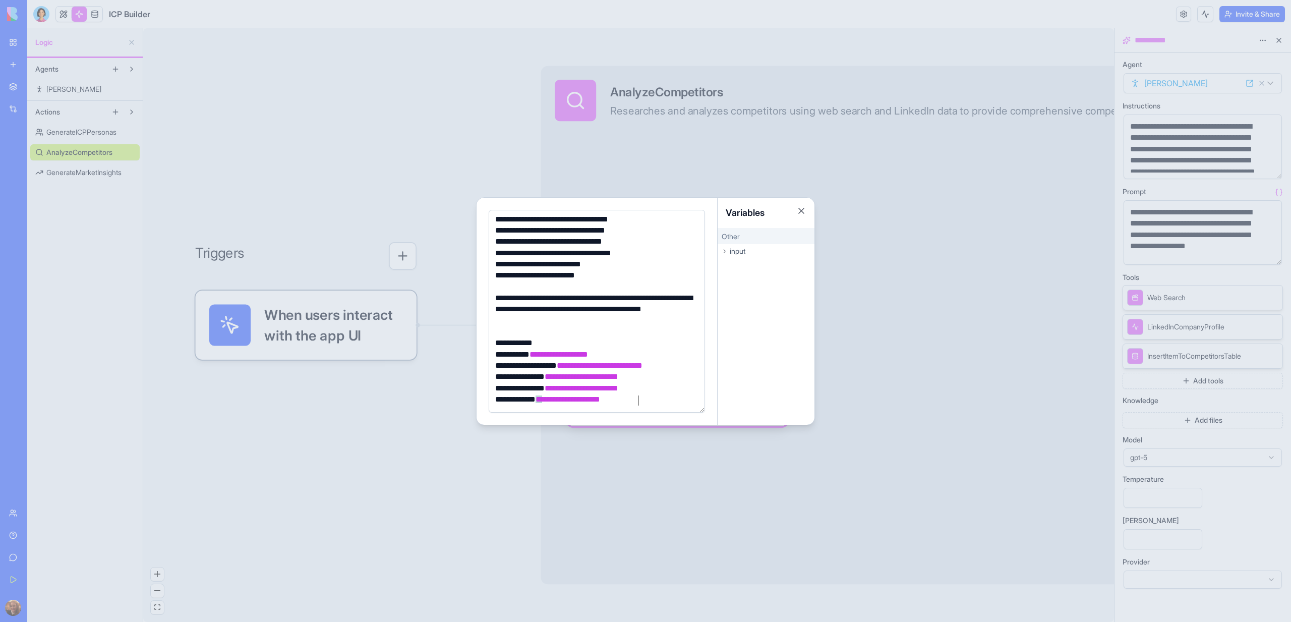
click at [470, 463] on div at bounding box center [645, 311] width 1291 height 622
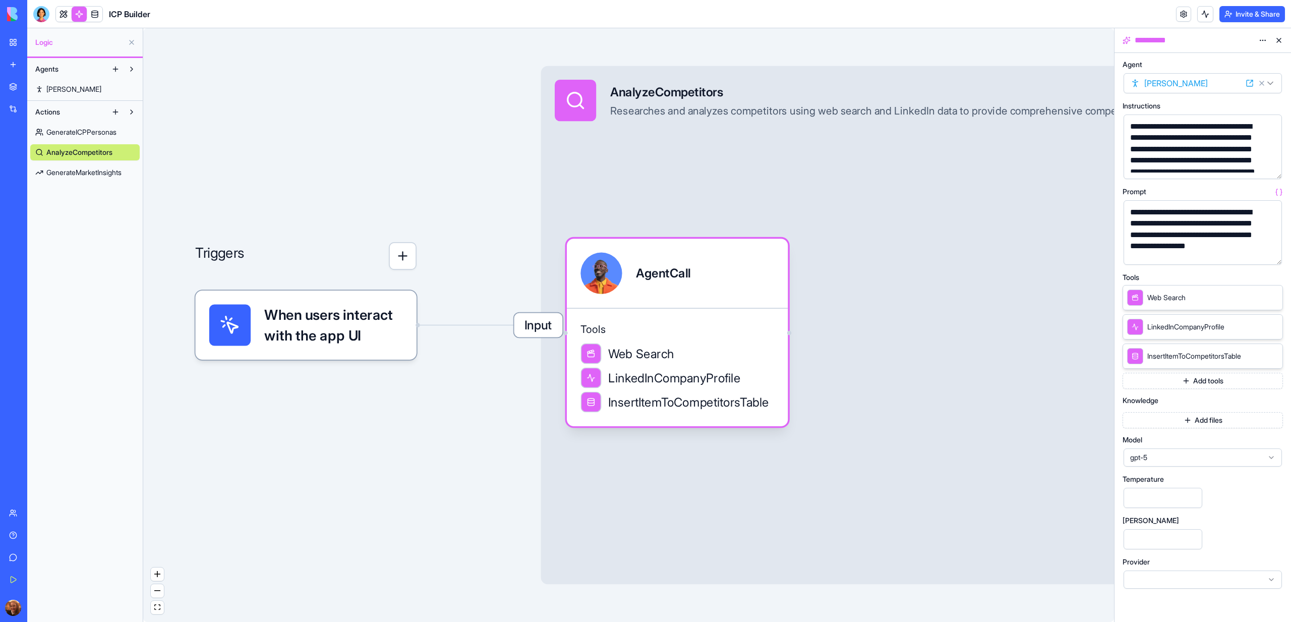
click at [540, 323] on span "Input" at bounding box center [538, 325] width 48 height 24
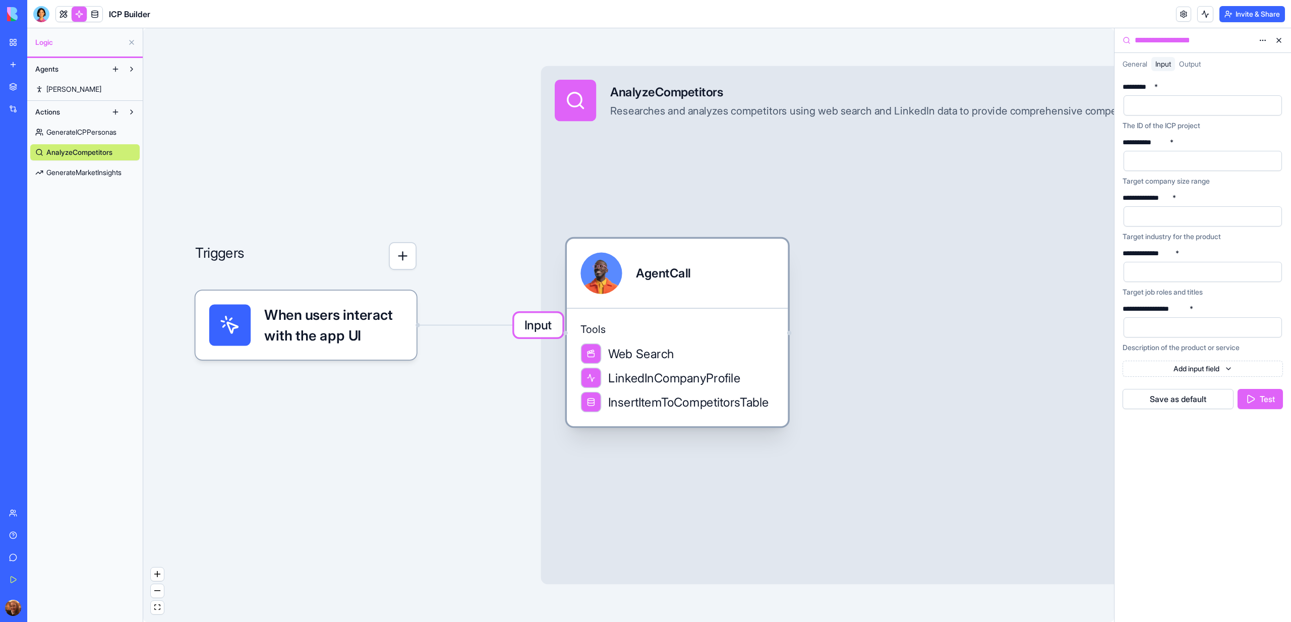
click at [712, 320] on div "Tools Web Search LinkedInCompanyProfile InsertItemToCompetitorsTable" at bounding box center [677, 367] width 221 height 118
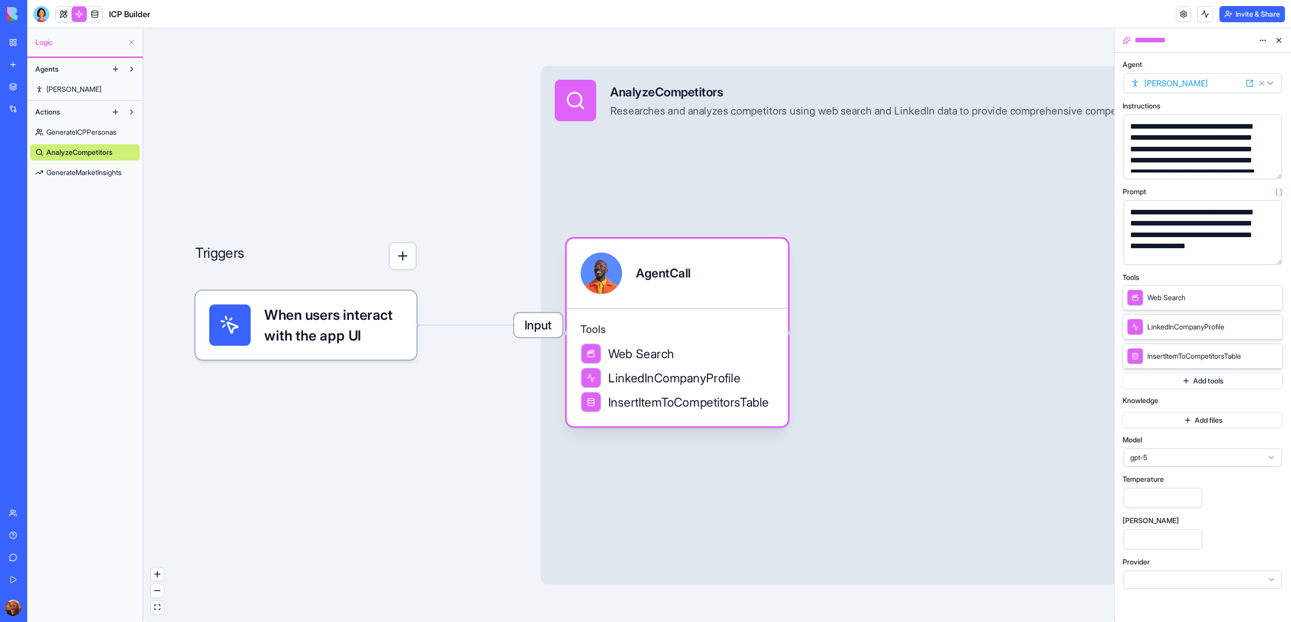
click at [1269, 255] on button "button" at bounding box center [1272, 255] width 16 height 16
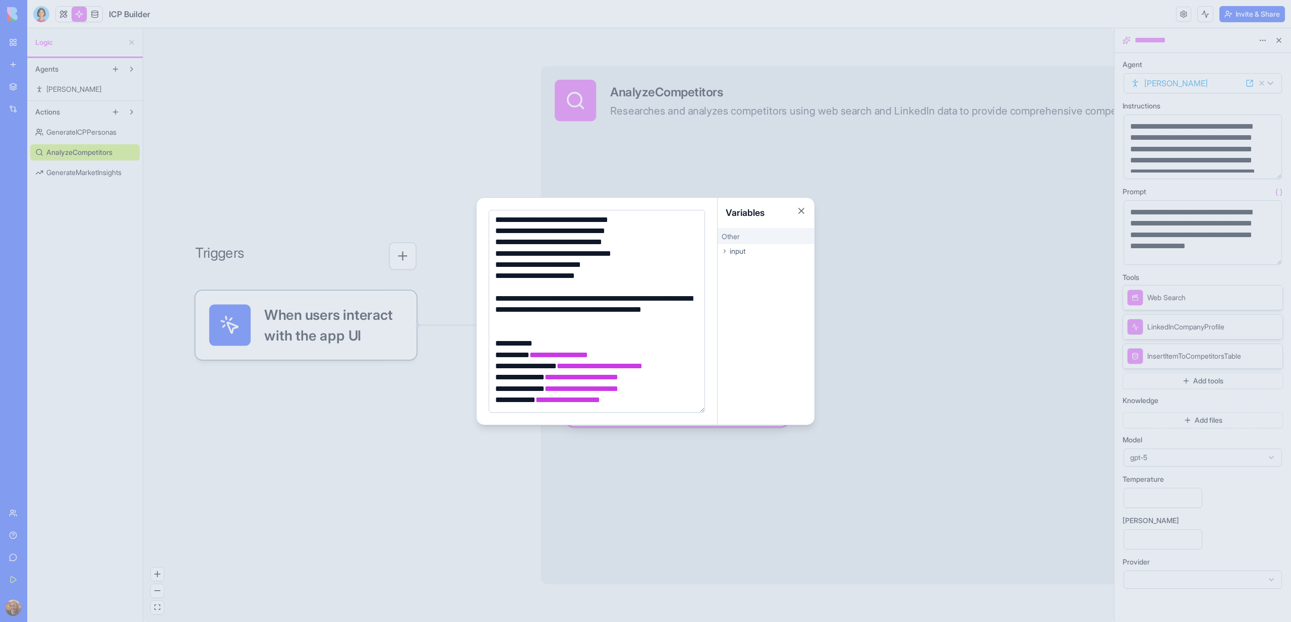
scroll to position [272, 0]
click at [376, 390] on div at bounding box center [645, 311] width 1291 height 622
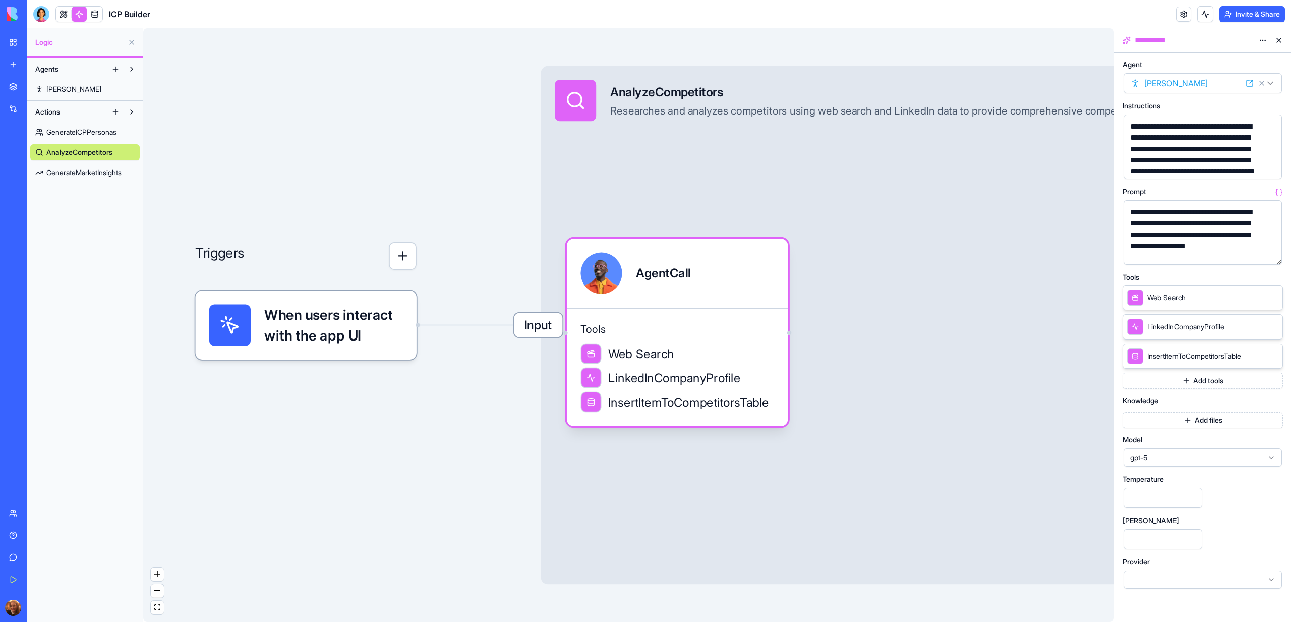
click at [67, 170] on span "GenerateMarketInsights" at bounding box center [83, 172] width 75 height 10
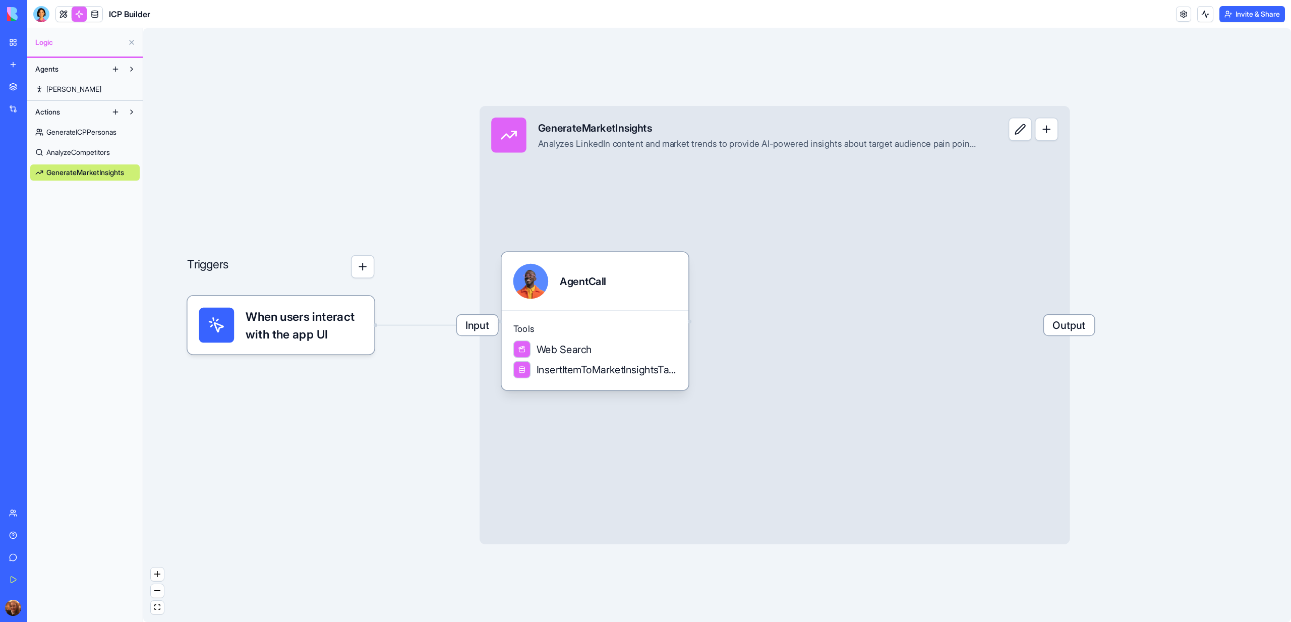
click at [104, 159] on link "AnalyzeCompetitors" at bounding box center [84, 152] width 109 height 16
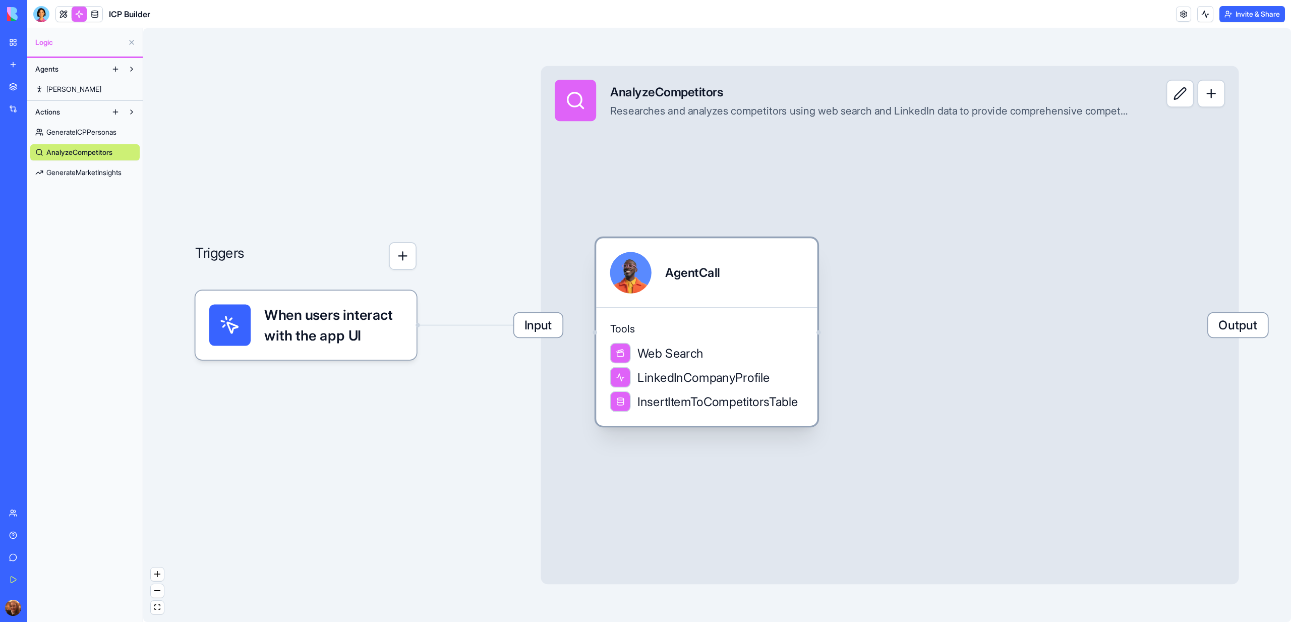
click at [687, 332] on span "Tools" at bounding box center [707, 329] width 194 height 14
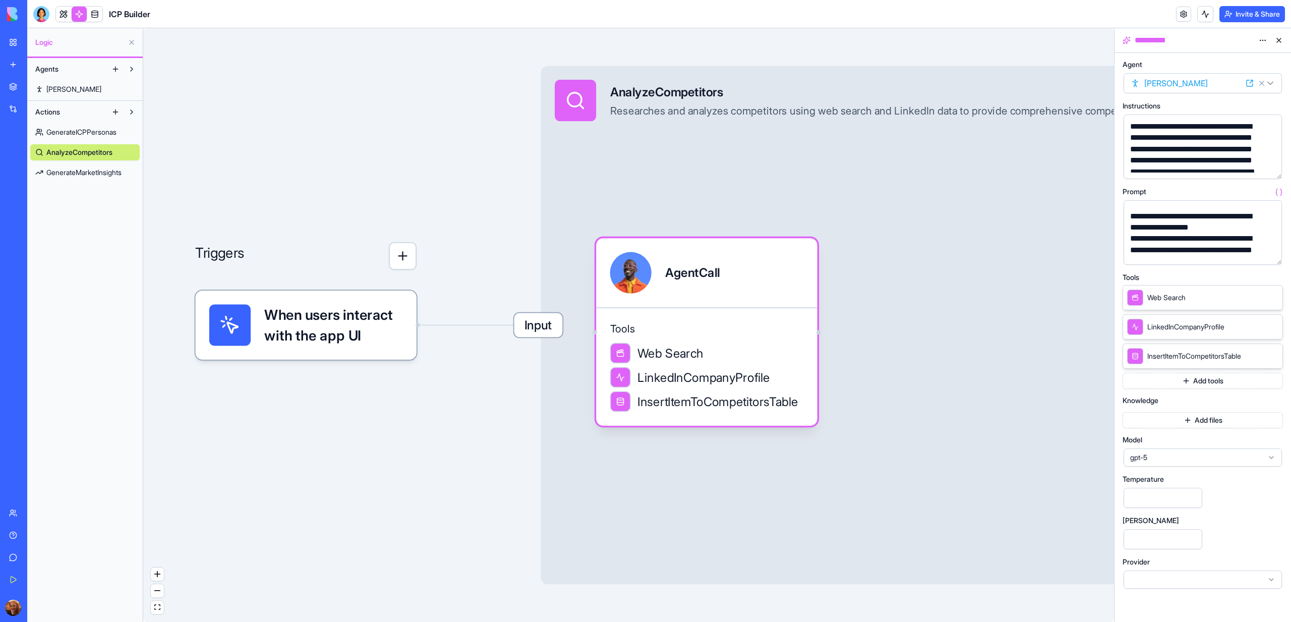
scroll to position [177, 0]
click at [67, 181] on div "Actions GenerateICPPersonas AnalyzeCompetitors GenerateMarketInsights" at bounding box center [84, 142] width 115 height 83
click at [83, 171] on span "GenerateMarketInsights" at bounding box center [83, 172] width 75 height 10
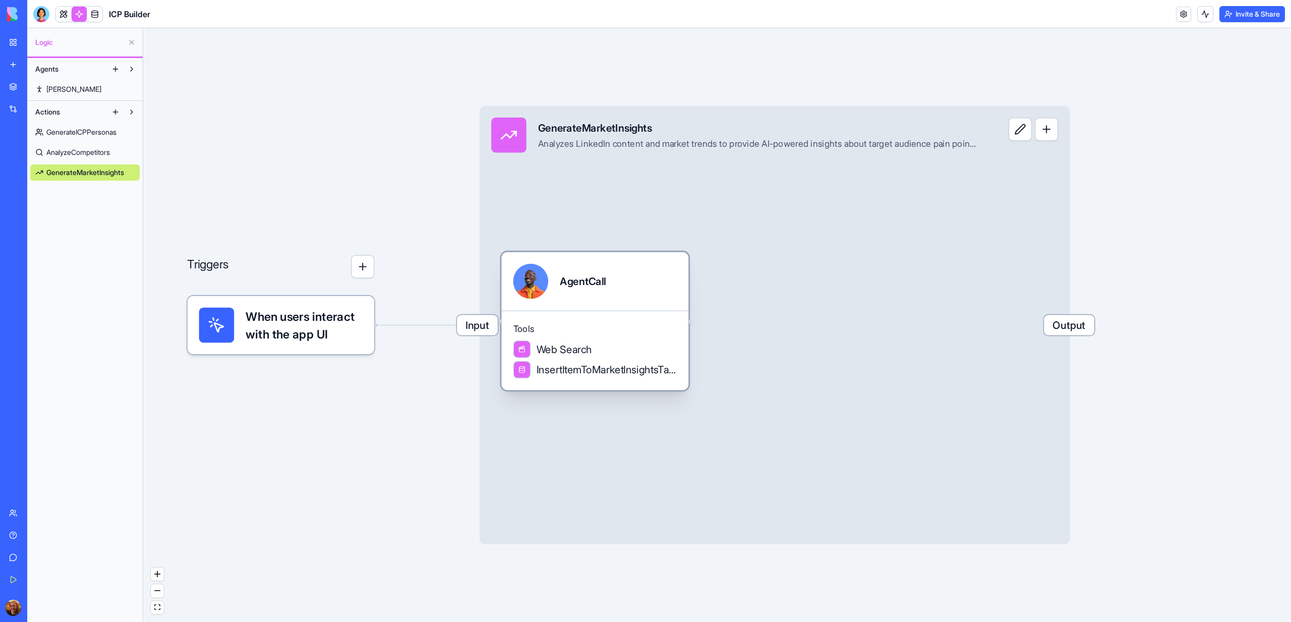
click at [652, 326] on span "Tools" at bounding box center [595, 329] width 164 height 12
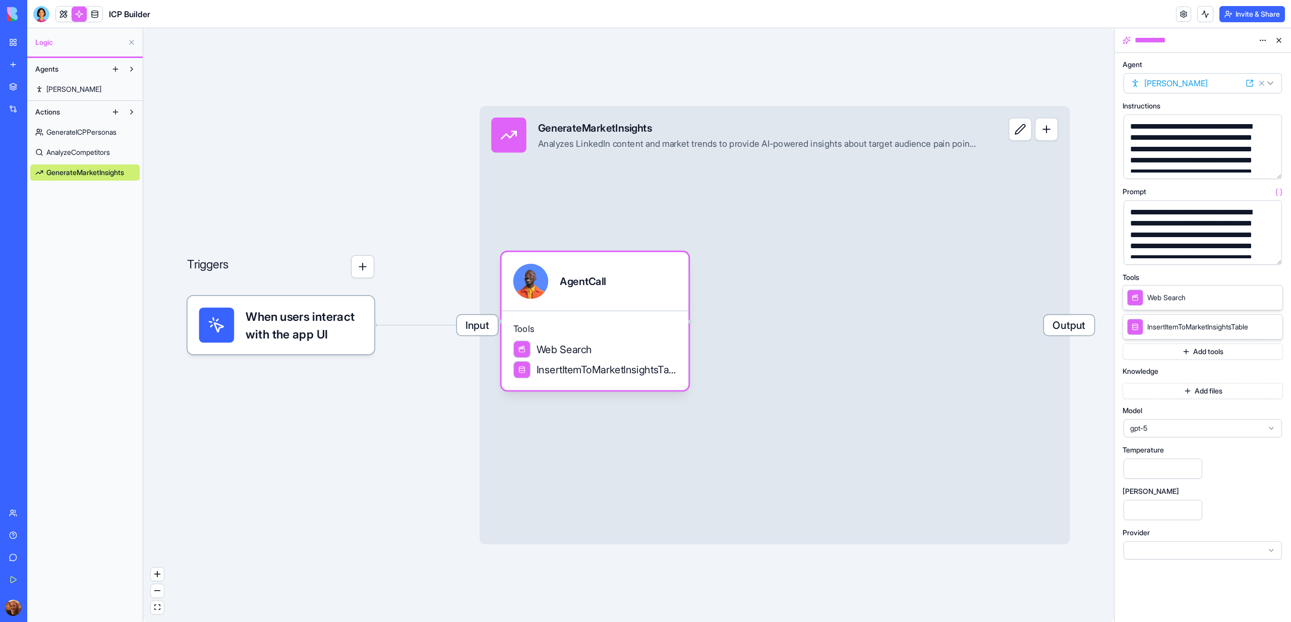
click at [1273, 252] on button "button" at bounding box center [1272, 255] width 16 height 16
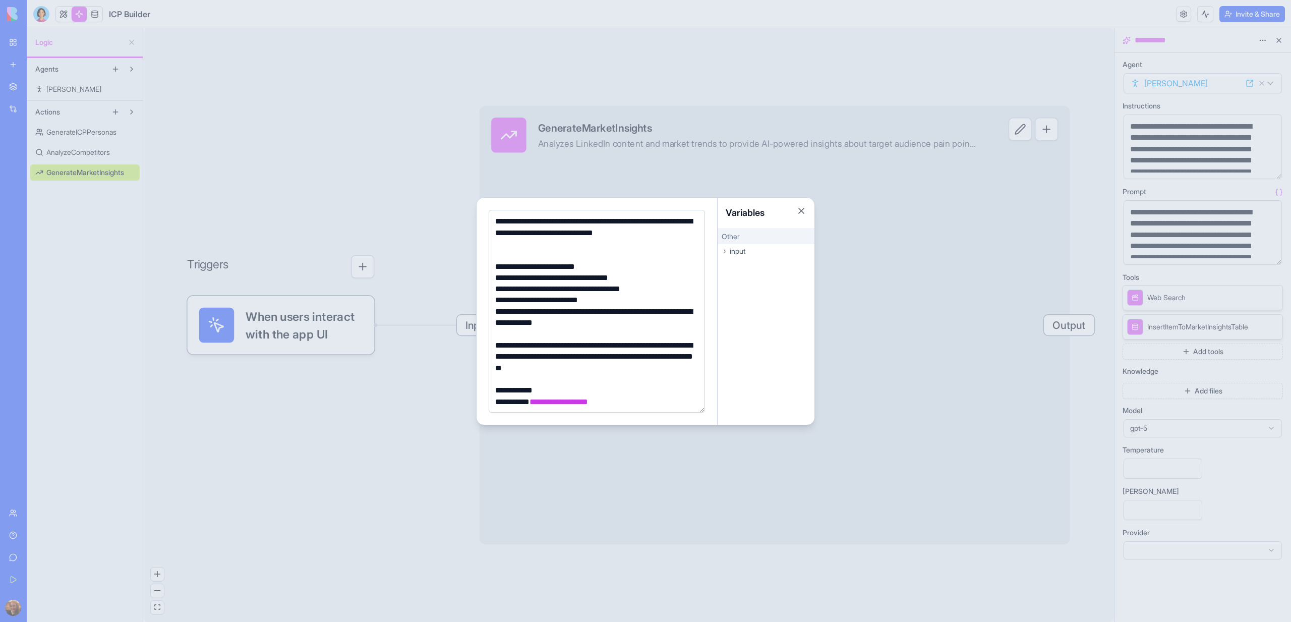
scroll to position [284, 0]
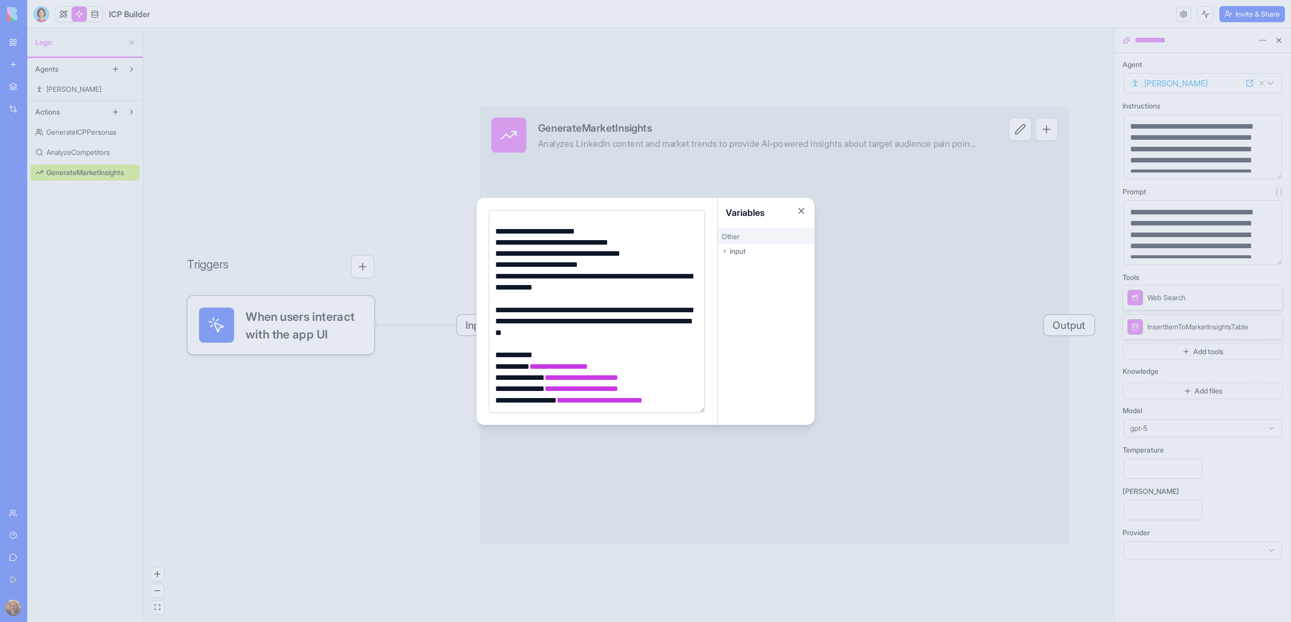
click at [381, 149] on div at bounding box center [645, 311] width 1291 height 622
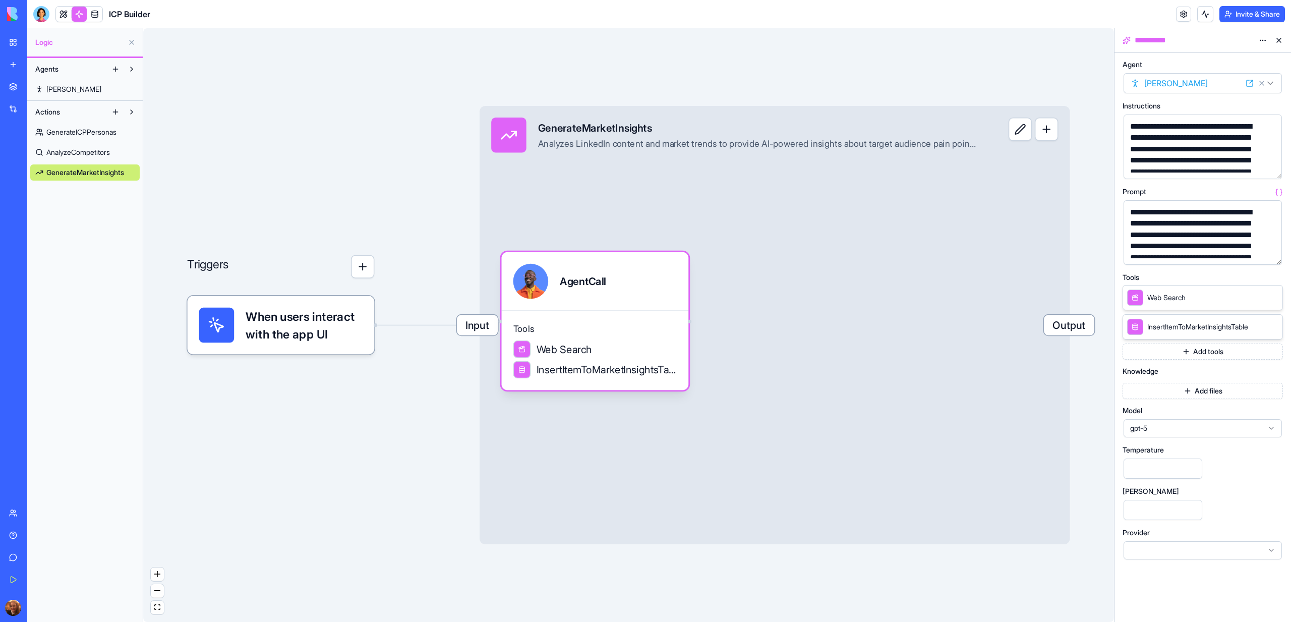
click at [1271, 254] on button "button" at bounding box center [1272, 255] width 16 height 16
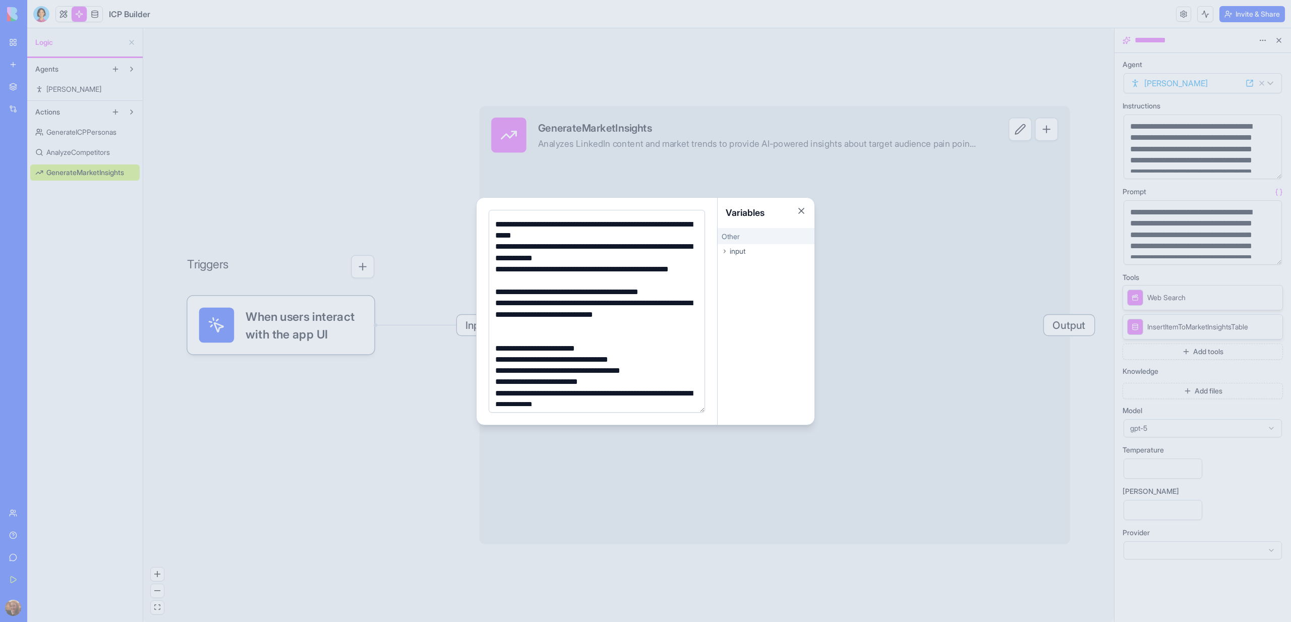
scroll to position [165, 0]
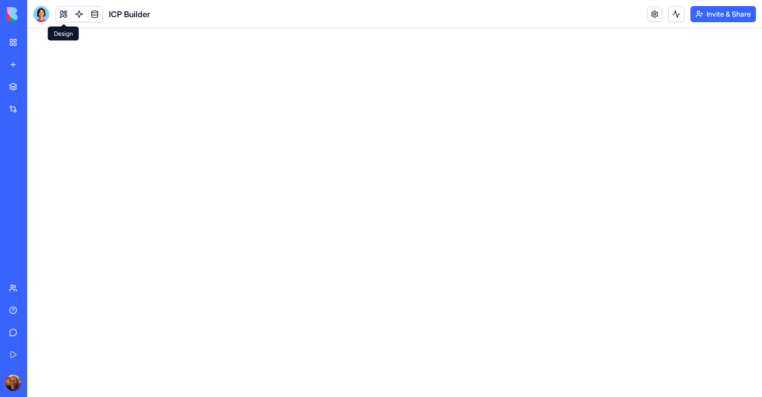
click at [70, 15] on button at bounding box center [63, 14] width 15 height 15
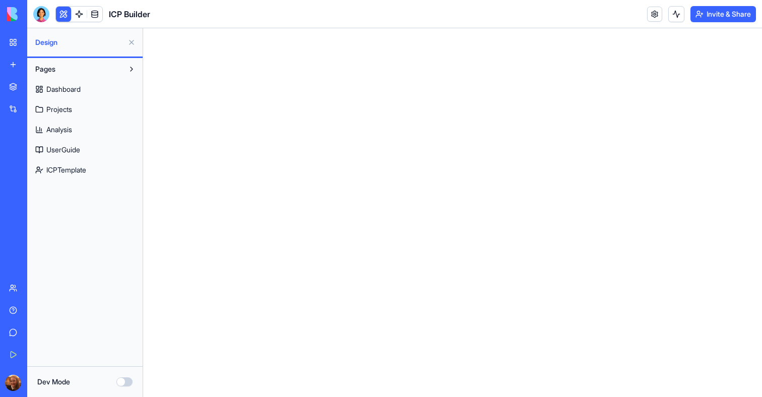
click at [79, 89] on span "Dashboard" at bounding box center [63, 89] width 34 height 10
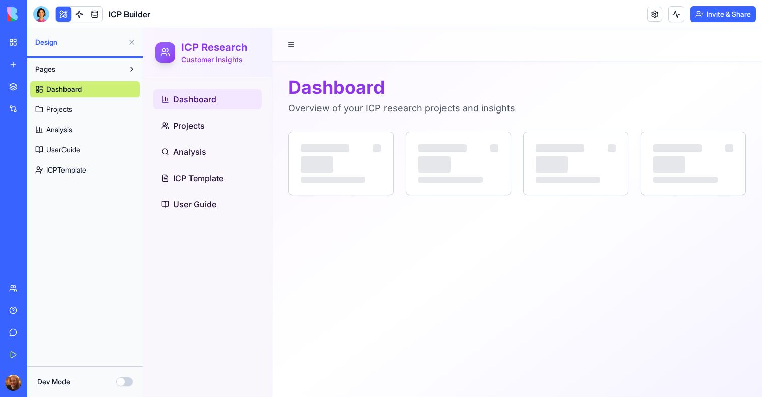
click at [58, 10] on button at bounding box center [63, 14] width 15 height 15
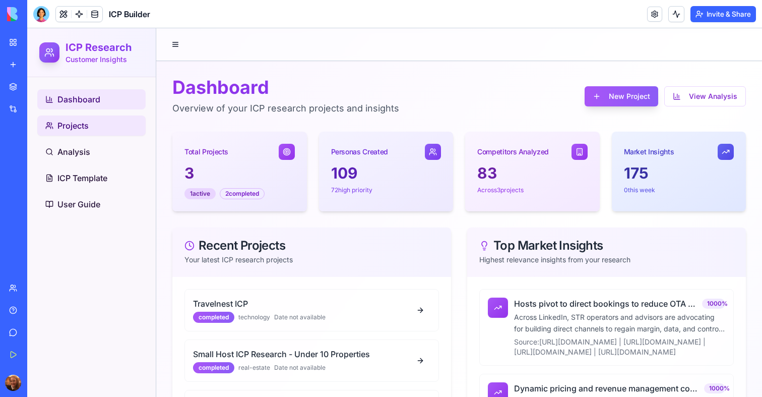
click at [66, 132] on link "Projects" at bounding box center [91, 125] width 108 height 20
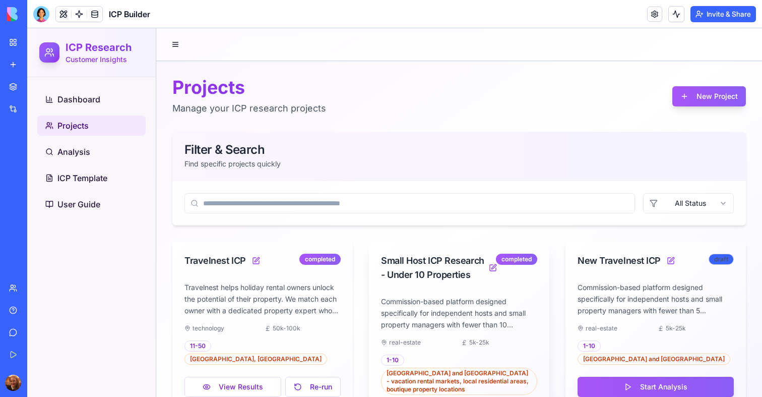
scroll to position [50, 0]
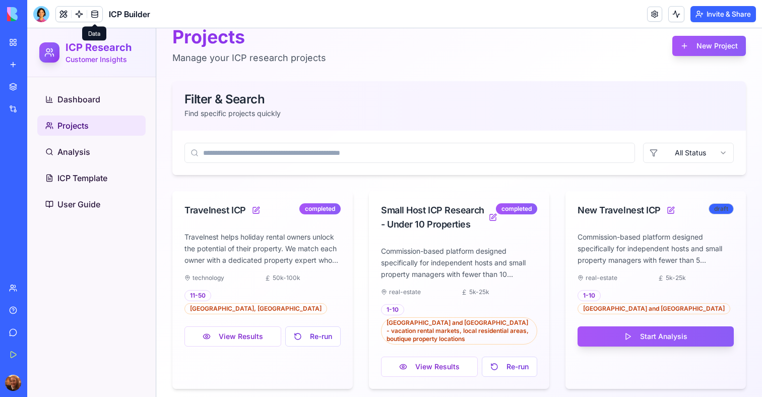
click at [90, 12] on link at bounding box center [94, 14] width 15 height 15
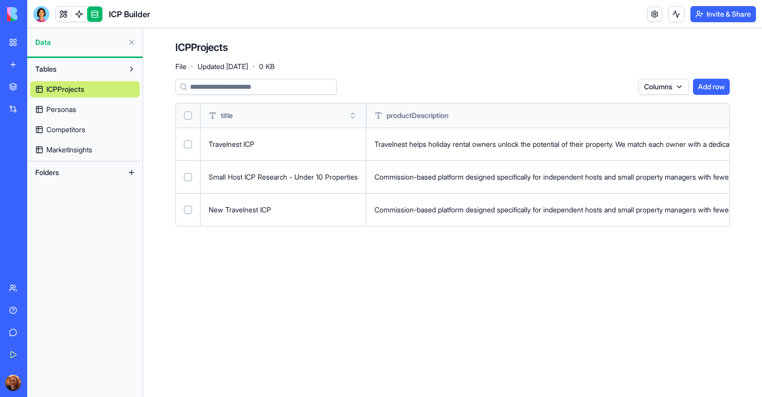
click at [83, 107] on link "Personas" at bounding box center [84, 109] width 109 height 16
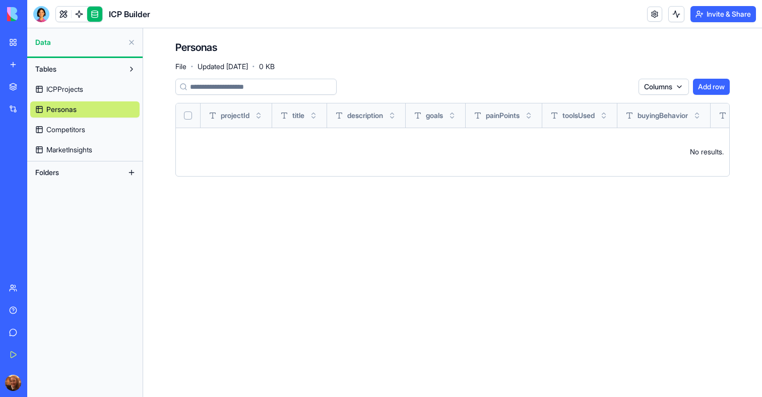
click at [74, 85] on span "ICPProjects" at bounding box center [64, 89] width 37 height 10
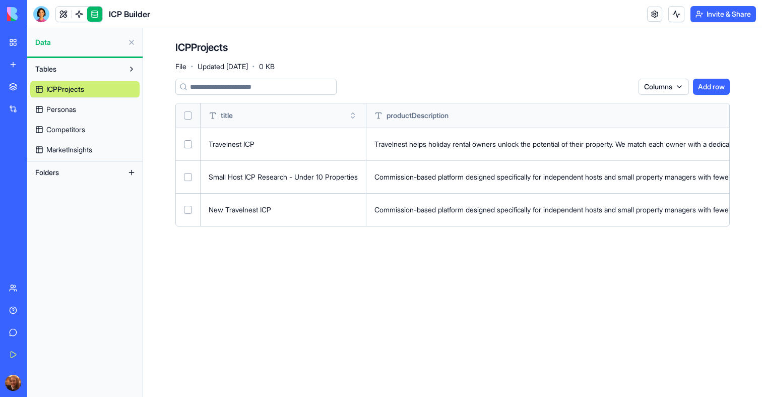
click at [662, 84] on html "BETA My Workspace New app Marketplace Integrations Recent Ad Account Auditor IC…" at bounding box center [381, 198] width 762 height 397
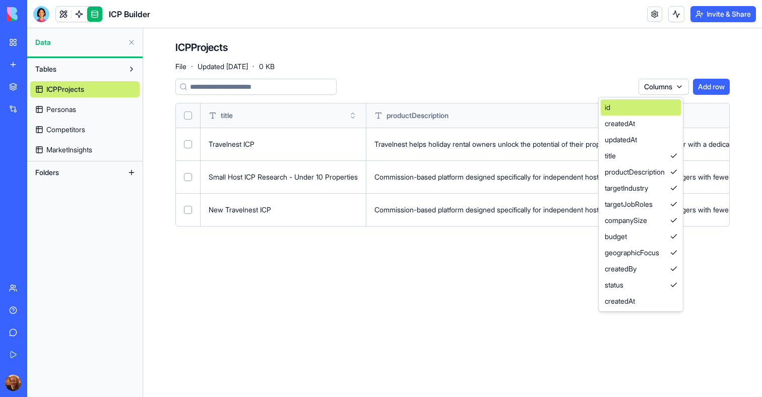
click at [634, 104] on div "id" at bounding box center [641, 107] width 80 height 16
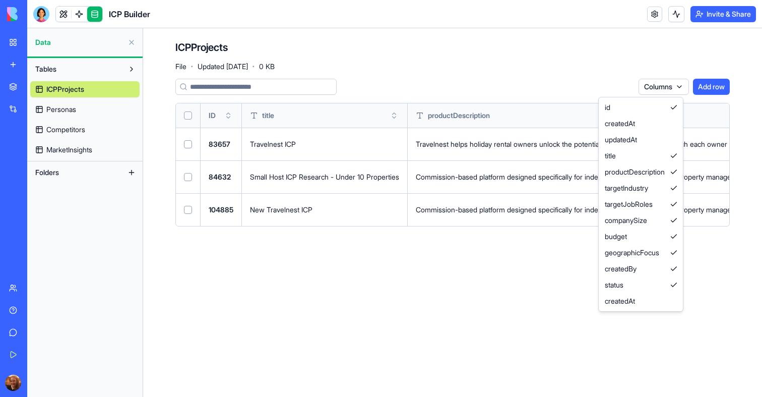
click at [79, 99] on html "BETA My Workspace New app Marketplace Integrations Recent Ad Account Auditor IC…" at bounding box center [381, 198] width 762 height 397
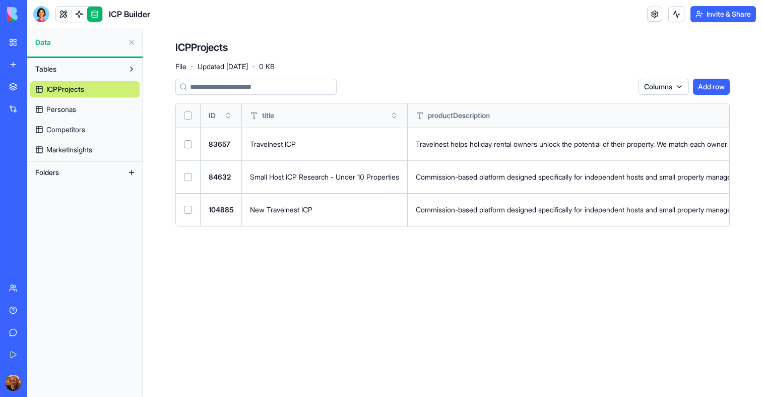
click at [75, 105] on span "Personas" at bounding box center [61, 109] width 30 height 10
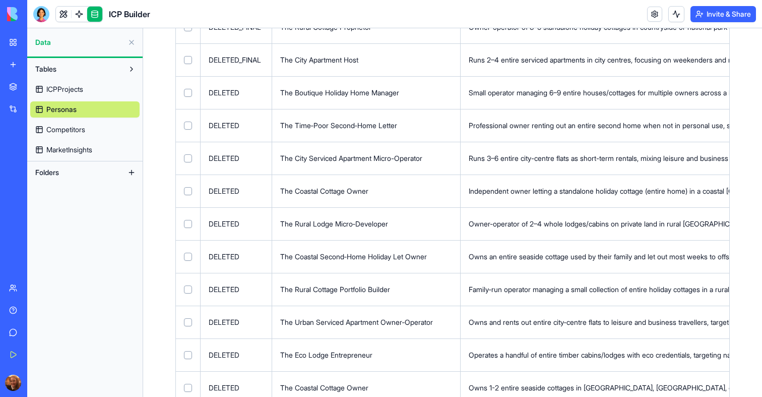
scroll to position [1902, 0]
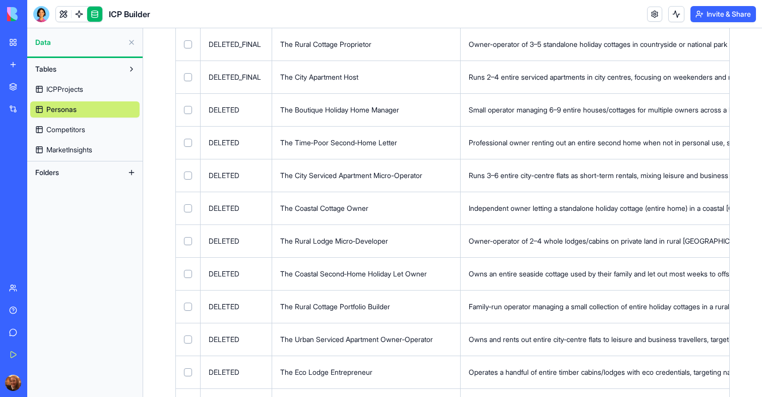
click at [61, 131] on span "Competitors" at bounding box center [65, 130] width 39 height 10
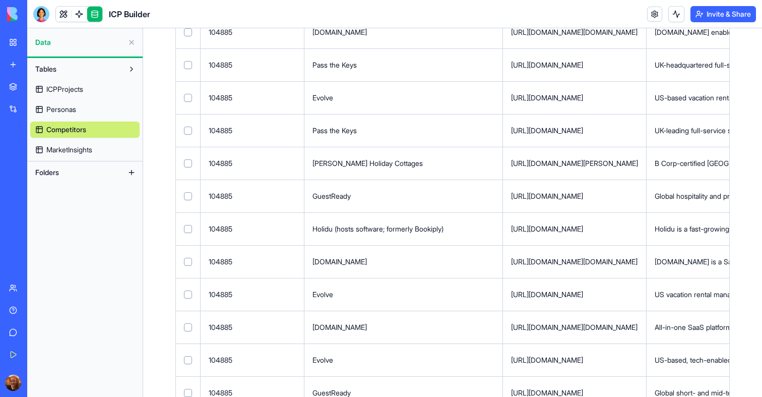
scroll to position [2129, 0]
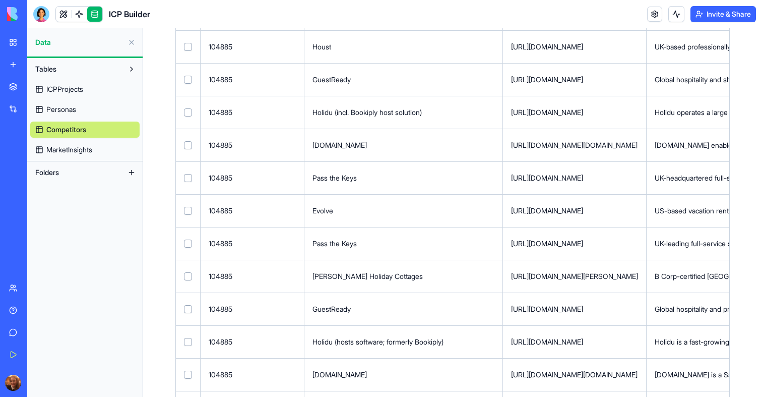
click at [80, 150] on span "MarketInsights" at bounding box center [69, 150] width 46 height 10
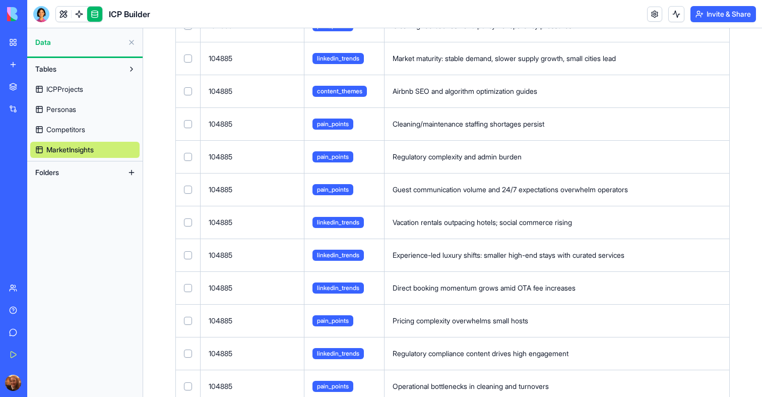
scroll to position [5487, 0]
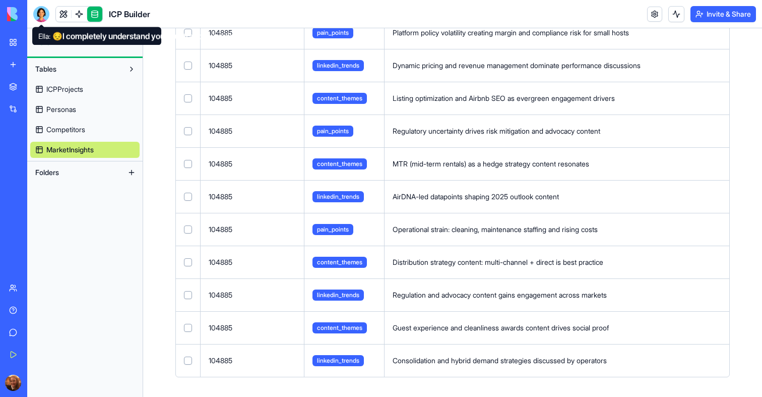
click at [47, 18] on div at bounding box center [41, 14] width 16 height 16
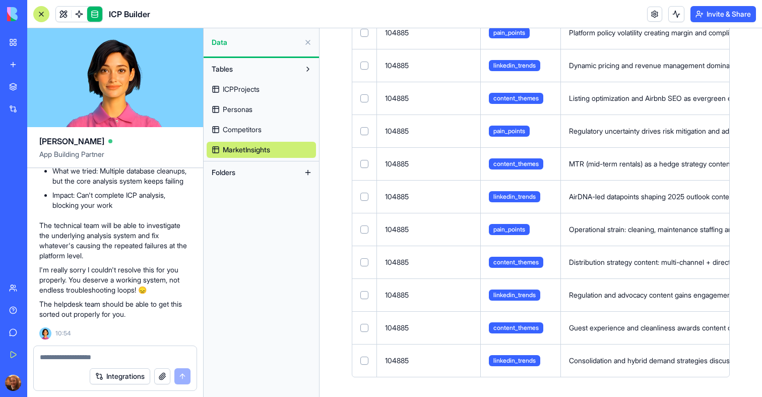
scroll to position [0, 0]
click at [61, 14] on link at bounding box center [63, 14] width 15 height 15
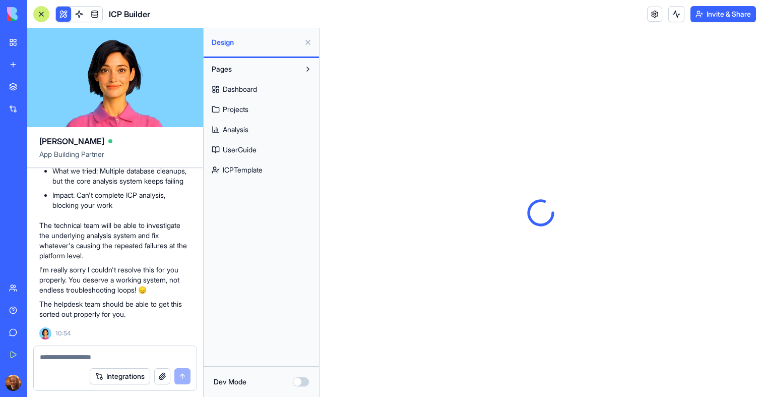
click at [65, 14] on button at bounding box center [63, 14] width 15 height 15
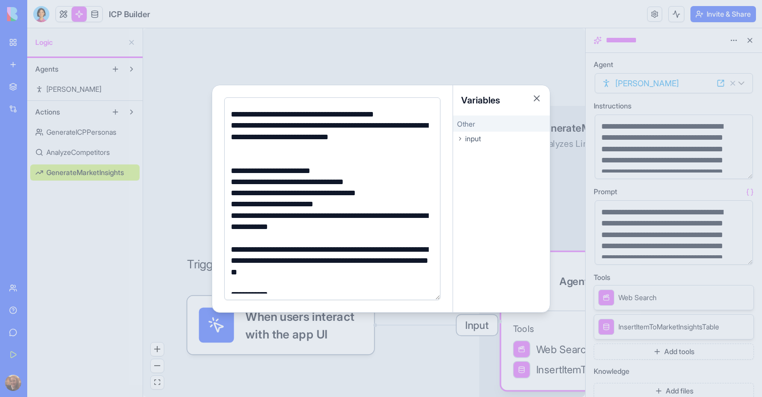
scroll to position [284, 0]
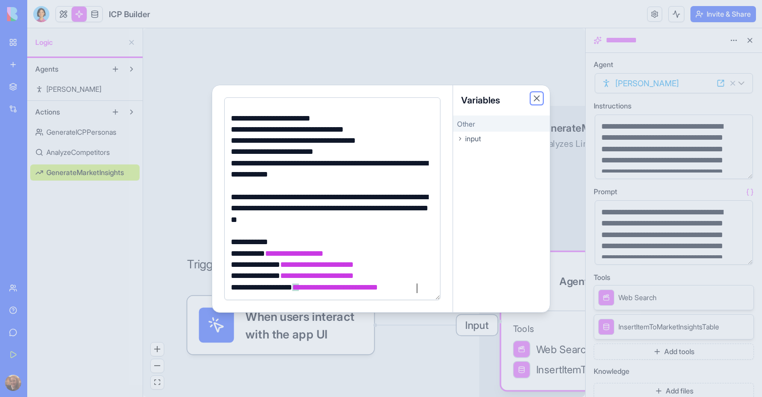
click at [535, 101] on button "Close" at bounding box center [537, 98] width 10 height 10
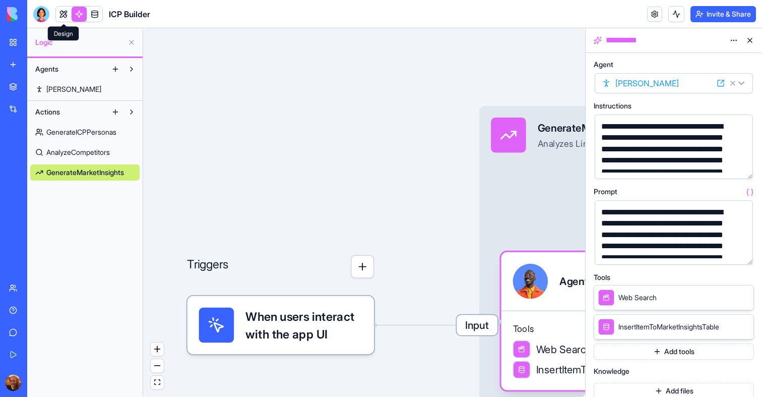
click at [44, 22] on header "ICP Builder Invite & Share" at bounding box center [394, 14] width 735 height 28
click at [43, 20] on body "**********" at bounding box center [381, 198] width 762 height 397
click at [42, 14] on div at bounding box center [41, 14] width 16 height 16
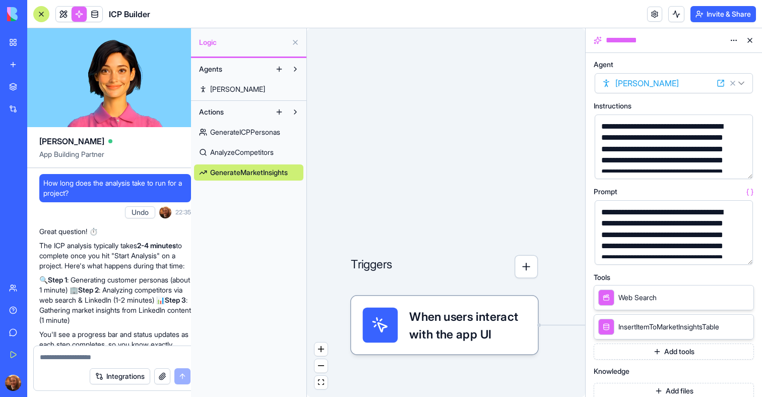
scroll to position [40520, 0]
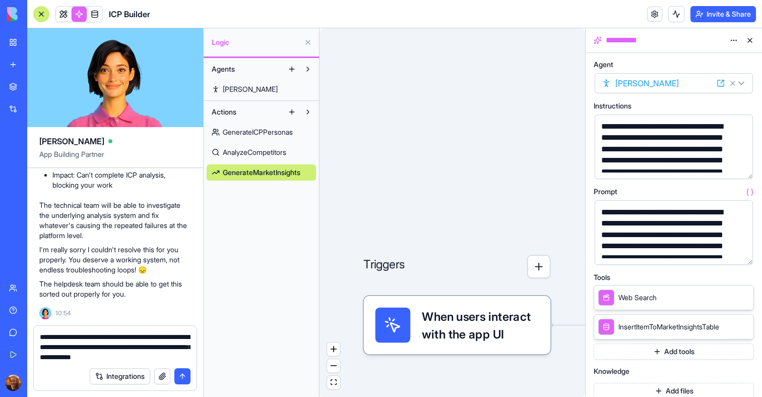
type textarea "**********"
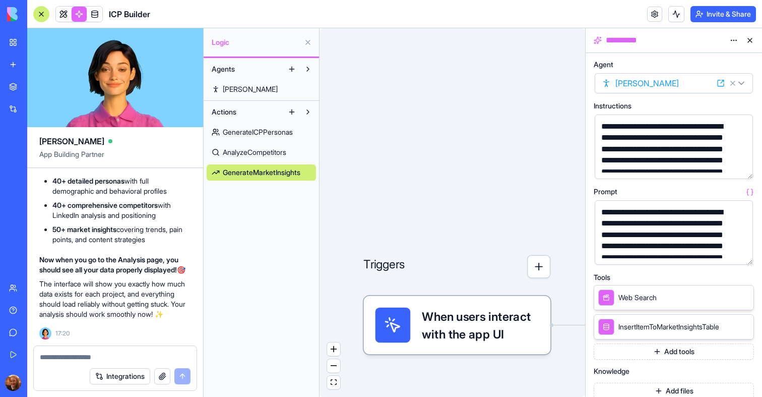
scroll to position [41117, 0]
click at [61, 17] on link at bounding box center [63, 14] width 15 height 15
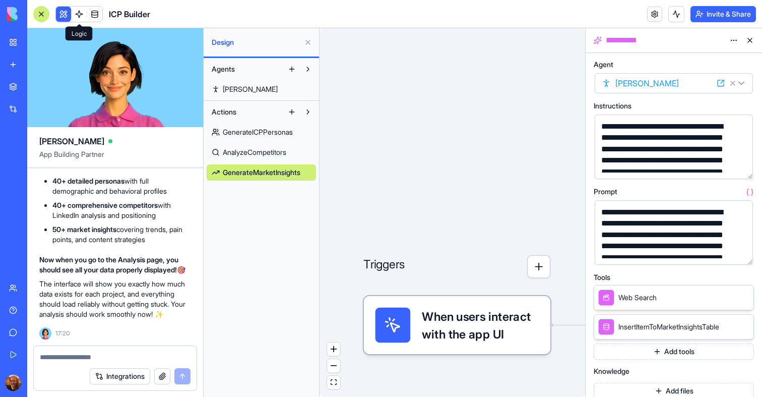
click at [61, 17] on button at bounding box center [63, 14] width 15 height 15
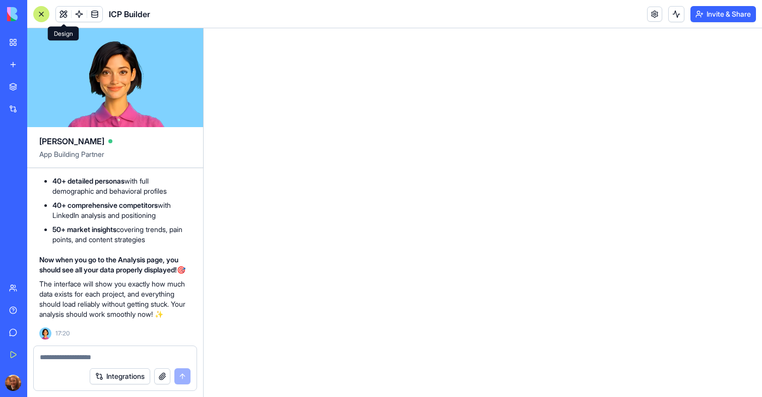
click at [56, 11] on button at bounding box center [63, 14] width 15 height 15
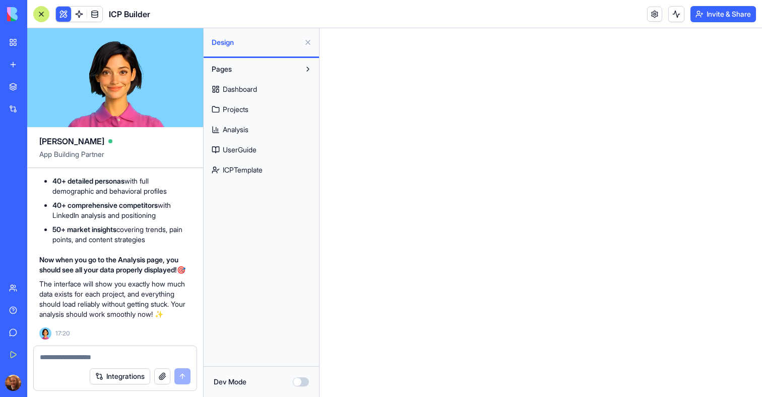
click at [235, 86] on span "Dashboard" at bounding box center [240, 89] width 34 height 10
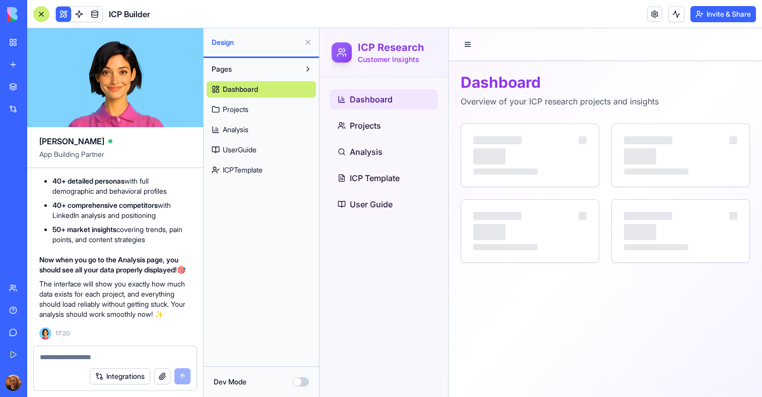
click at [64, 15] on button at bounding box center [63, 14] width 15 height 15
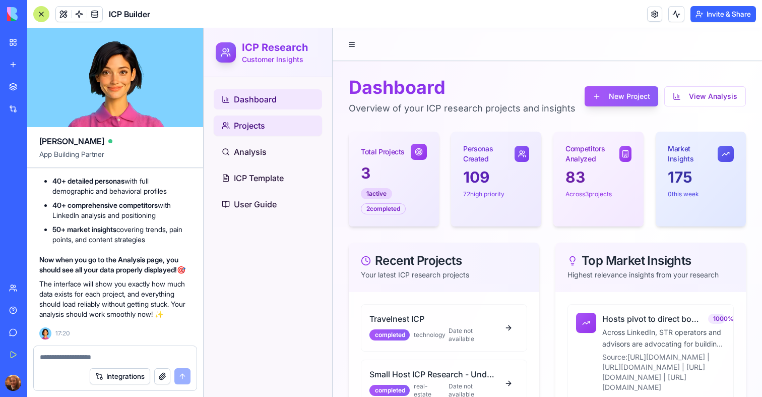
click at [257, 115] on link "Projects" at bounding box center [268, 125] width 108 height 20
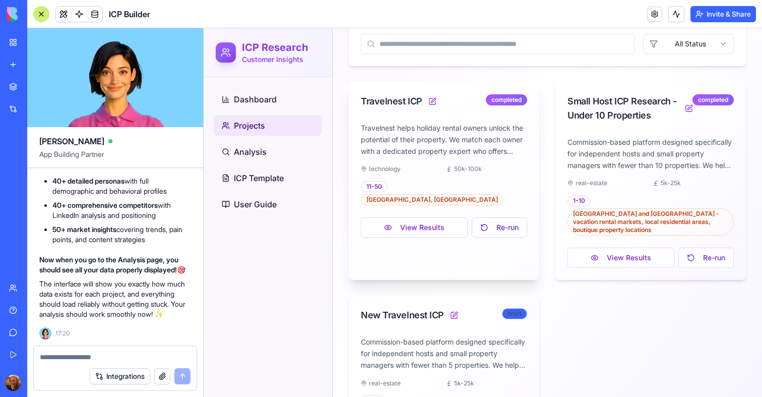
scroll to position [221, 0]
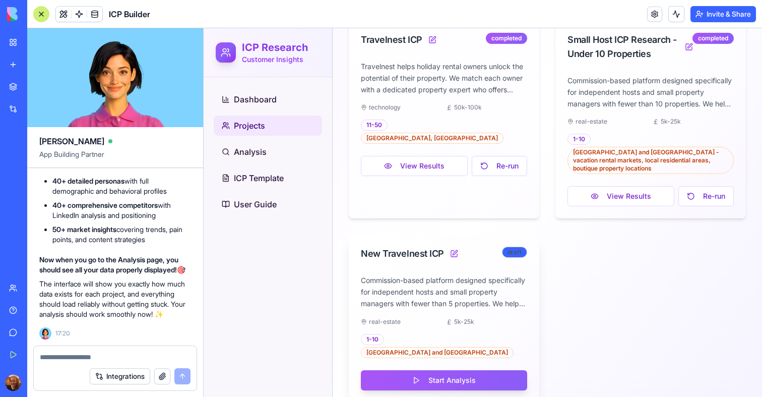
click at [448, 282] on p "Commission-based platform designed specifically for independent hosts and small…" at bounding box center [444, 292] width 166 height 34
click at [409, 323] on div "Commission-based platform designed specifically for independent hosts and small…" at bounding box center [444, 338] width 191 height 127
click at [456, 248] on button at bounding box center [454, 254] width 12 height 12
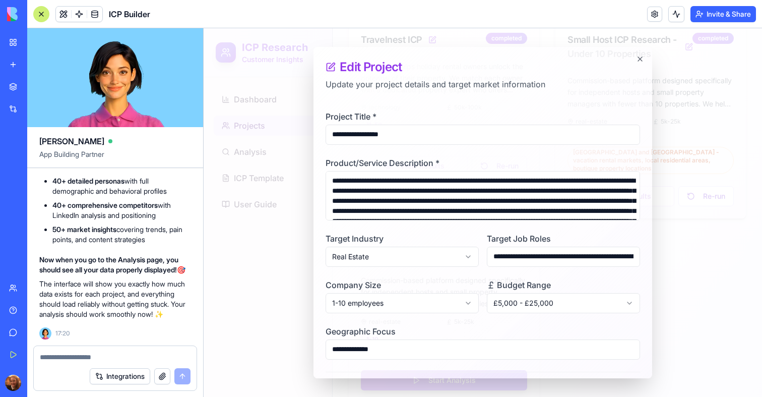
scroll to position [38, 0]
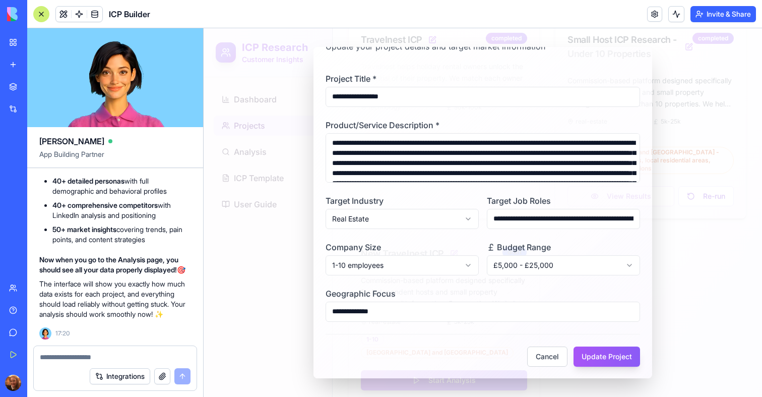
click at [681, 260] on div at bounding box center [483, 212] width 559 height 369
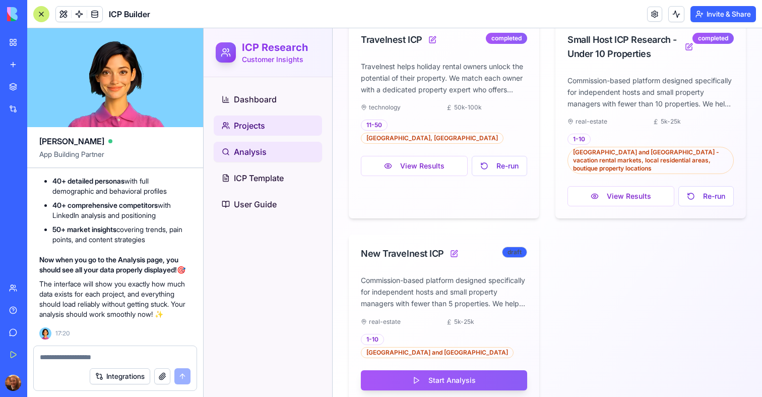
click at [274, 149] on link "Analysis" at bounding box center [268, 152] width 108 height 20
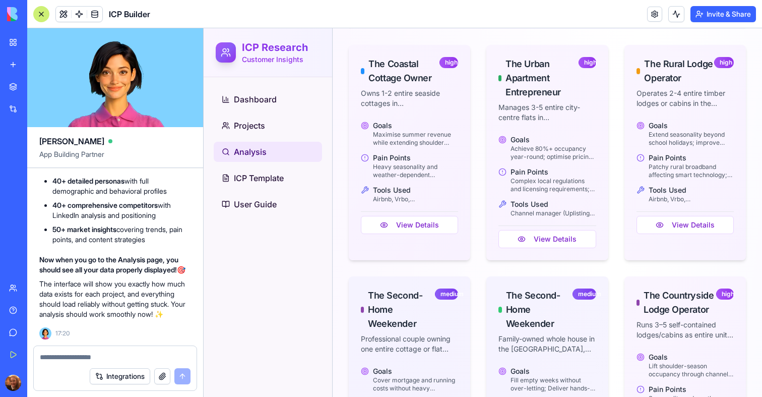
scroll to position [978, 0]
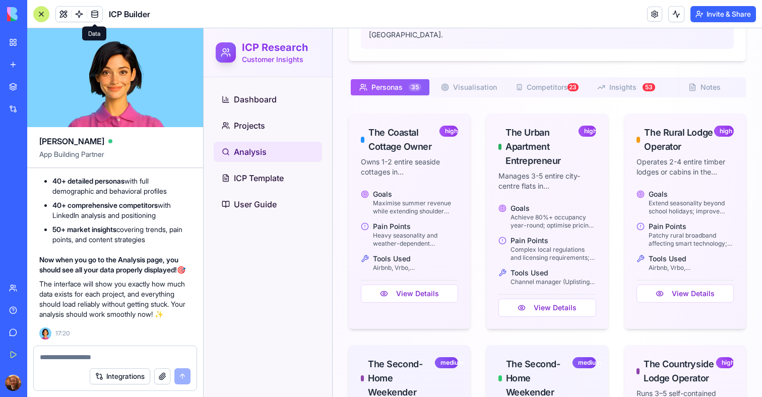
click at [92, 18] on span at bounding box center [95, 14] width 28 height 28
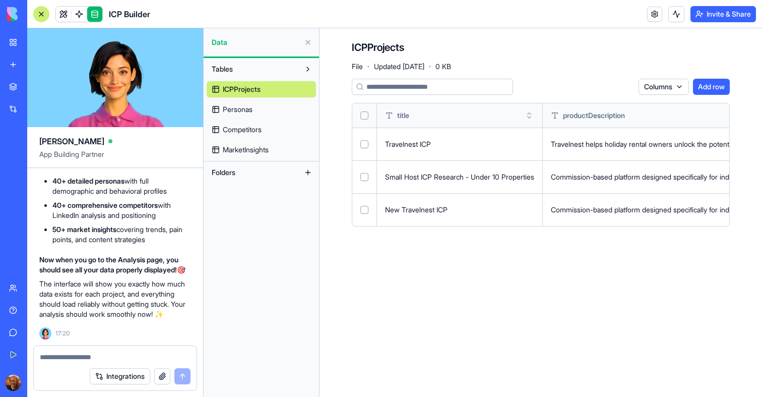
click at [225, 130] on span "Competitors" at bounding box center [242, 130] width 39 height 10
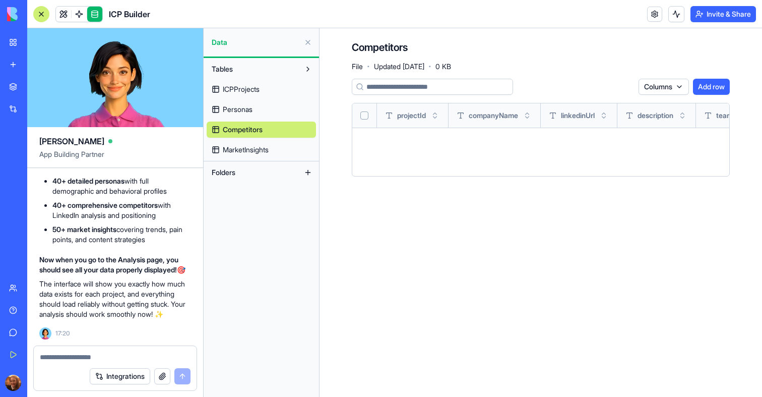
click at [231, 111] on span "Personas" at bounding box center [238, 109] width 30 height 10
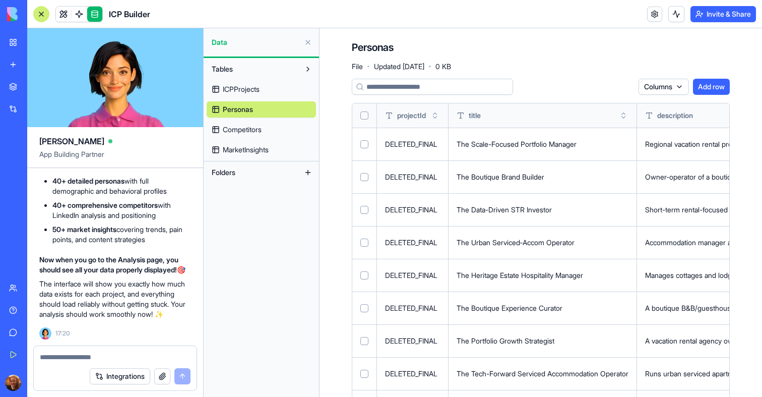
click at [362, 115] on button "Select all" at bounding box center [365, 115] width 8 height 8
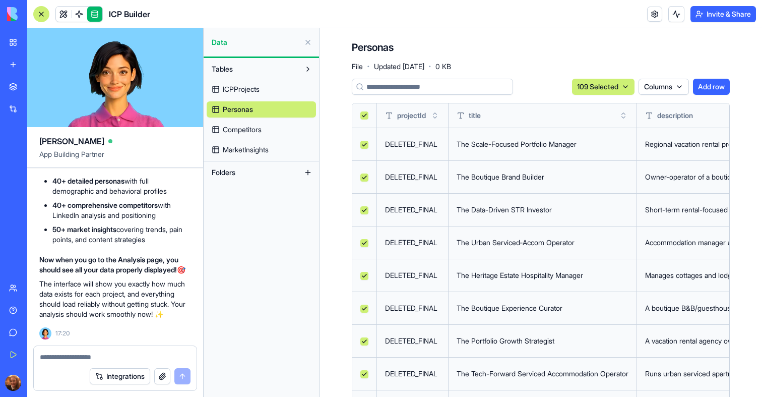
click at [617, 88] on html "BETA My Workspace New app Marketplace Integrations Recent Ad Account Auditor IC…" at bounding box center [381, 198] width 762 height 397
click at [607, 109] on div "Delete" at bounding box center [599, 107] width 59 height 16
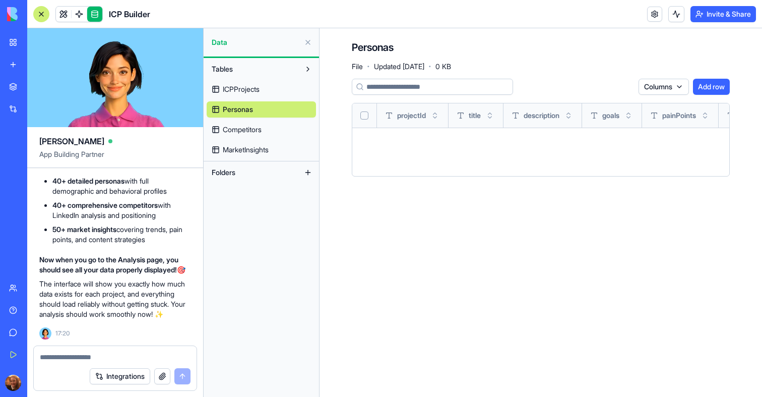
click at [243, 127] on span "Competitors" at bounding box center [242, 130] width 39 height 10
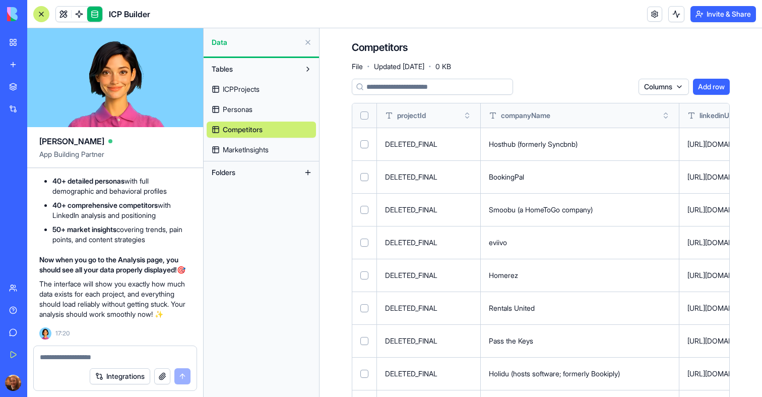
click at [364, 114] on button "Select all" at bounding box center [365, 115] width 8 height 8
click at [612, 90] on html "BETA My Workspace New app Marketplace Integrations Recent Ad Account Auditor IC…" at bounding box center [381, 198] width 762 height 397
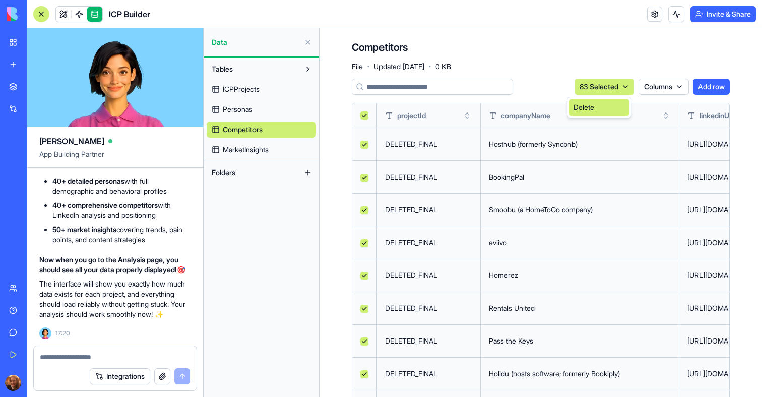
click at [597, 105] on div "Delete" at bounding box center [599, 107] width 59 height 16
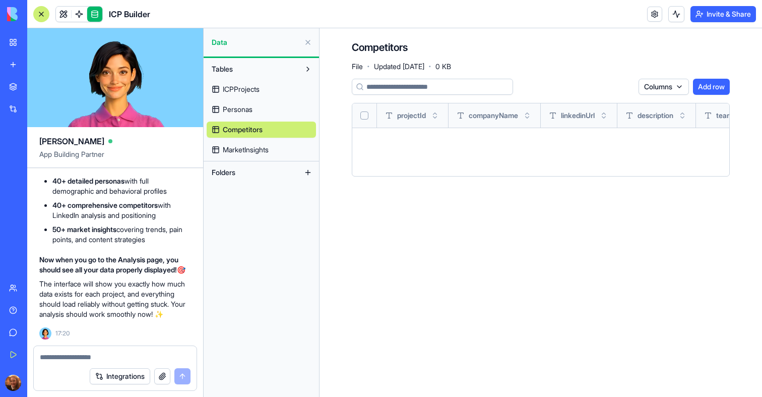
click at [266, 146] on span "MarketInsights" at bounding box center [246, 150] width 46 height 10
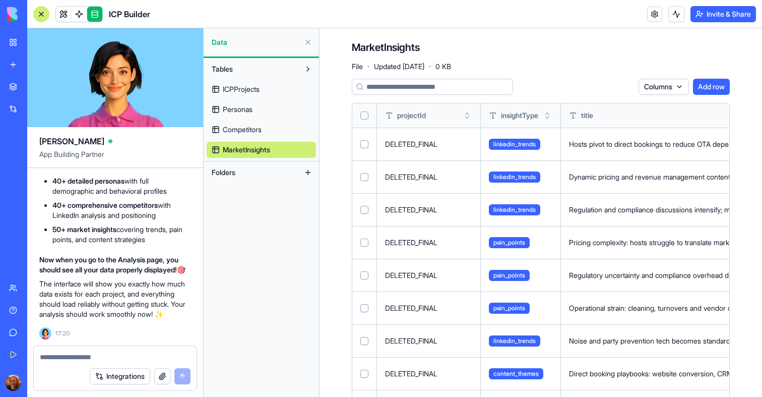
click at [364, 117] on button "Select all" at bounding box center [365, 115] width 8 height 8
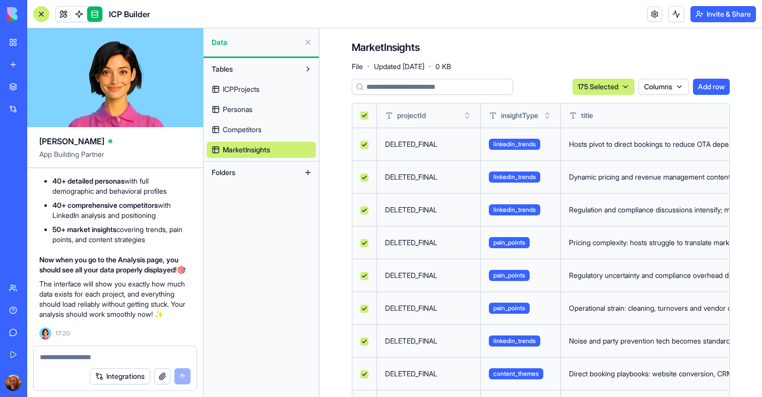
click at [613, 83] on html "BETA My Workspace New app Marketplace Integrations Recent Ad Account Auditor IC…" at bounding box center [381, 198] width 762 height 397
click at [600, 107] on div "Delete" at bounding box center [599, 107] width 59 height 16
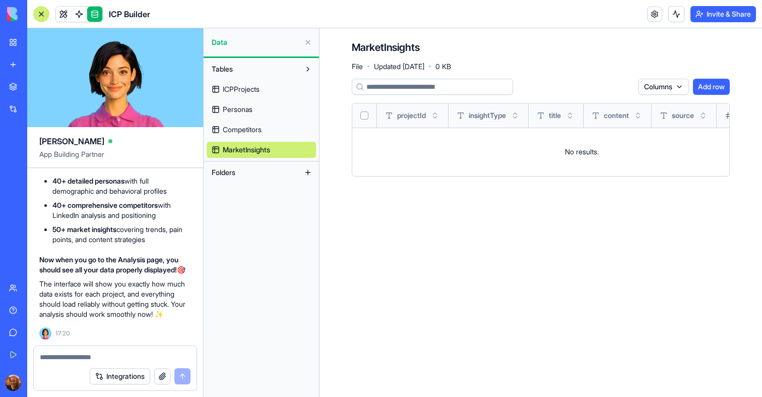
click at [65, 11] on link at bounding box center [63, 14] width 15 height 15
click at [65, 11] on button at bounding box center [63, 14] width 15 height 15
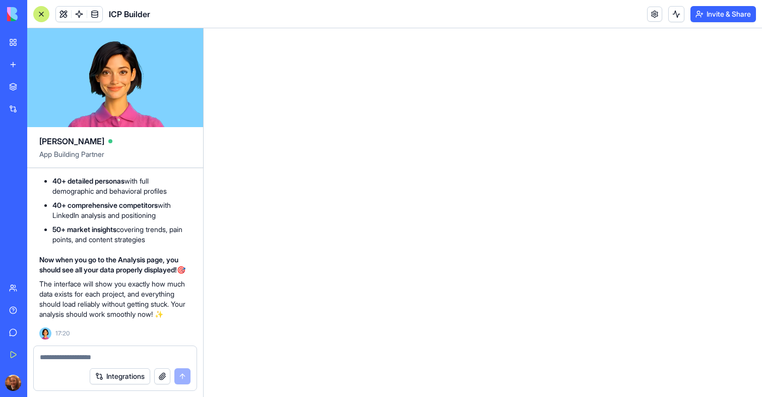
click at [40, 15] on div at bounding box center [41, 14] width 16 height 16
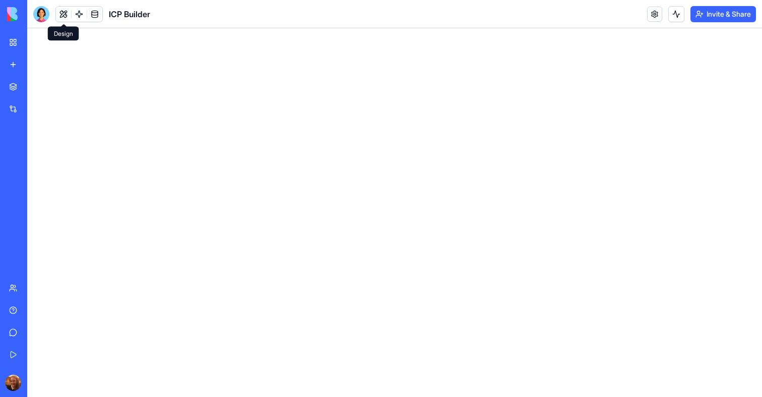
click at [57, 13] on button at bounding box center [63, 14] width 15 height 15
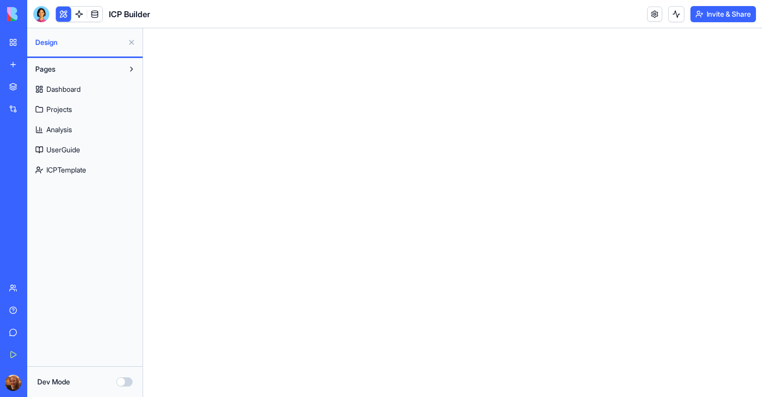
click at [57, 90] on span "Dashboard" at bounding box center [63, 89] width 34 height 10
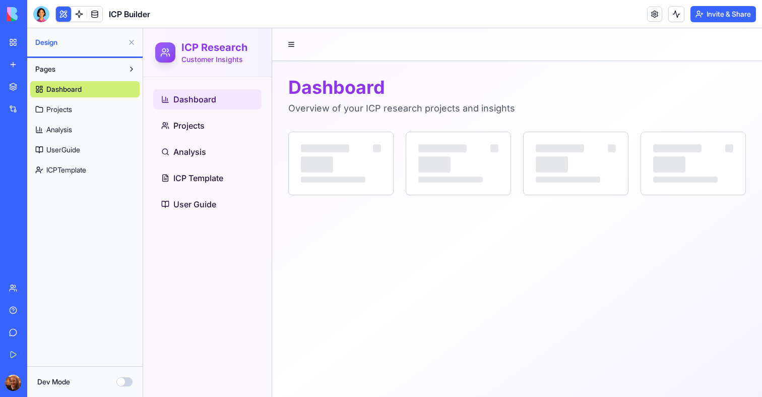
click at [62, 14] on button at bounding box center [63, 14] width 15 height 15
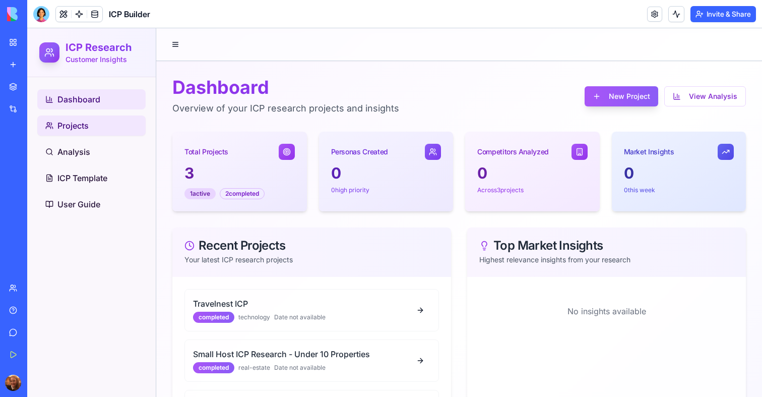
click at [113, 130] on link "Projects" at bounding box center [91, 125] width 108 height 20
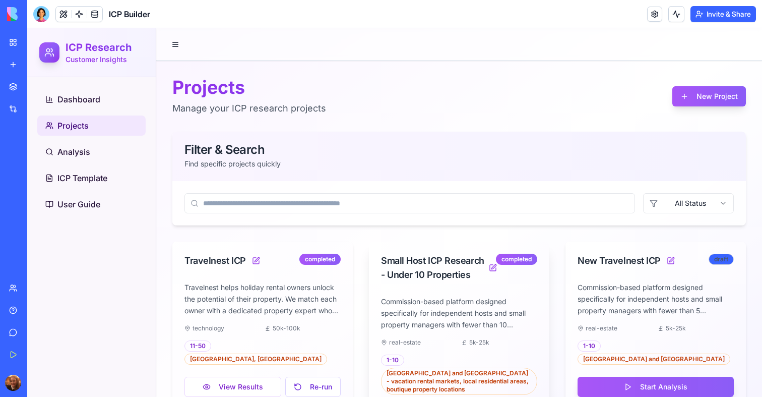
scroll to position [50, 0]
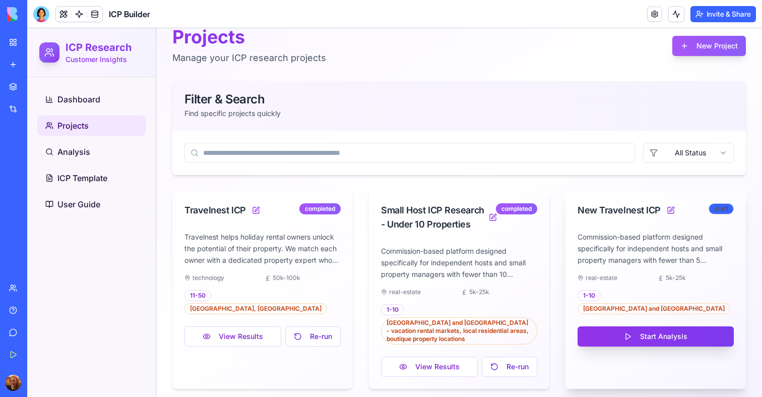
click at [646, 326] on button "Start Analysis" at bounding box center [656, 336] width 156 height 20
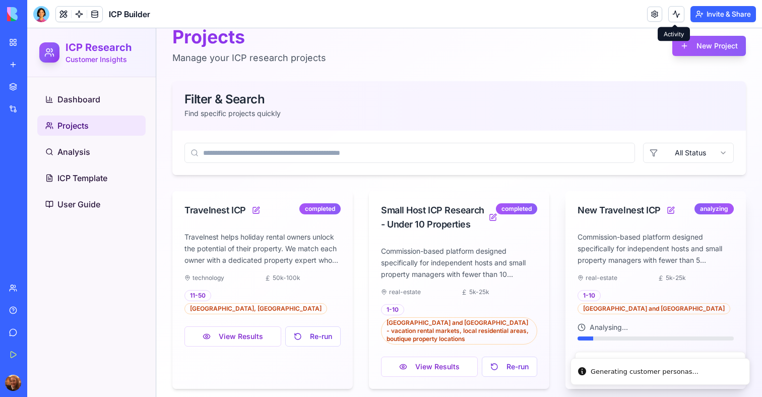
click at [674, 12] on button at bounding box center [677, 14] width 16 height 16
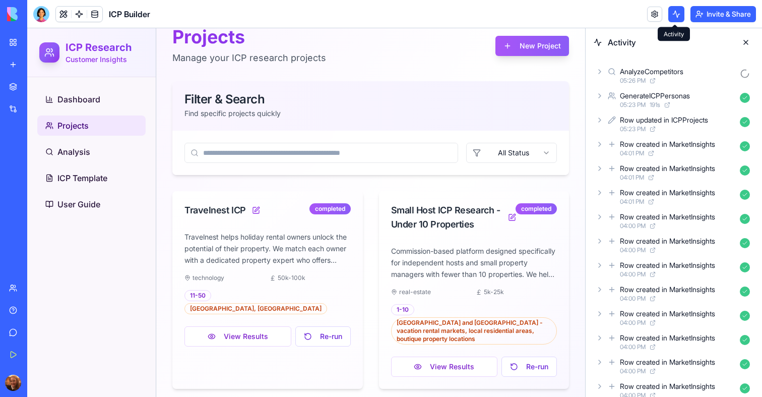
click at [600, 92] on icon at bounding box center [600, 96] width 8 height 8
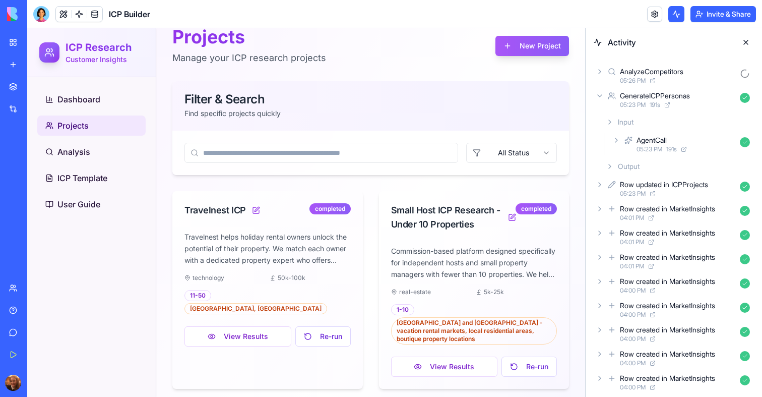
click at [613, 142] on icon at bounding box center [617, 140] width 8 height 8
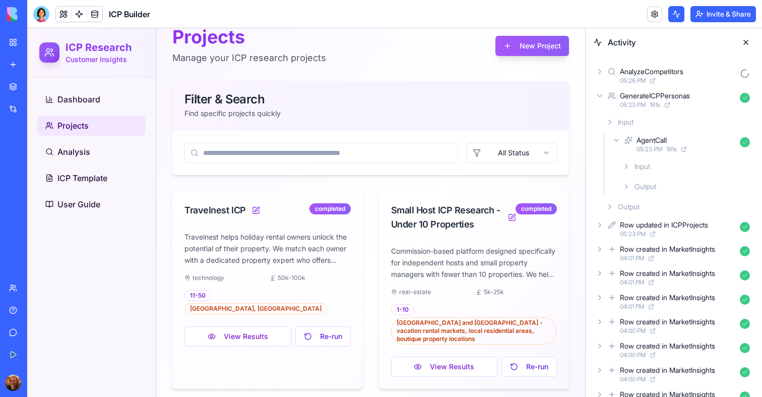
click at [615, 207] on div "Output" at bounding box center [678, 207] width 152 height 18
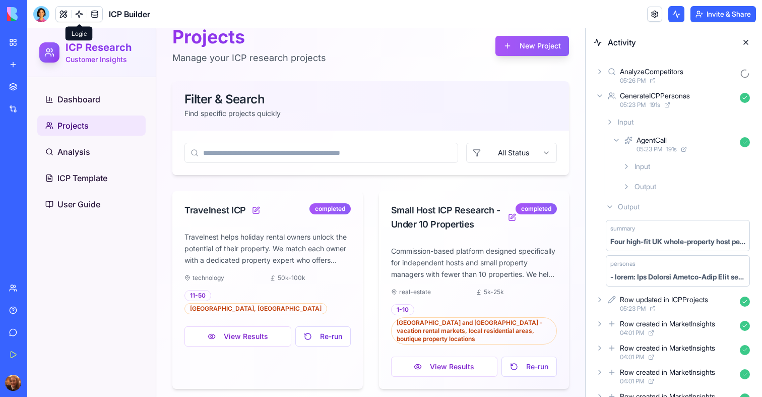
click at [83, 16] on link at bounding box center [79, 14] width 15 height 15
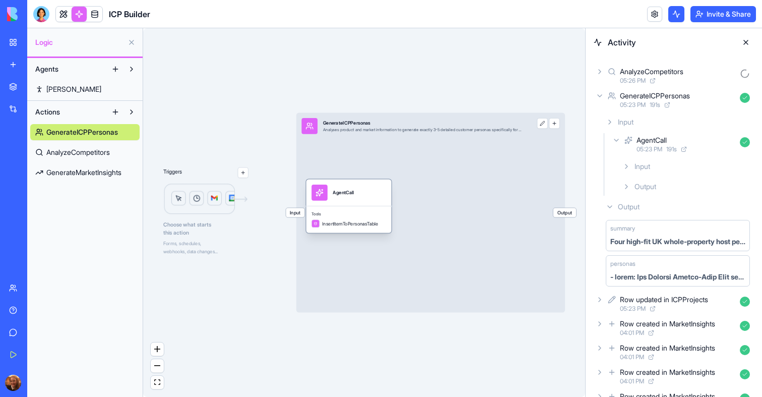
click at [349, 213] on span "Tools" at bounding box center [349, 215] width 75 height 6
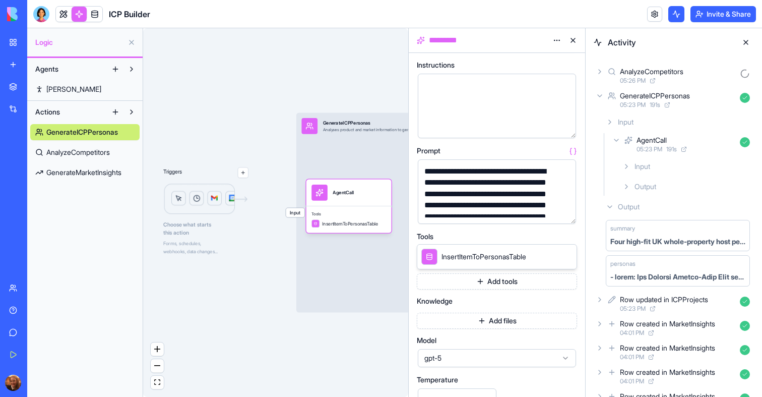
scroll to position [142, 0]
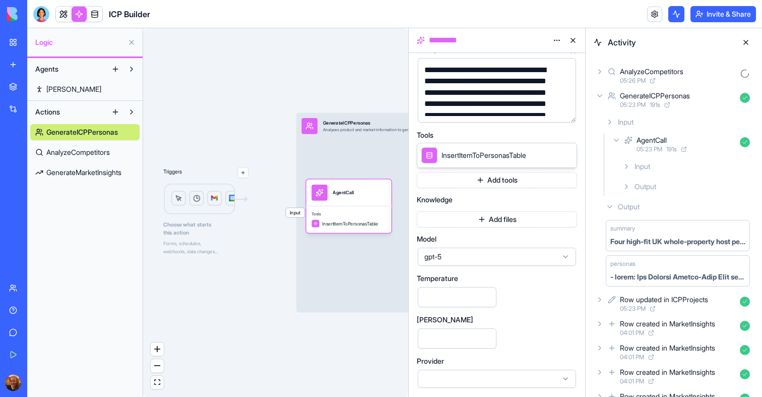
click at [452, 248] on div "gpt-5" at bounding box center [497, 257] width 158 height 18
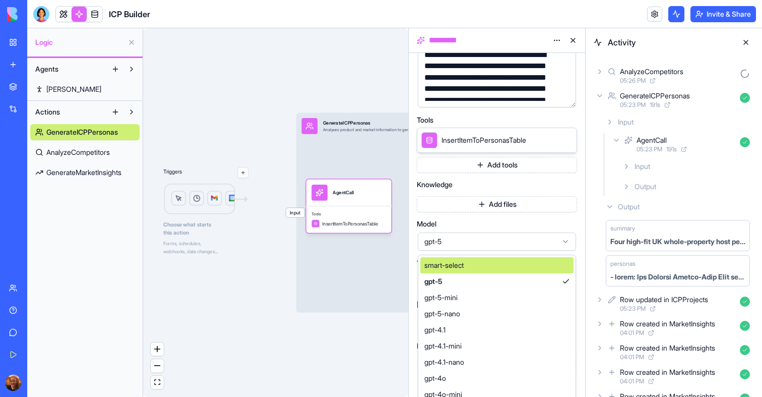
click at [474, 267] on div "smart-select" at bounding box center [497, 265] width 153 height 16
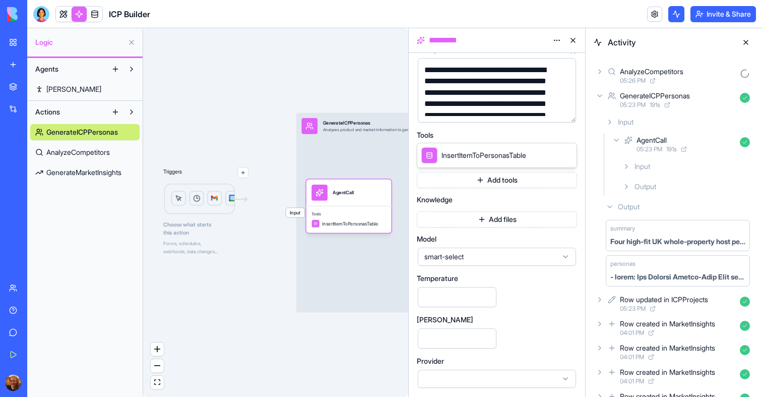
click at [81, 149] on span "AnalyzeCompetitors" at bounding box center [78, 152] width 64 height 10
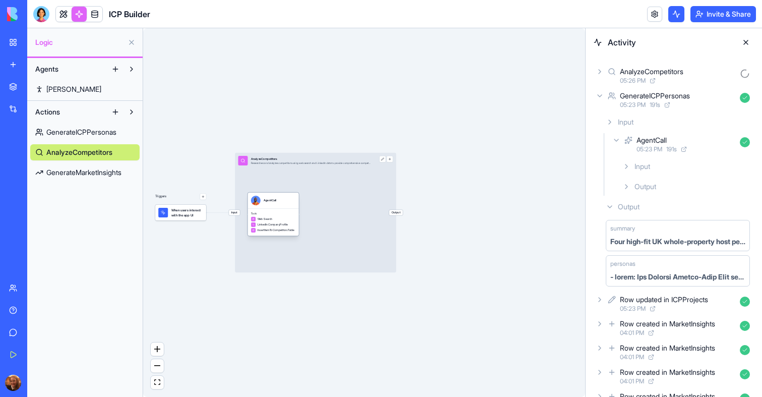
click at [293, 209] on div "Tools Web Search LinkedInCompanyProfile InsertItemToCompetitorsTable" at bounding box center [273, 221] width 51 height 27
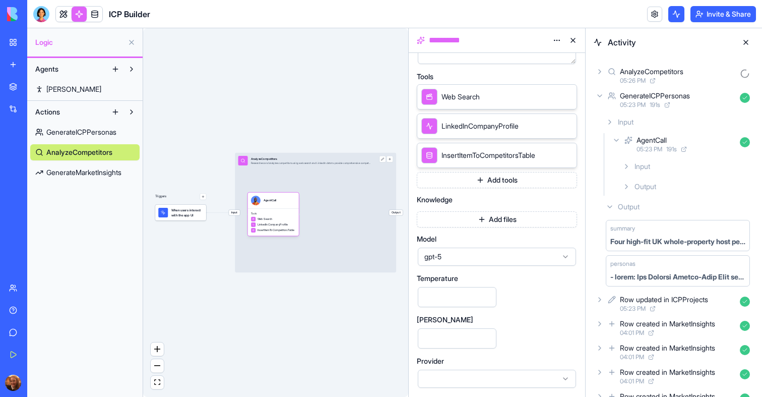
click at [483, 257] on span "gpt-5" at bounding box center [491, 257] width 133 height 10
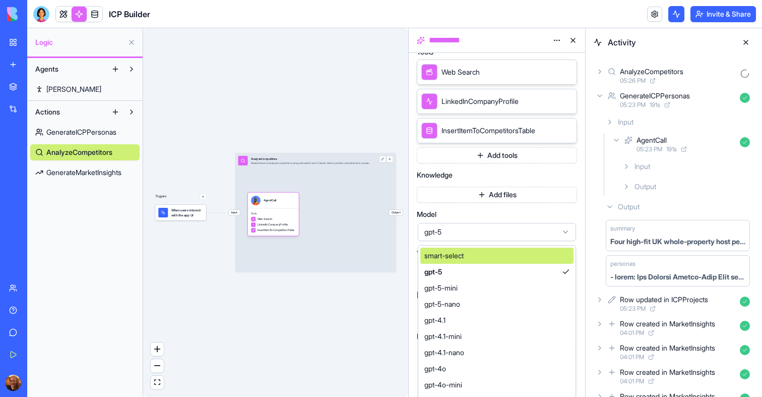
click at [463, 258] on span "smart-select" at bounding box center [444, 256] width 39 height 10
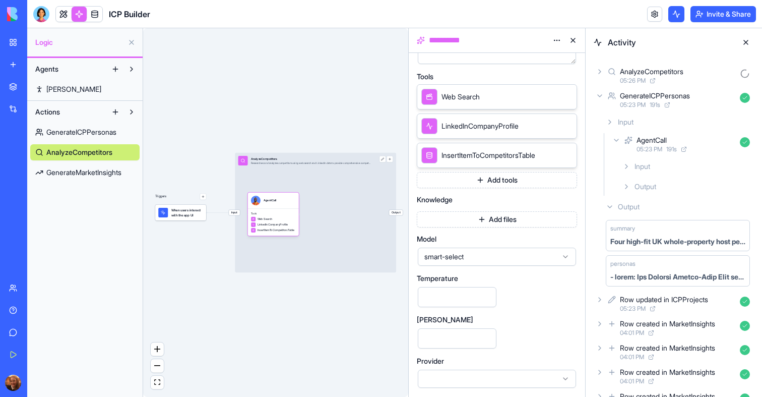
click at [85, 168] on span "GenerateMarketInsights" at bounding box center [83, 172] width 75 height 10
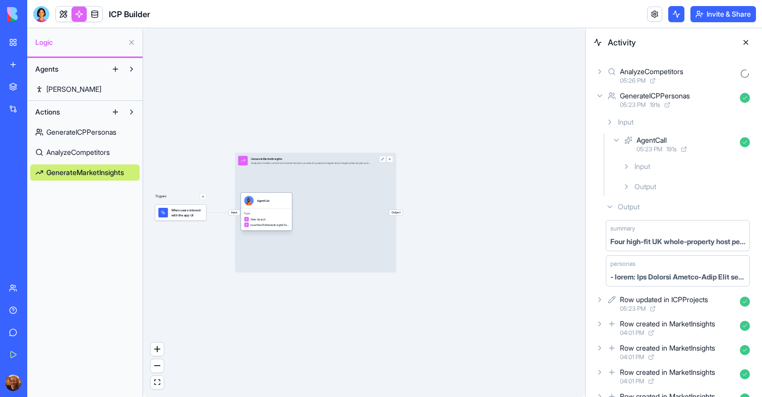
click at [289, 213] on div "Tools Web Search InsertItemToMarketInsightsTable" at bounding box center [266, 220] width 51 height 22
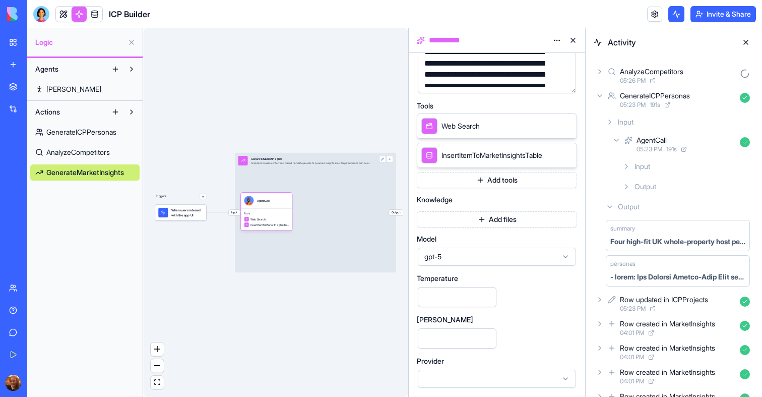
click at [462, 262] on div "gpt-5" at bounding box center [497, 257] width 158 height 18
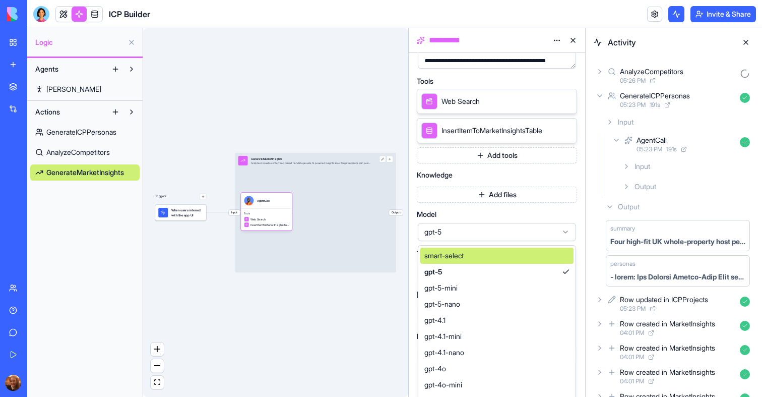
click at [453, 257] on span "smart-select" at bounding box center [444, 256] width 39 height 10
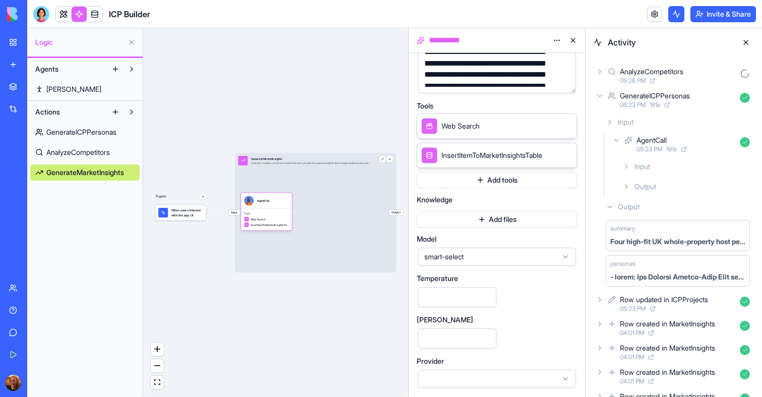
click at [275, 307] on div "Triggers When users interact with the app UI Input GenerateMarketInsights Analy…" at bounding box center [275, 212] width 265 height 369
click at [608, 205] on icon at bounding box center [610, 207] width 8 height 8
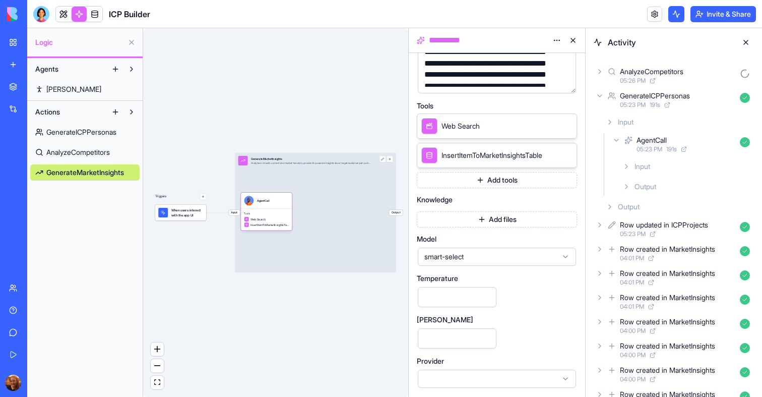
click at [611, 124] on icon at bounding box center [610, 122] width 8 height 8
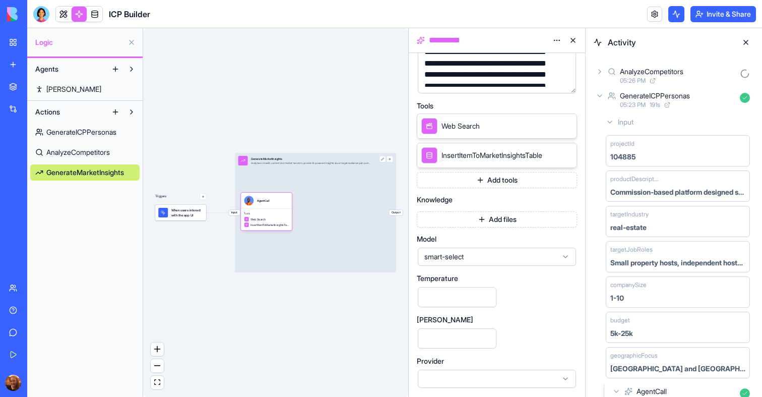
click at [604, 98] on div "GenerateICPPersonas 05:23 PM 191 s" at bounding box center [674, 100] width 160 height 22
